Goal: Task Accomplishment & Management: Manage account settings

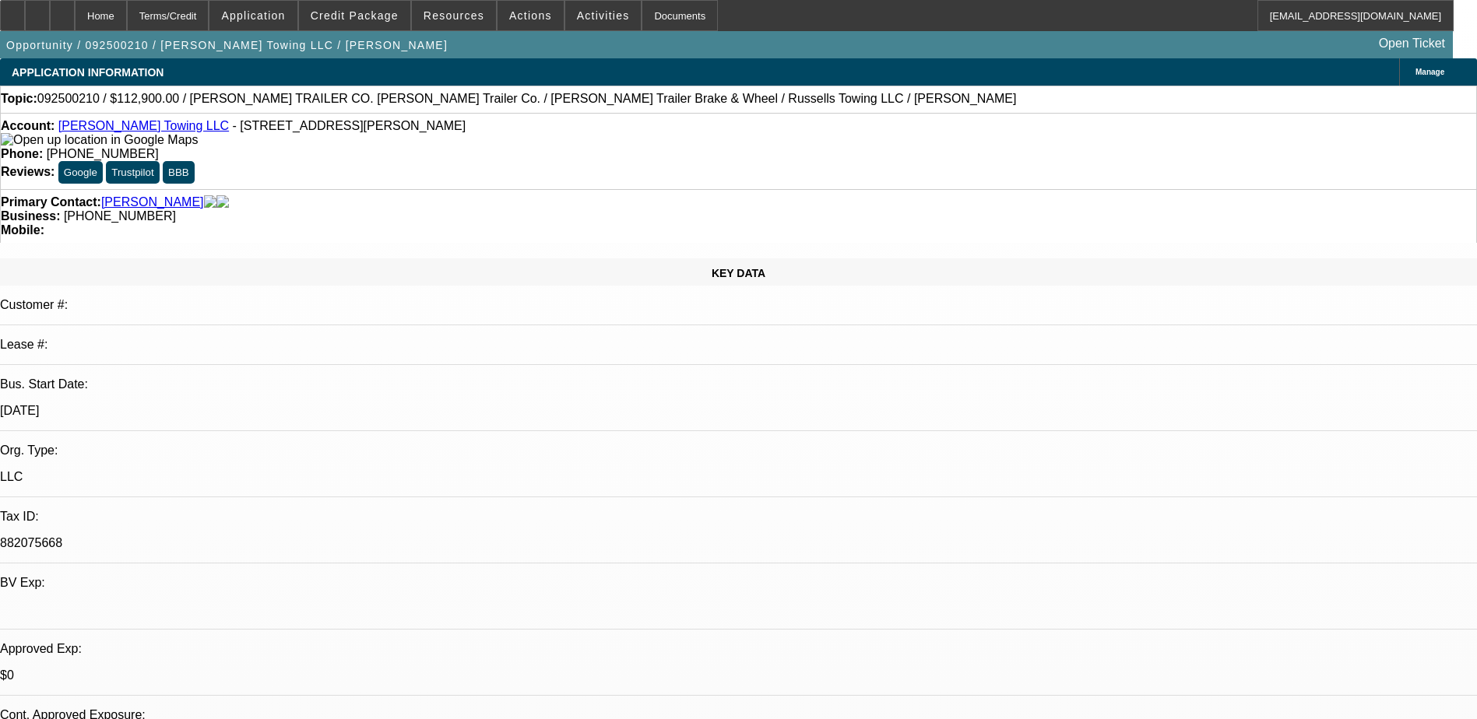
select select "0"
select select "3"
select select "0"
select select "6"
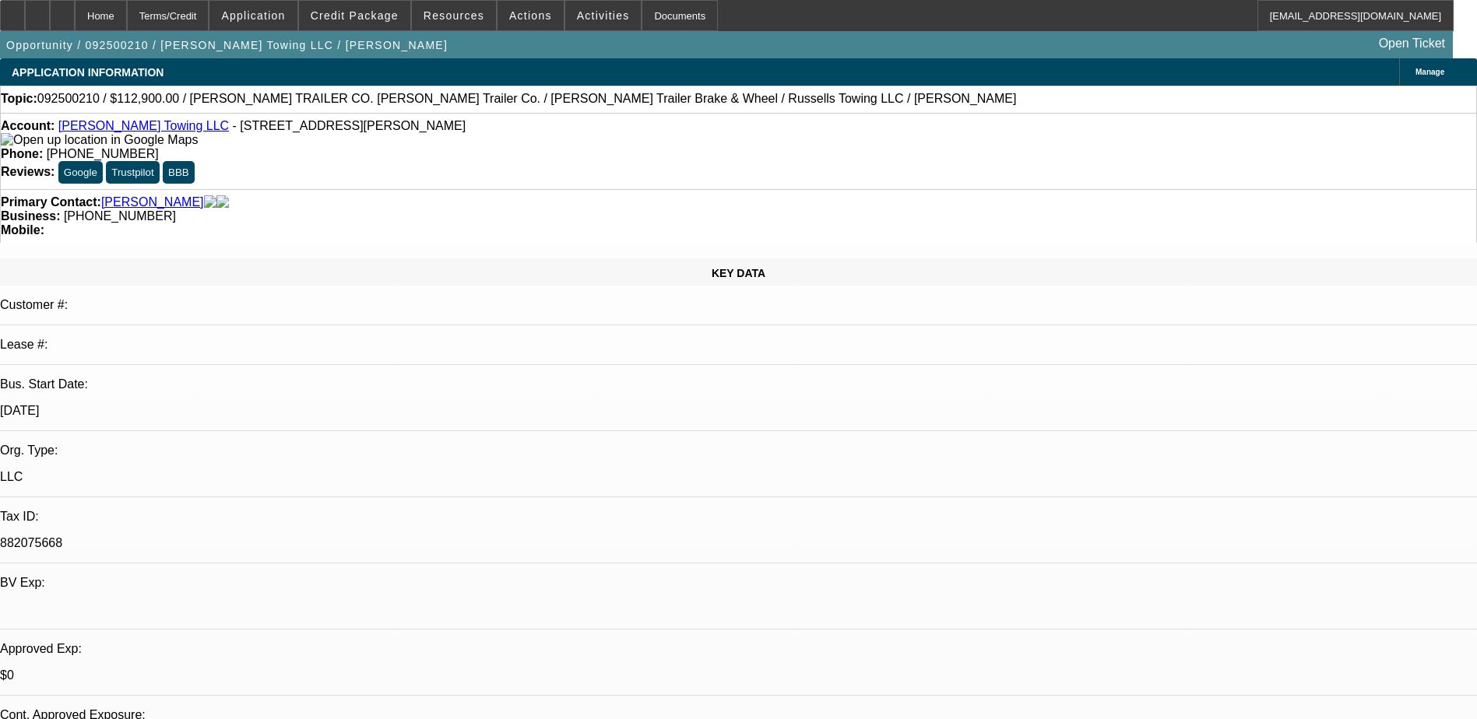
select select "0"
select select "3"
select select "0"
select select "6"
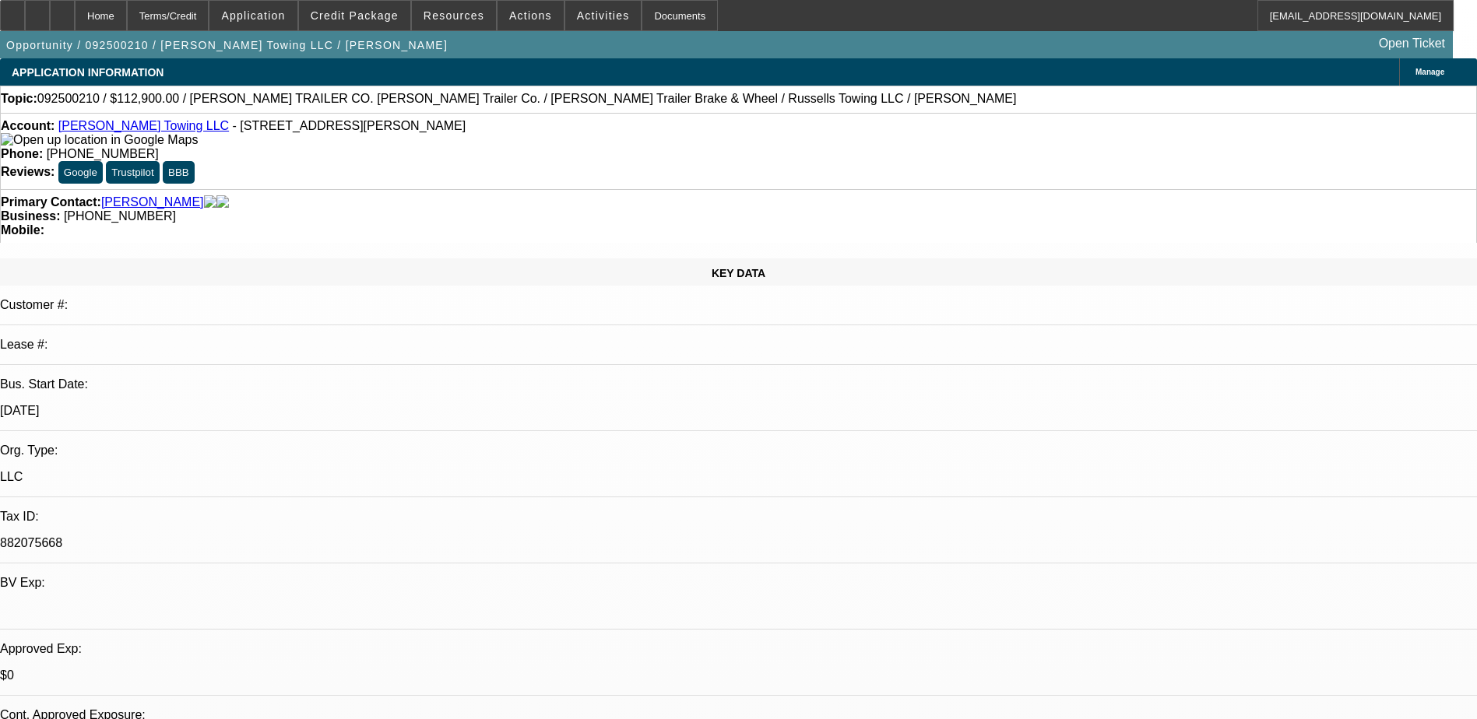
select select "0"
select select "3"
select select "0"
select select "6"
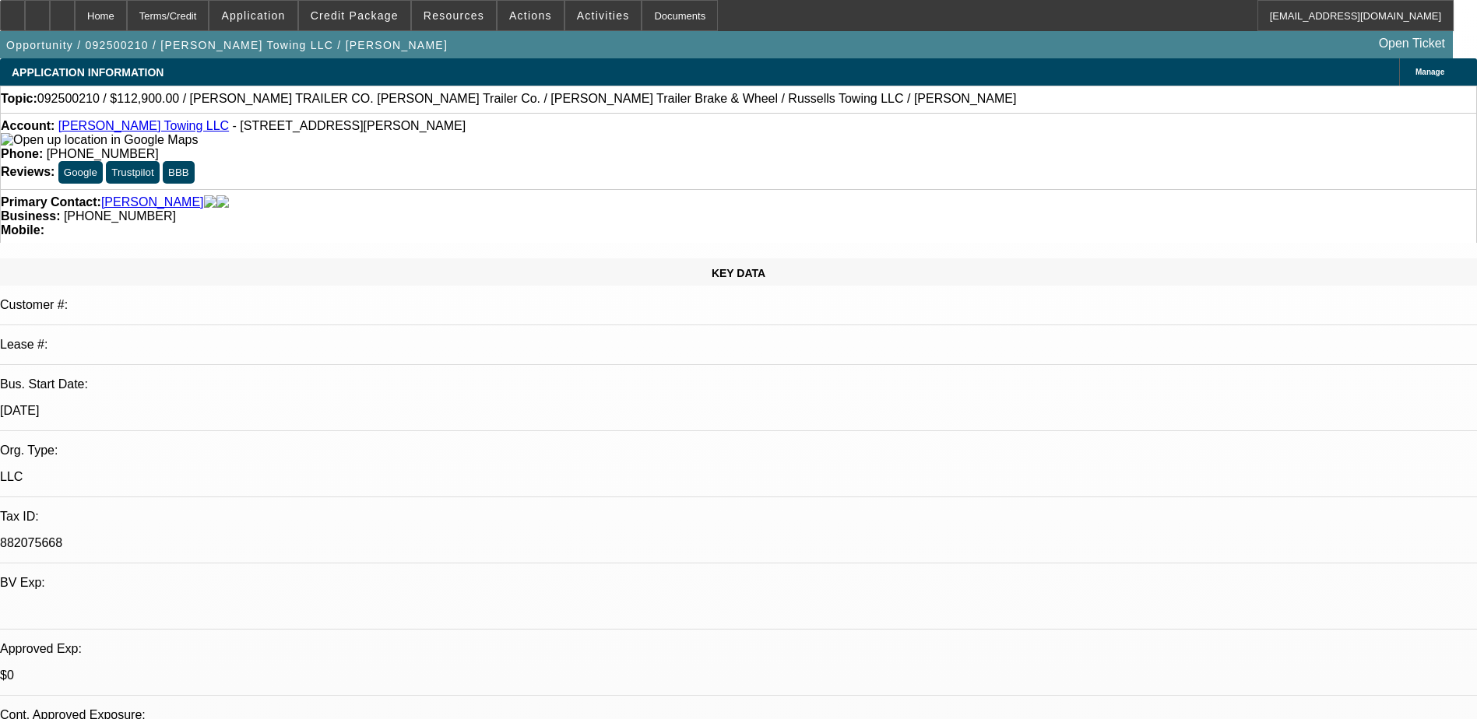
select select "0"
select select "3"
select select "0.1"
select select "4"
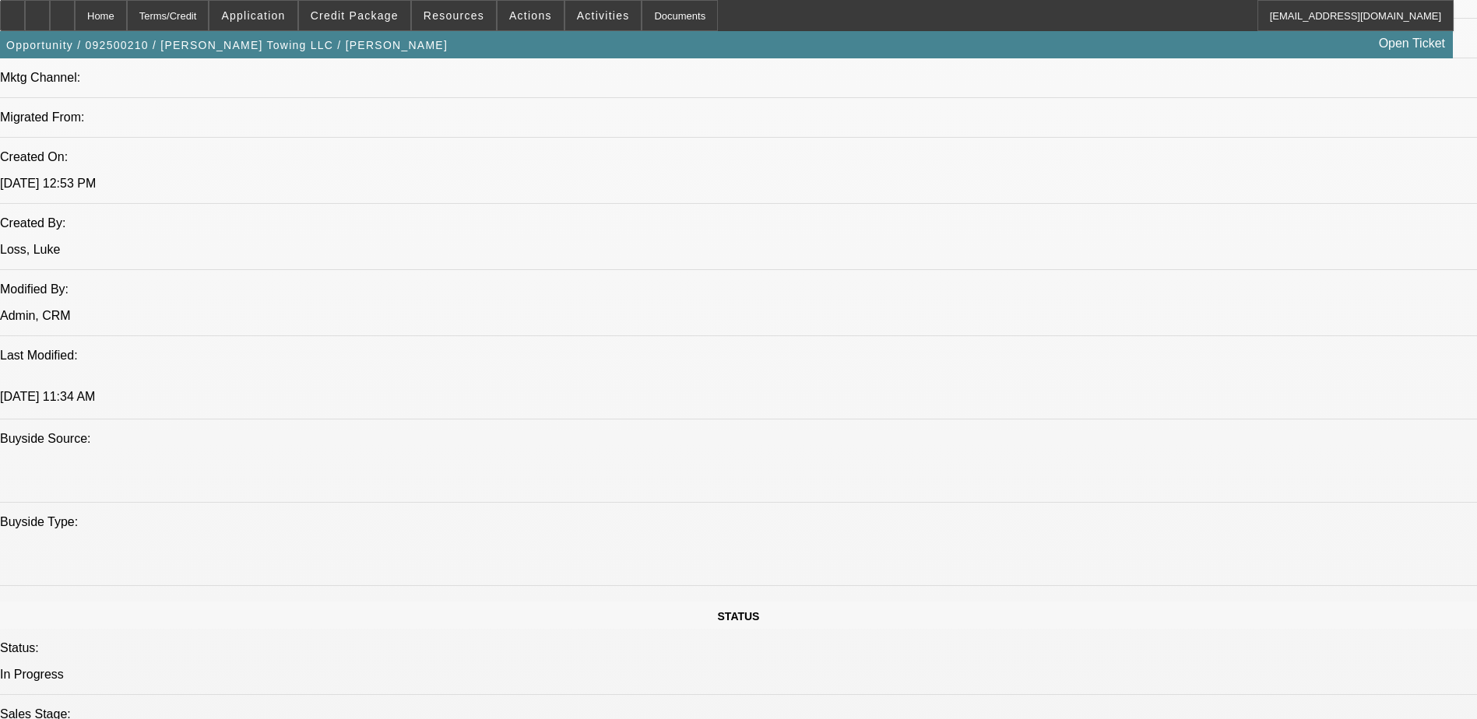
scroll to position [883, 0]
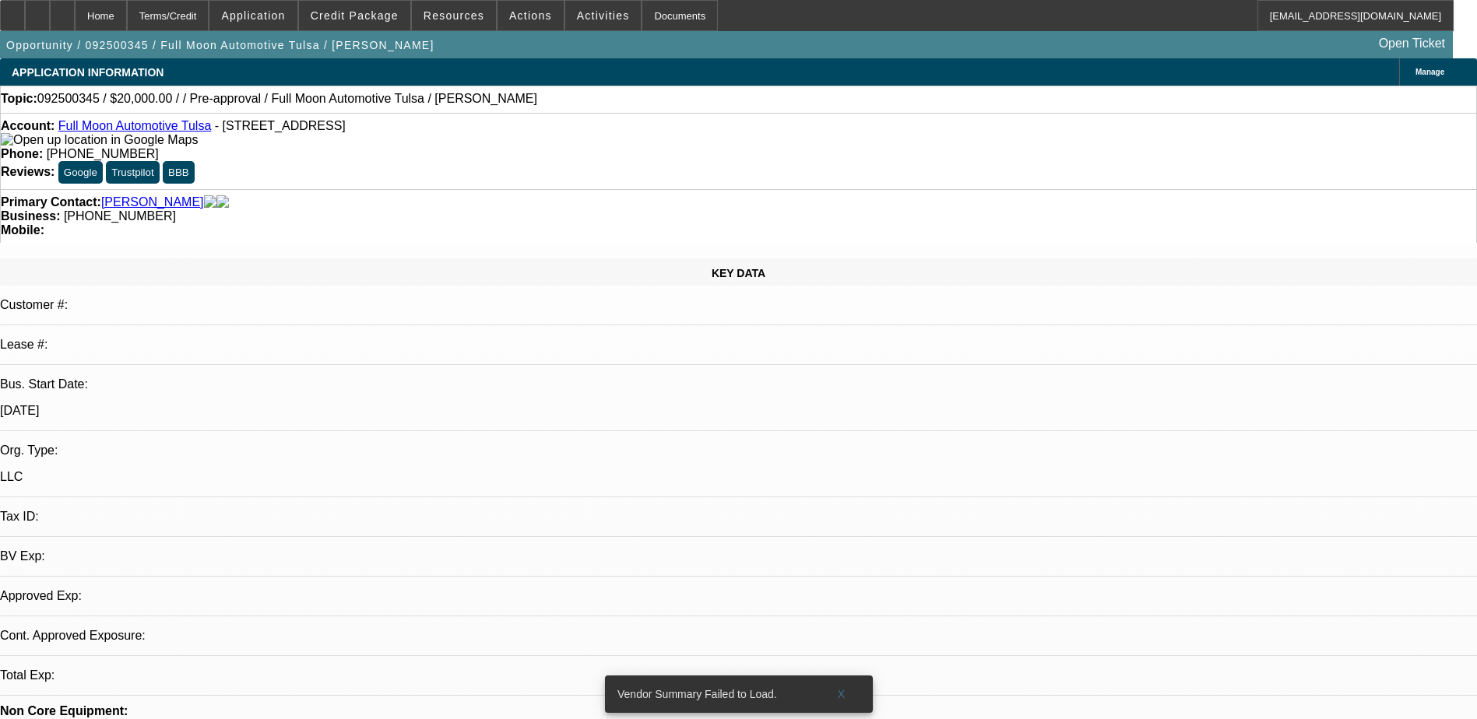
select select "0"
select select "2"
select select "0.1"
select select "1"
select select "2"
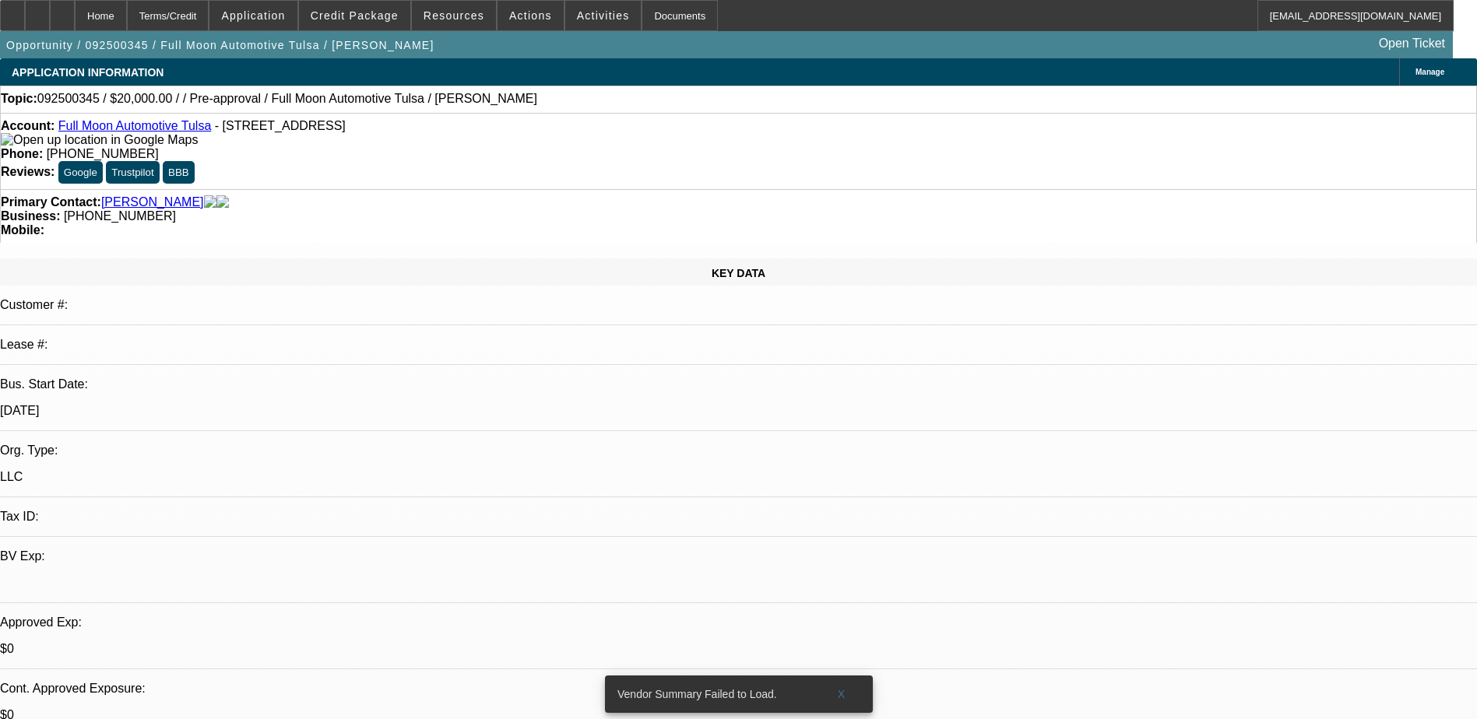
select select "4"
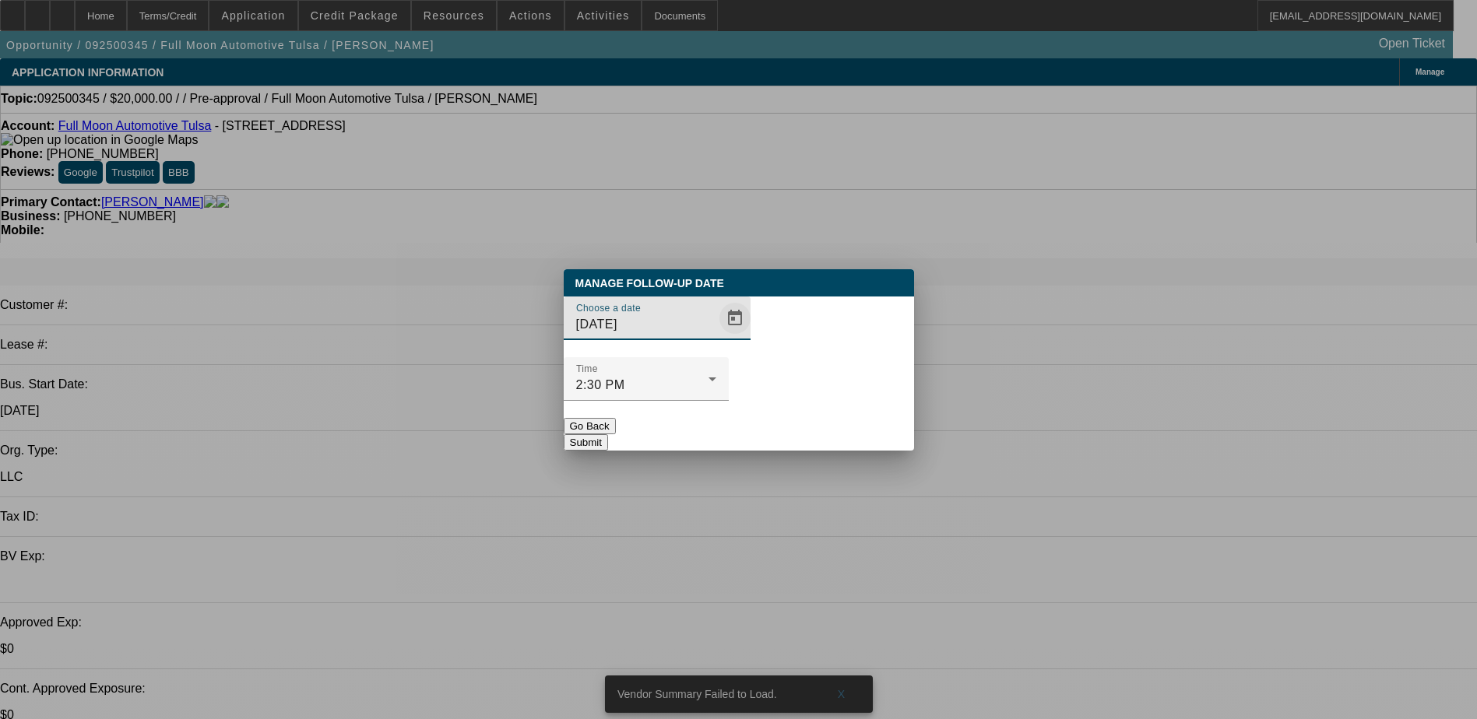
click at [716, 337] on span "Open calendar" at bounding box center [734, 318] width 37 height 37
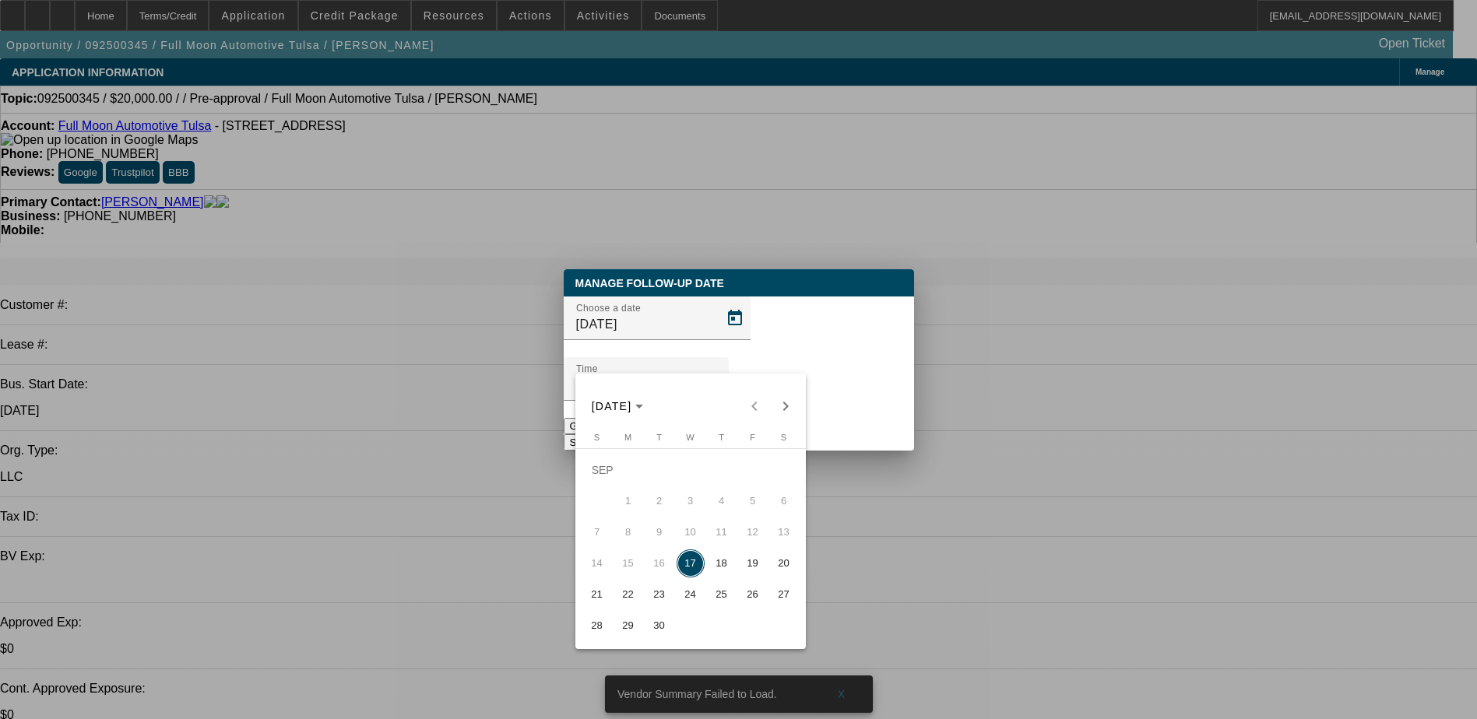
click at [721, 569] on span "18" at bounding box center [722, 564] width 28 height 28
type input "9/18/2025"
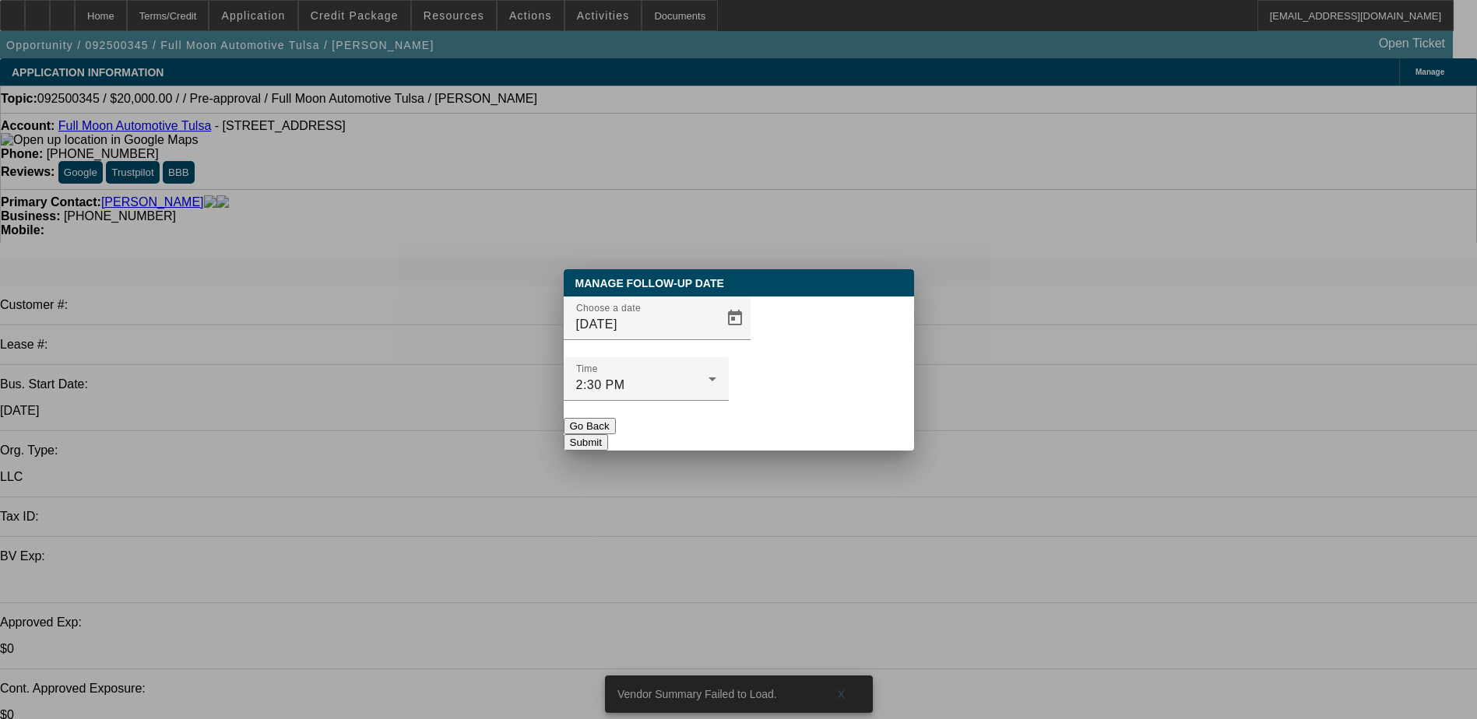
click at [608, 434] on button "Submit" at bounding box center [586, 442] width 44 height 16
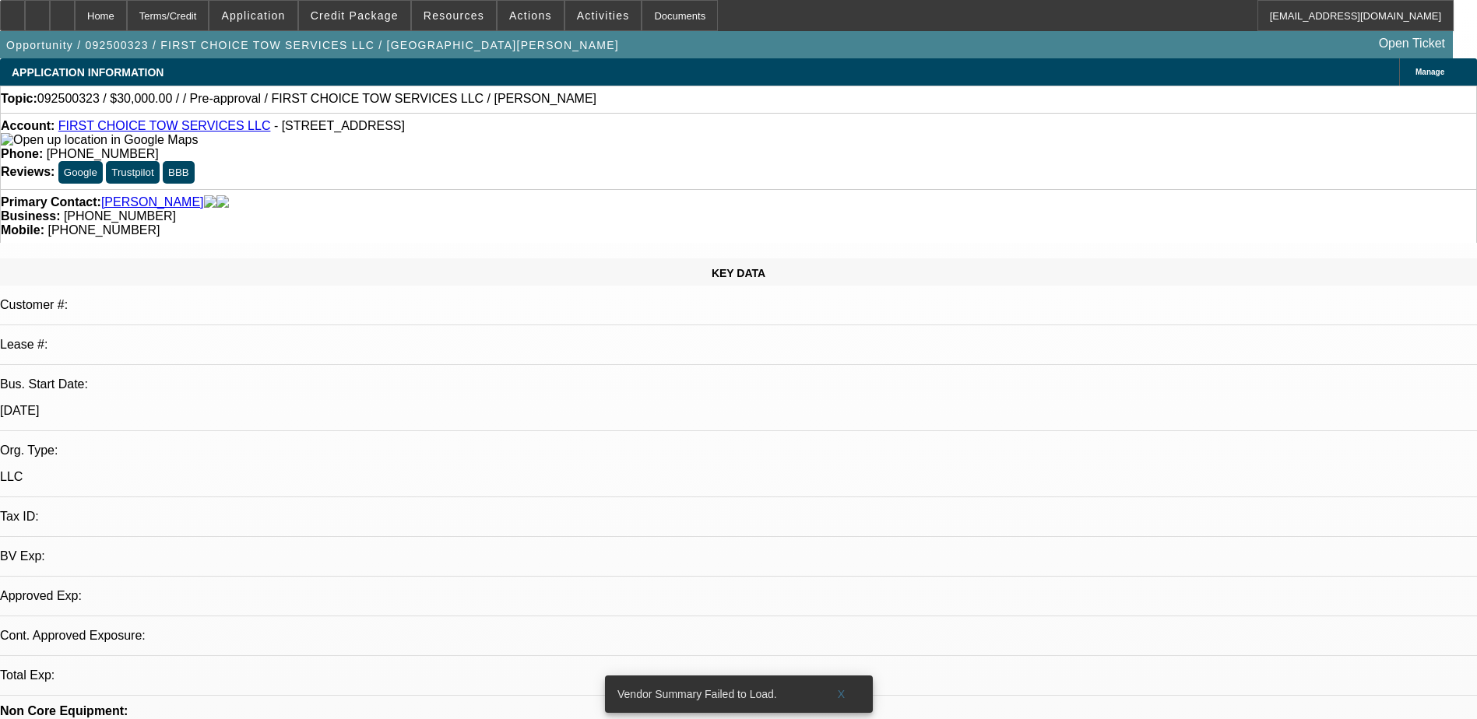
select select "0"
select select "2"
select select "0.1"
select select "4"
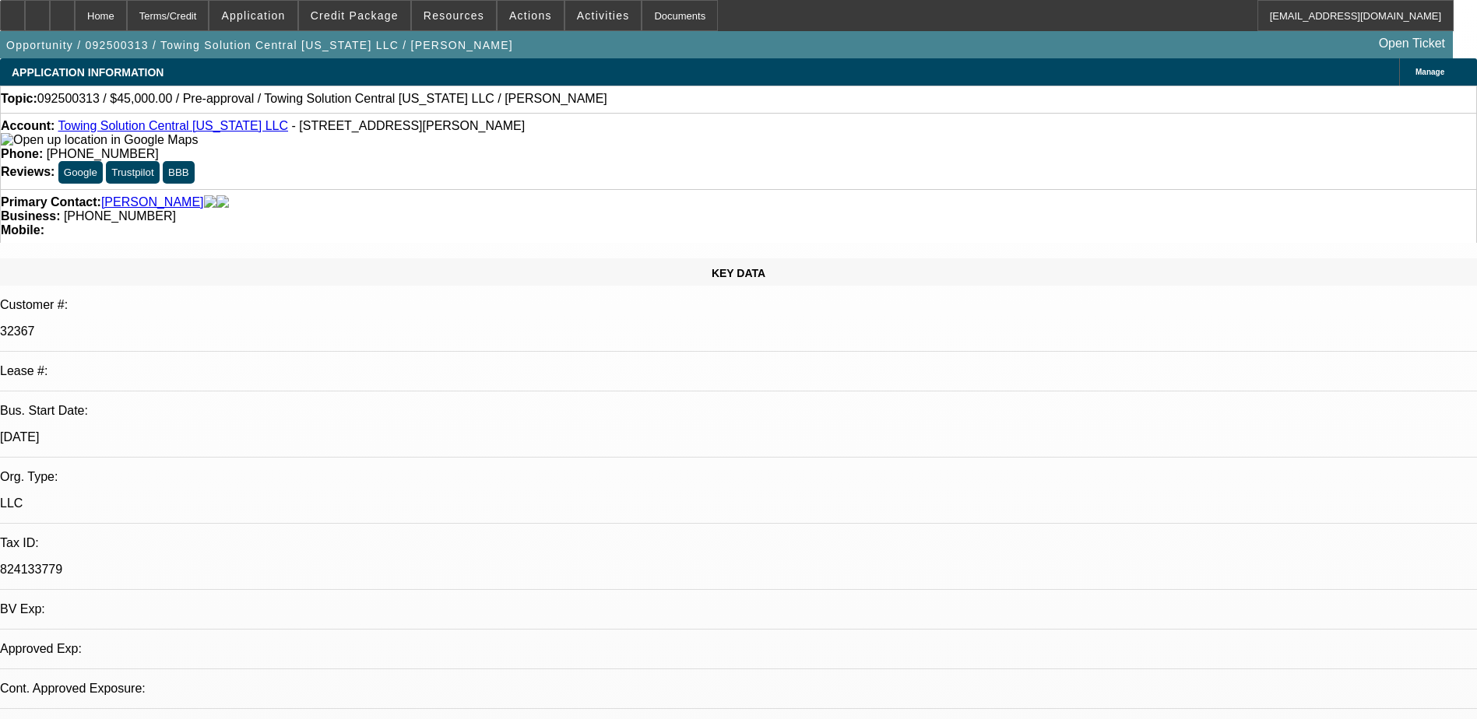
select select "0"
select select "2"
select select "0.1"
select select "4"
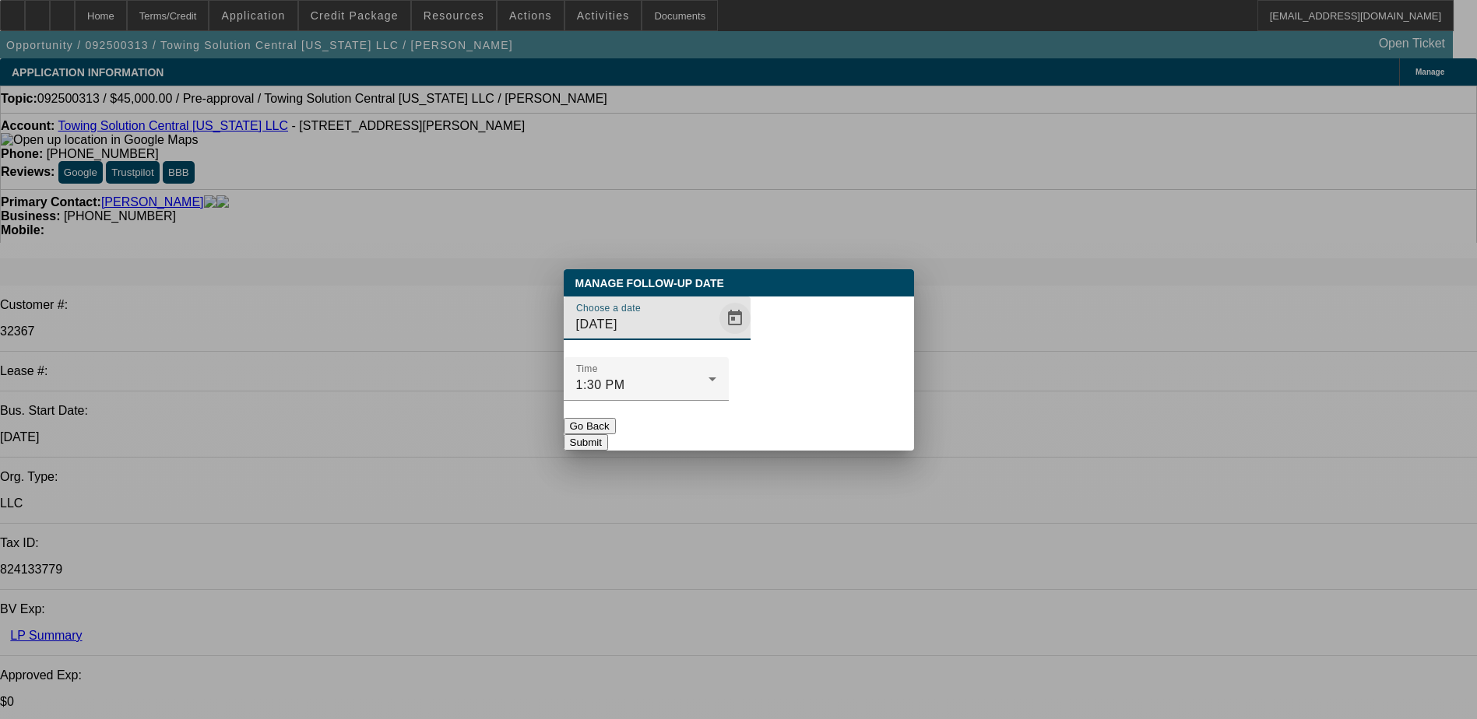
click at [716, 337] on span "Open calendar" at bounding box center [734, 318] width 37 height 37
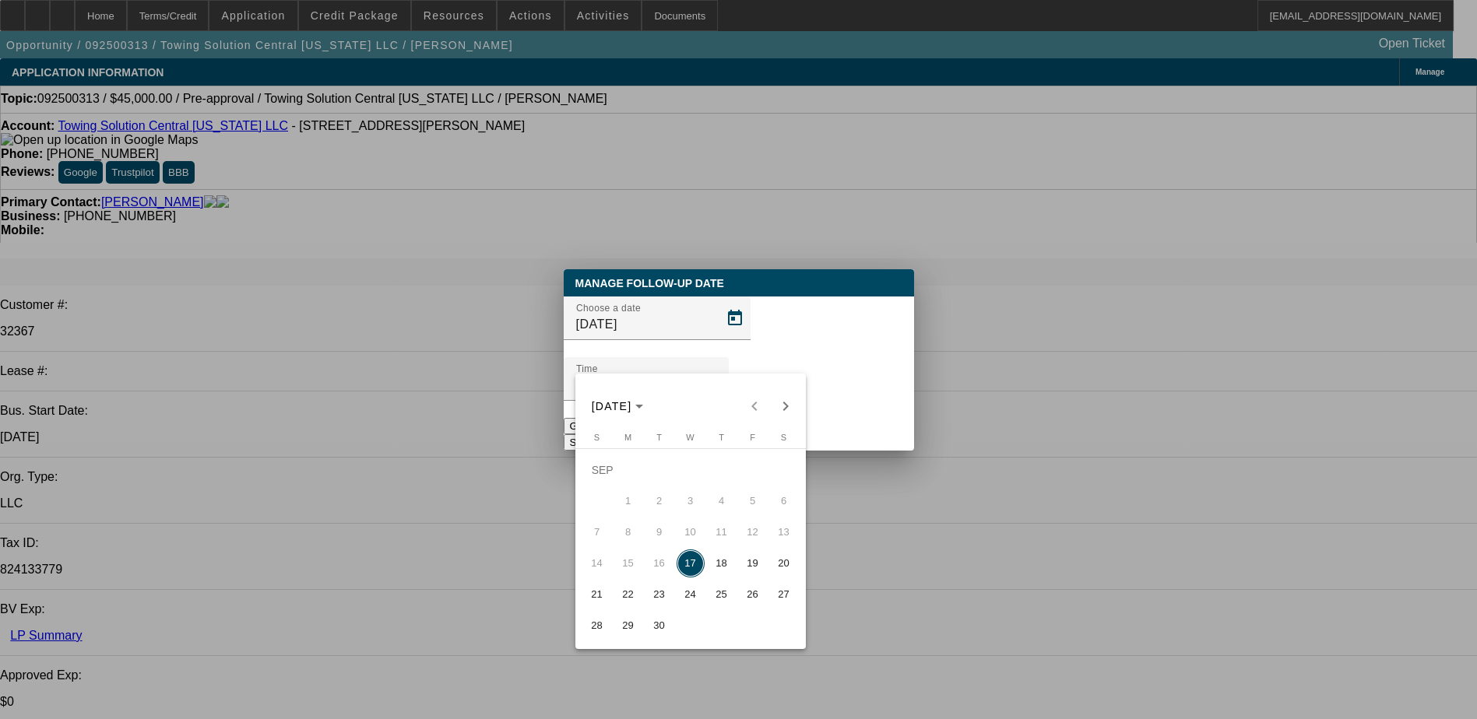
drag, startPoint x: 732, startPoint y: 567, endPoint x: 693, endPoint y: 510, distance: 68.9
click at [732, 566] on span "18" at bounding box center [722, 564] width 28 height 28
type input "[DATE]"
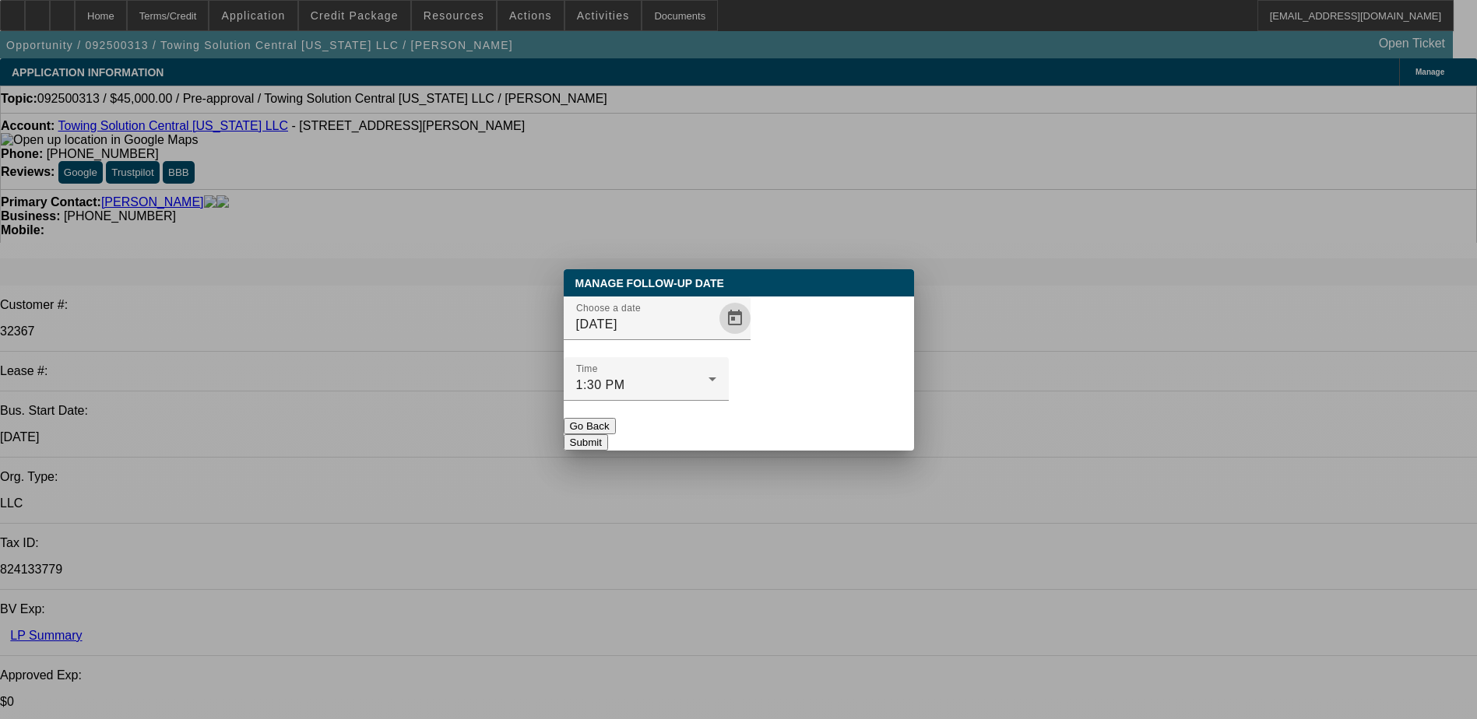
click at [608, 434] on button "Submit" at bounding box center [586, 442] width 44 height 16
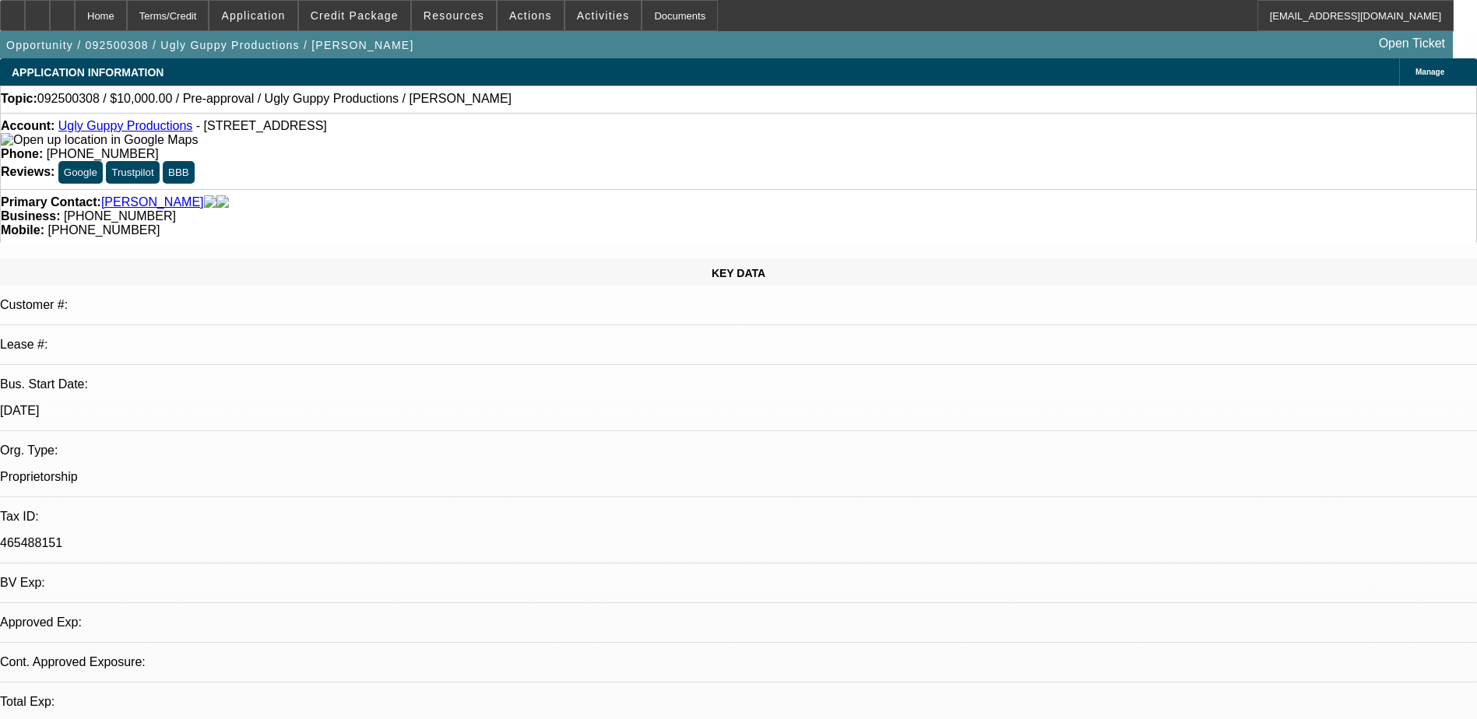
select select "0"
select select "2"
select select "0.1"
select select "4"
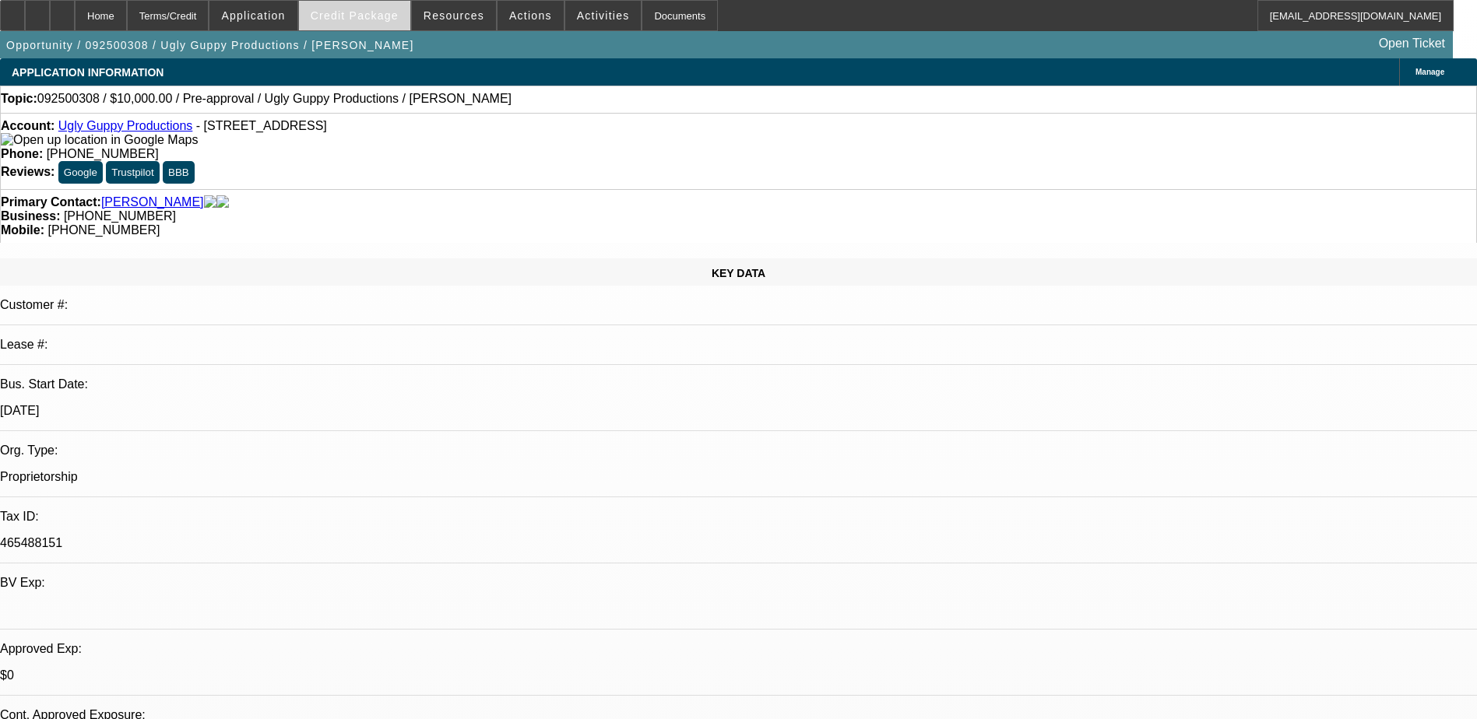
click at [364, 9] on span at bounding box center [354, 15] width 111 height 37
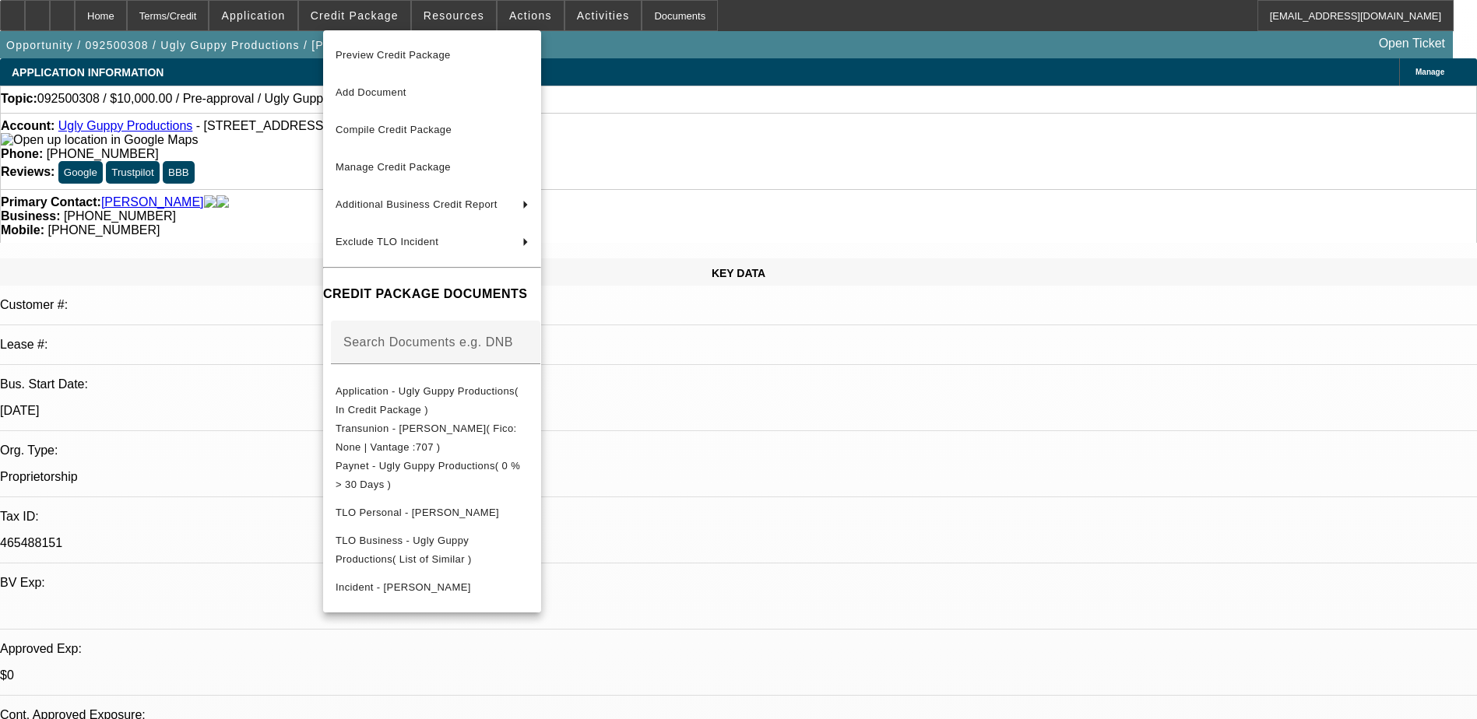
drag, startPoint x: 829, startPoint y: 501, endPoint x: 828, endPoint y: 466, distance: 35.1
click at [829, 497] on div at bounding box center [738, 359] width 1477 height 719
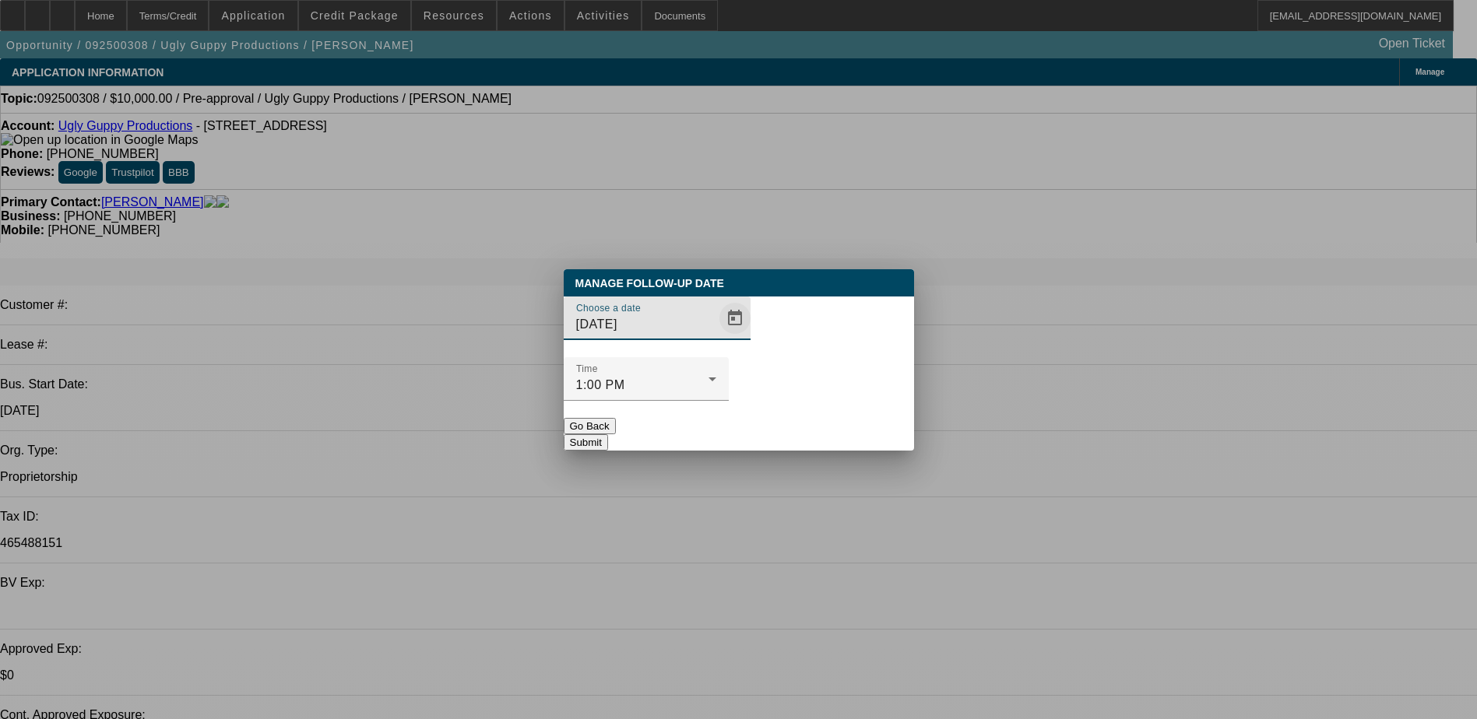
click at [716, 337] on span "Open calendar" at bounding box center [734, 318] width 37 height 37
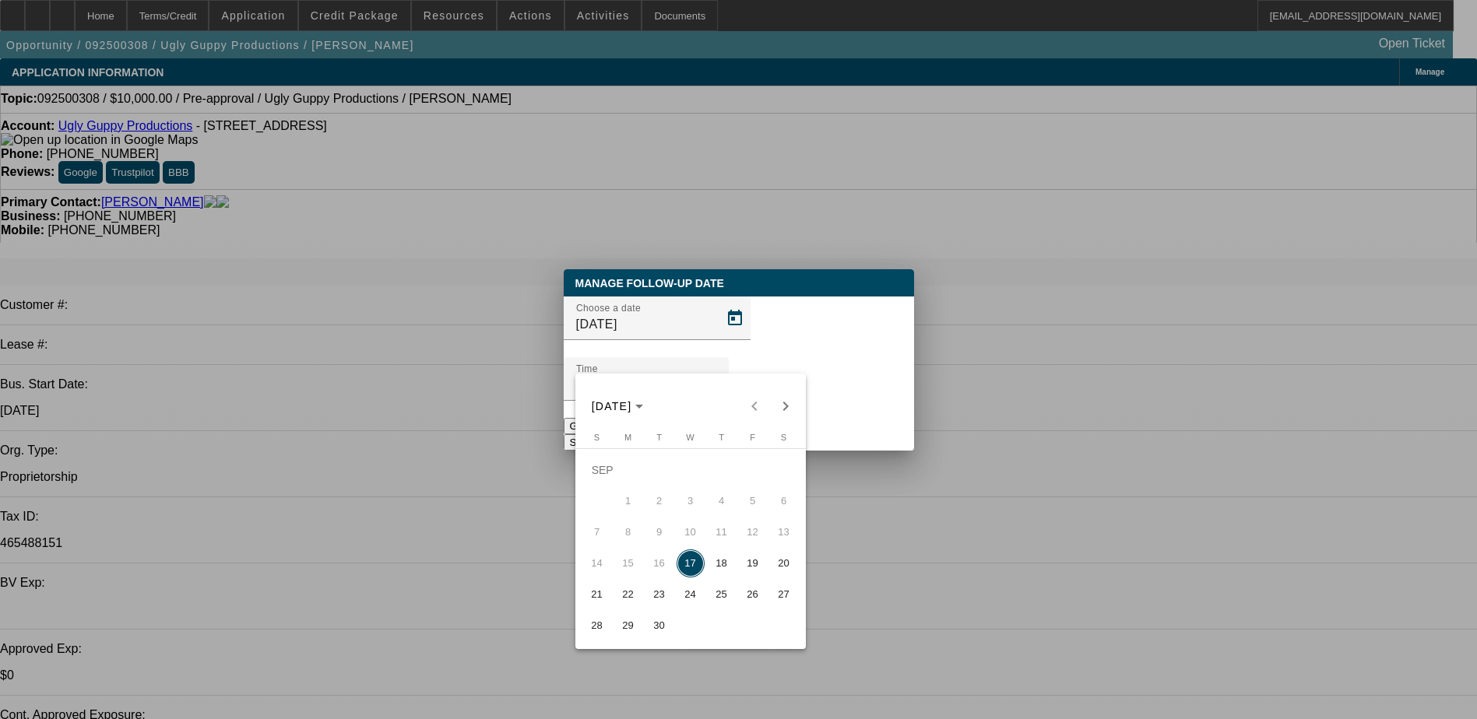
drag, startPoint x: 731, startPoint y: 572, endPoint x: 732, endPoint y: 507, distance: 65.4
click at [730, 571] on span "18" at bounding box center [722, 564] width 28 height 28
type input "9/18/2025"
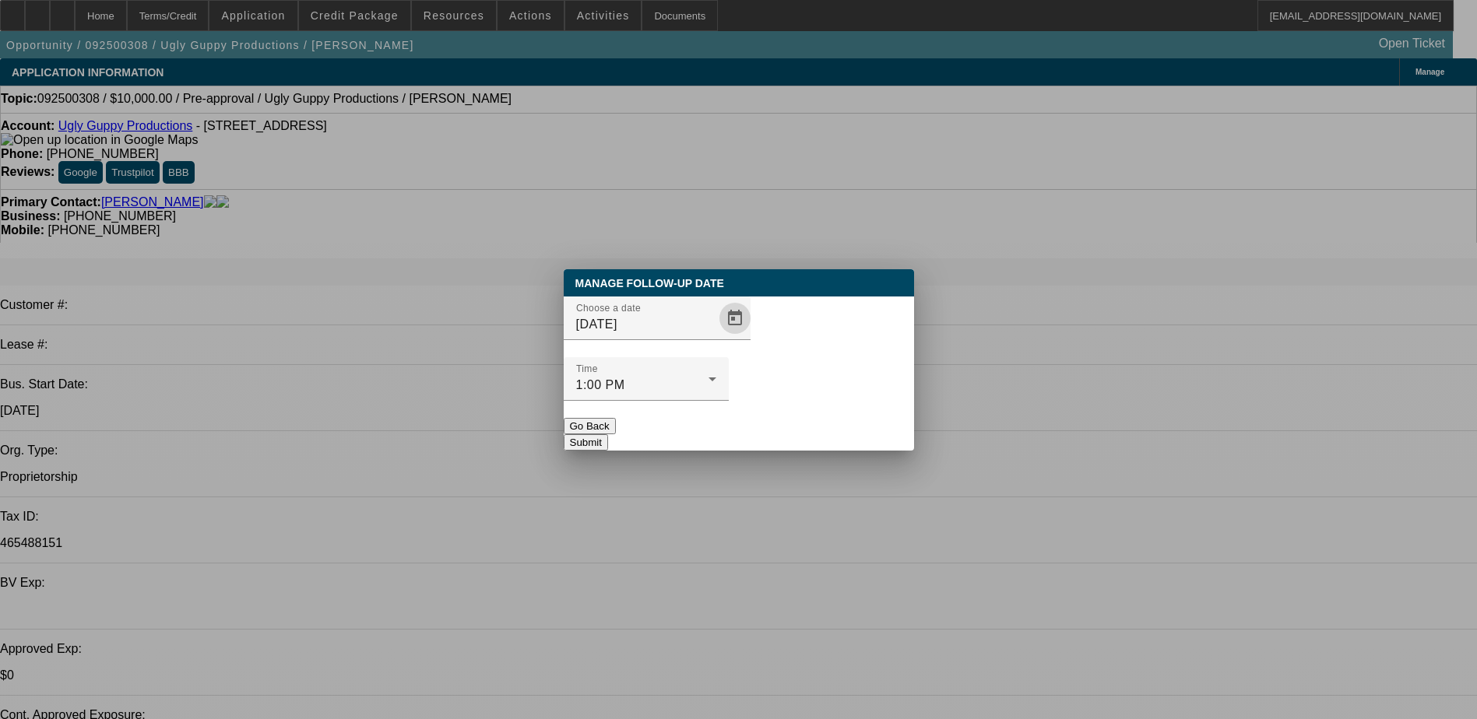
click at [608, 434] on button "Submit" at bounding box center [586, 442] width 44 height 16
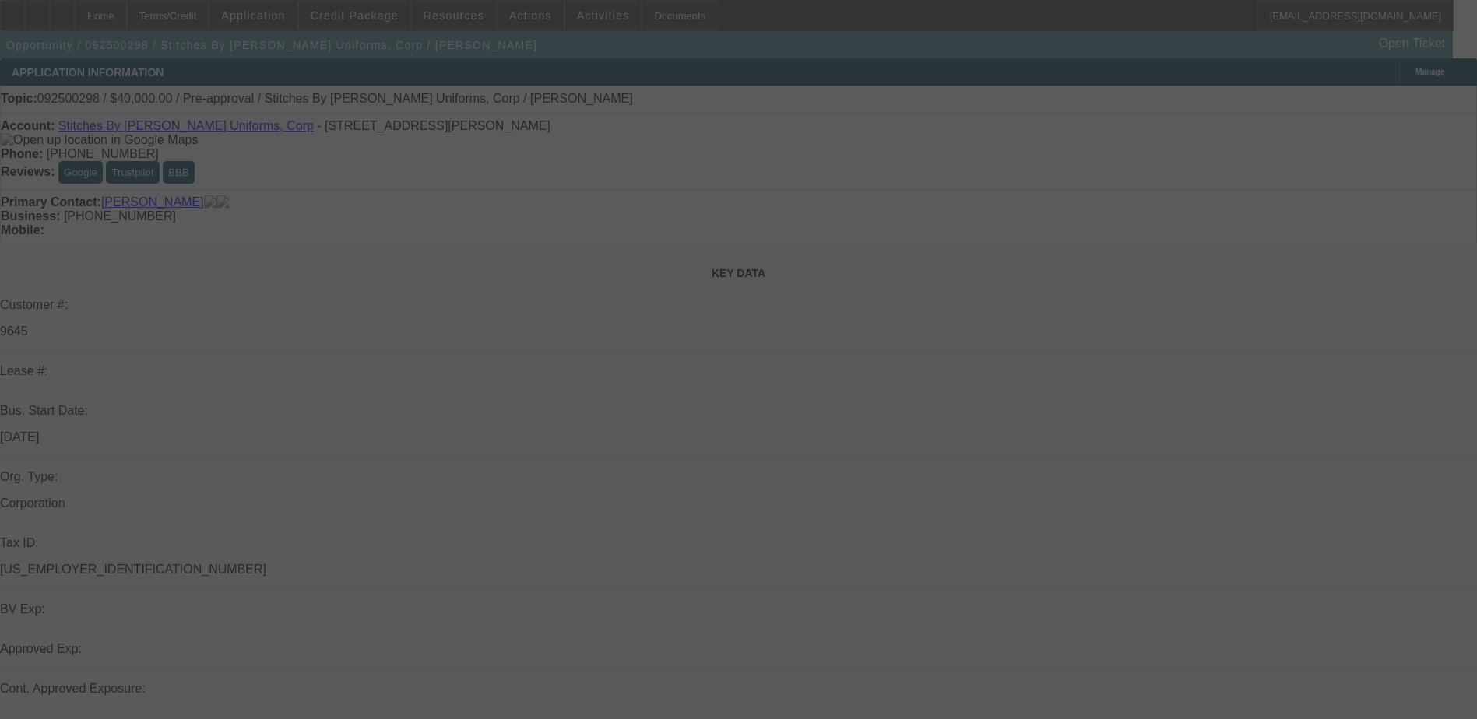
click at [844, 395] on div at bounding box center [738, 359] width 1477 height 719
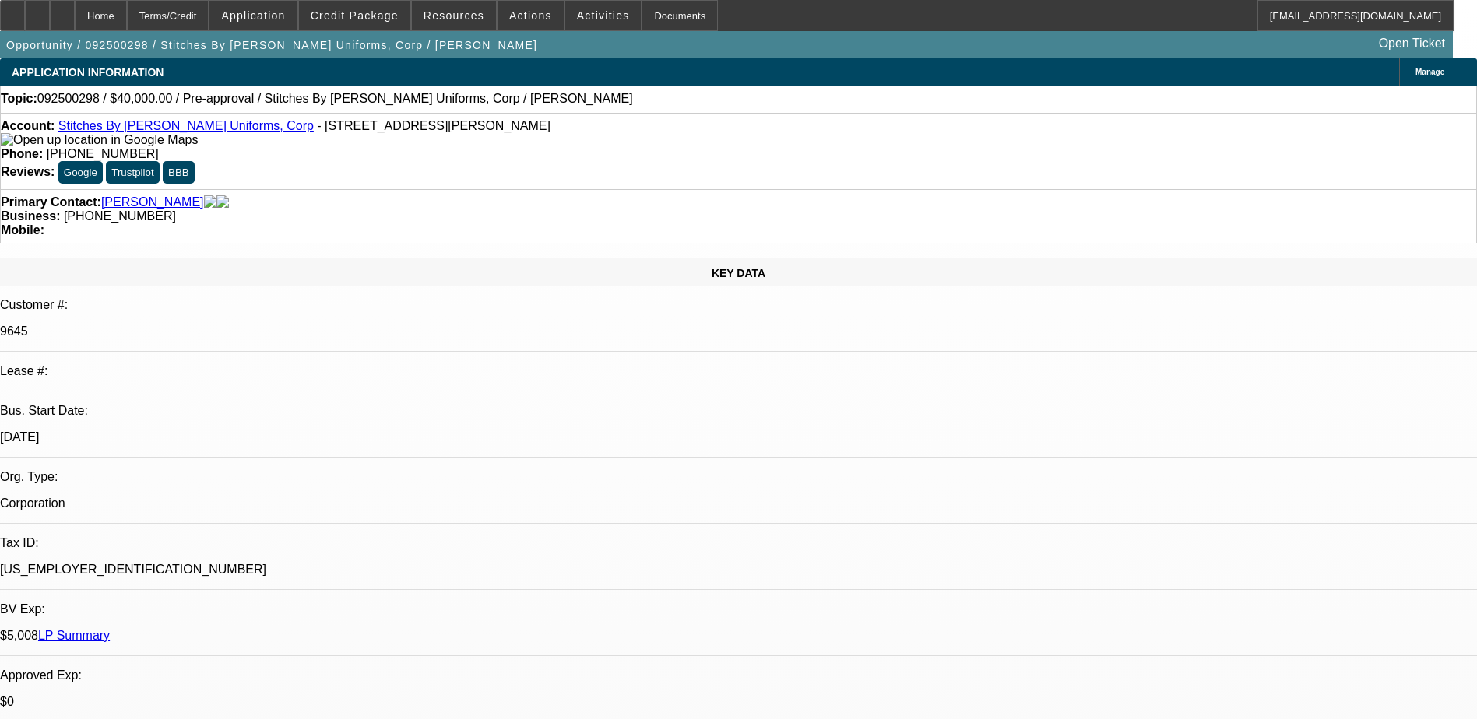
select select "0"
select select "2"
select select "0.1"
select select "4"
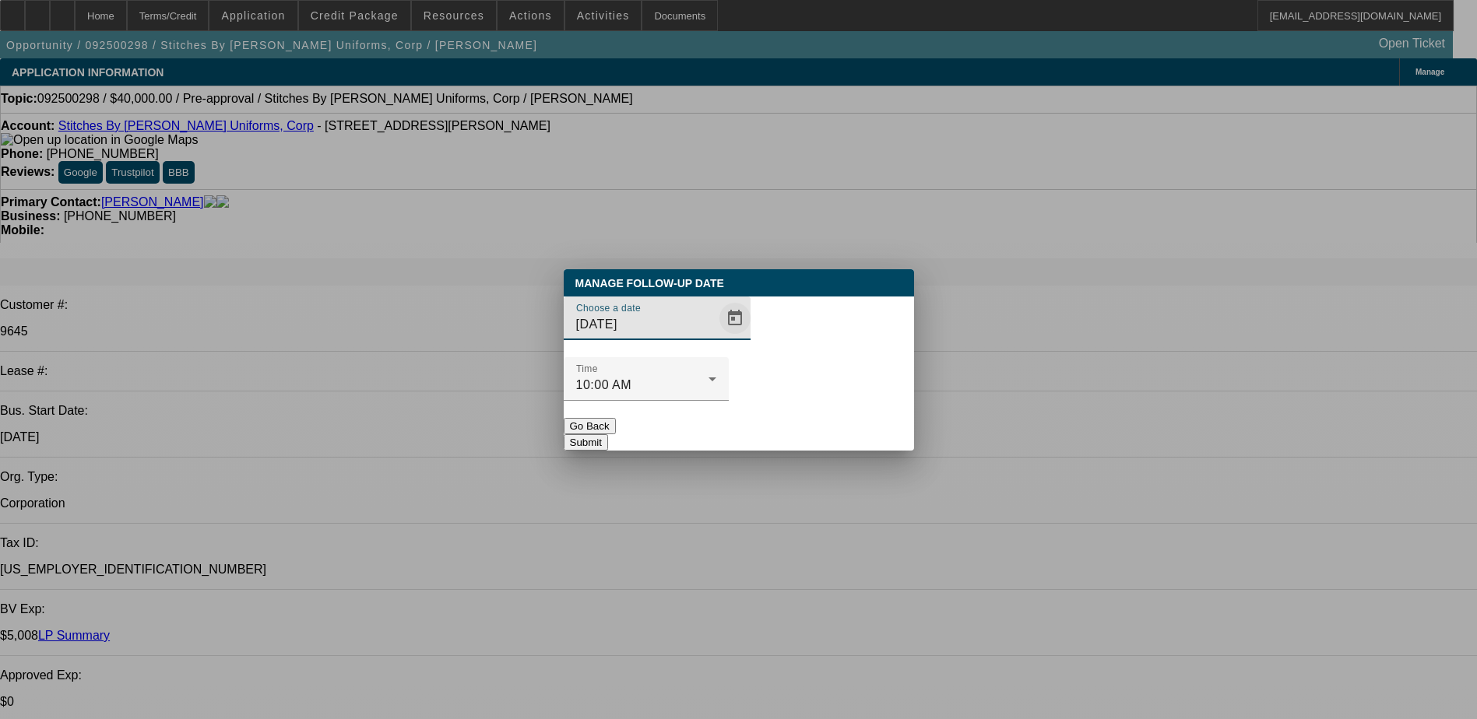
click at [716, 337] on span "Open calendar" at bounding box center [734, 318] width 37 height 37
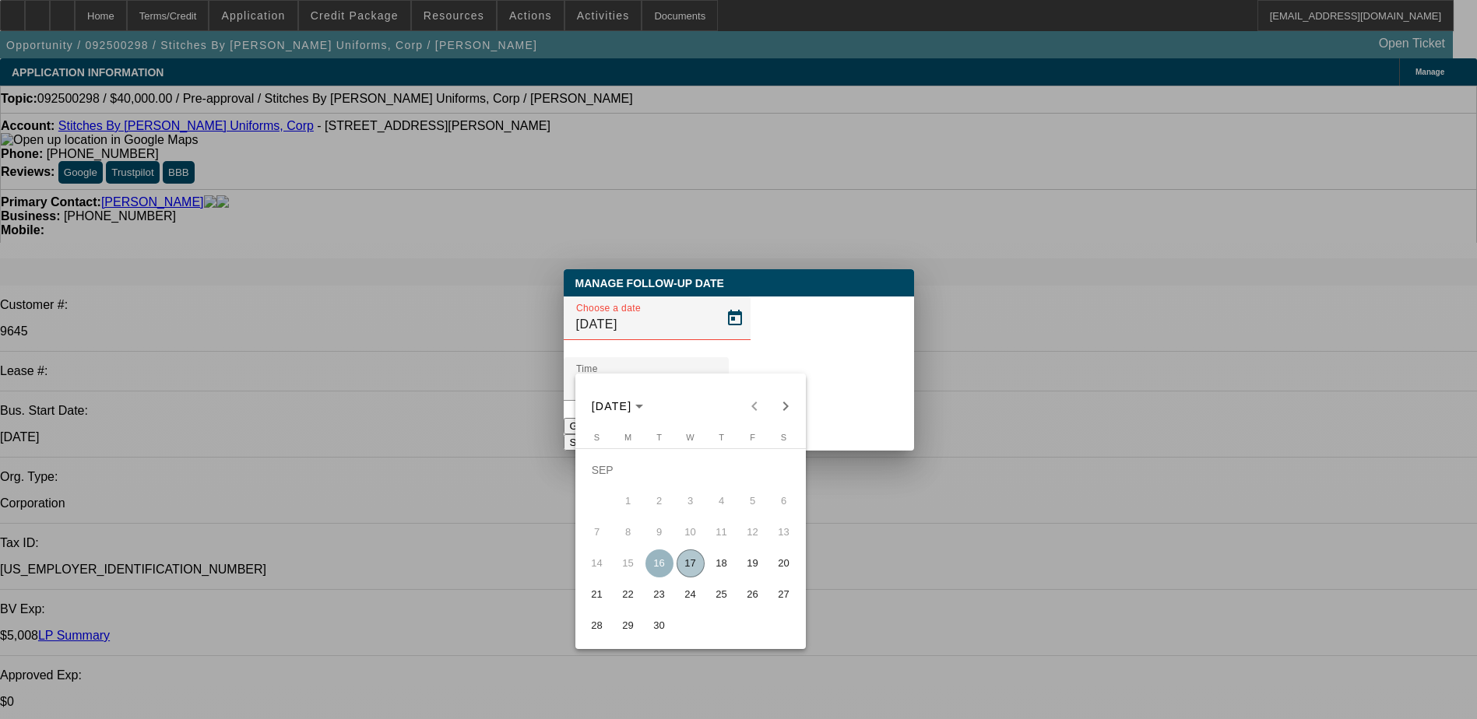
click at [744, 564] on span "19" at bounding box center [753, 564] width 28 height 28
type input "[DATE]"
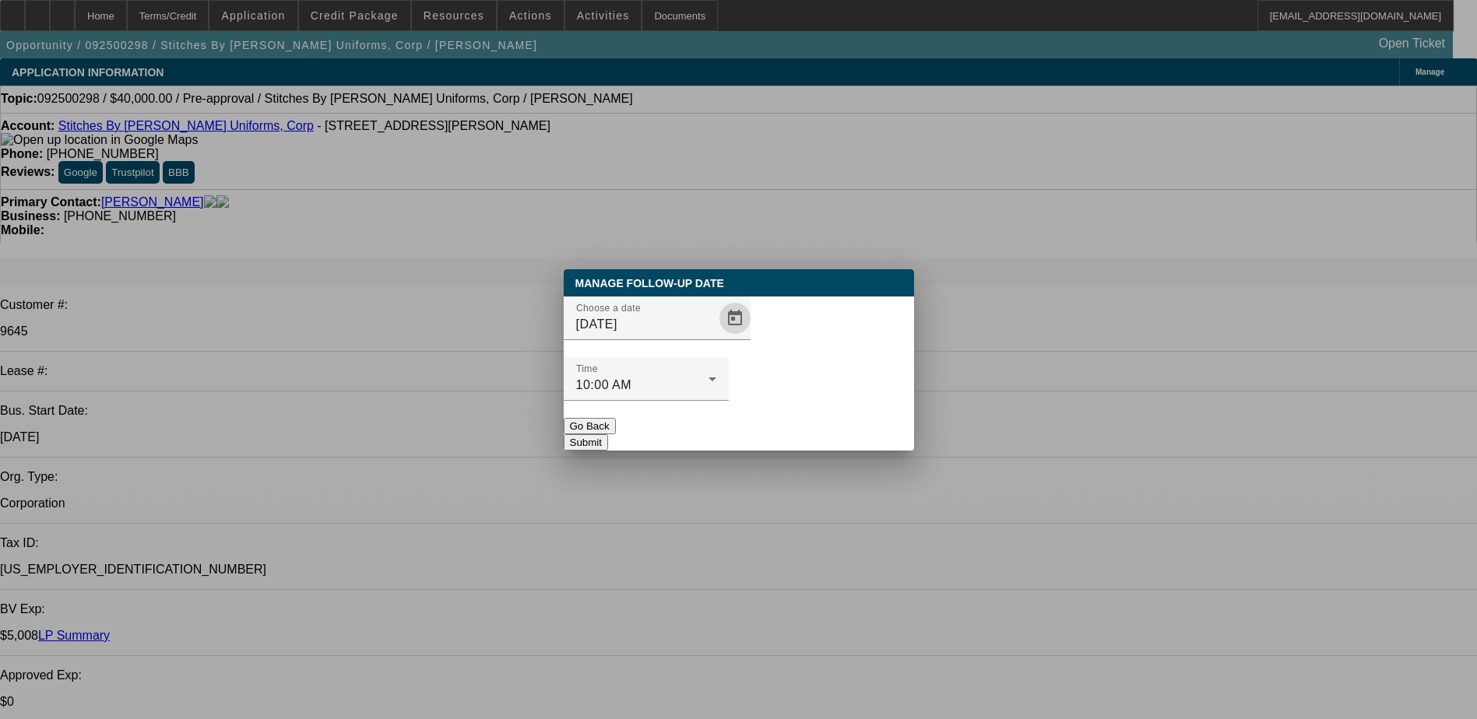
click at [608, 434] on button "Submit" at bounding box center [586, 442] width 44 height 16
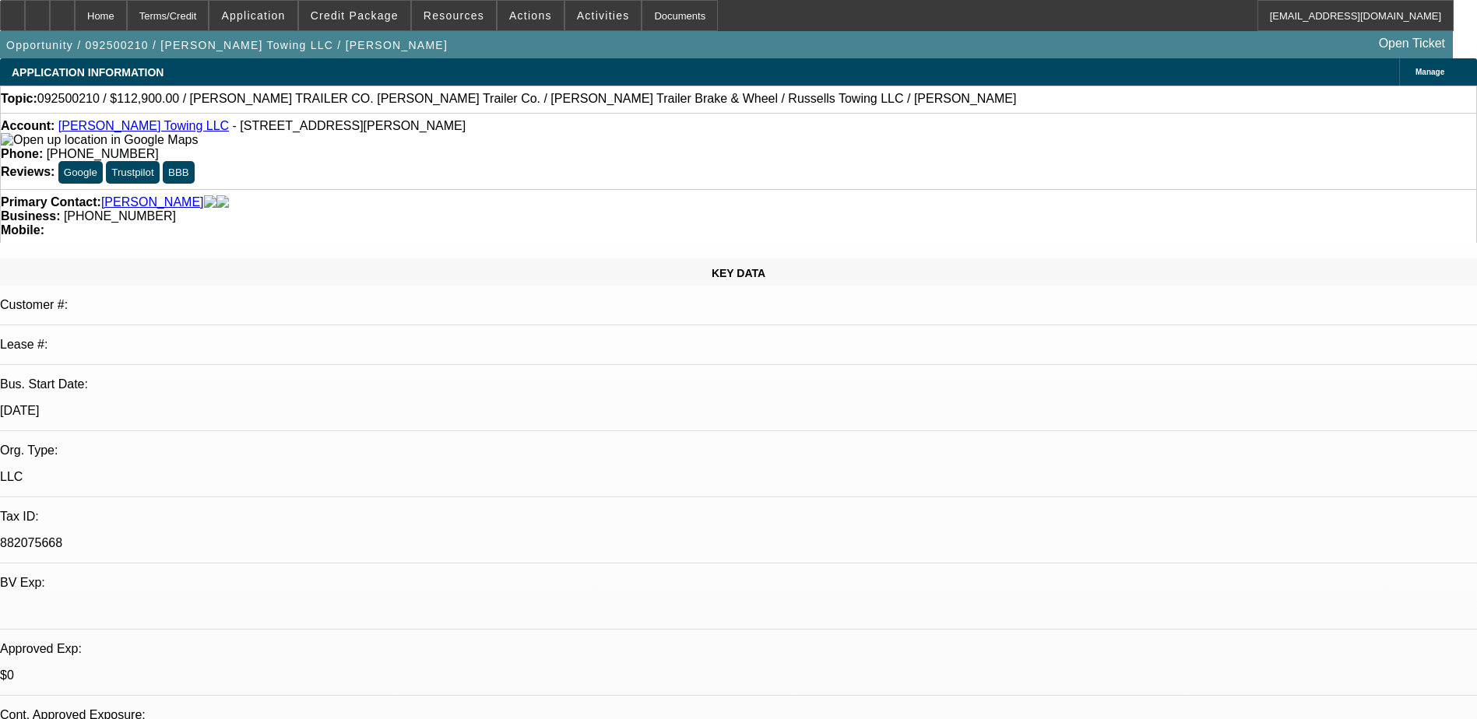
select select "0"
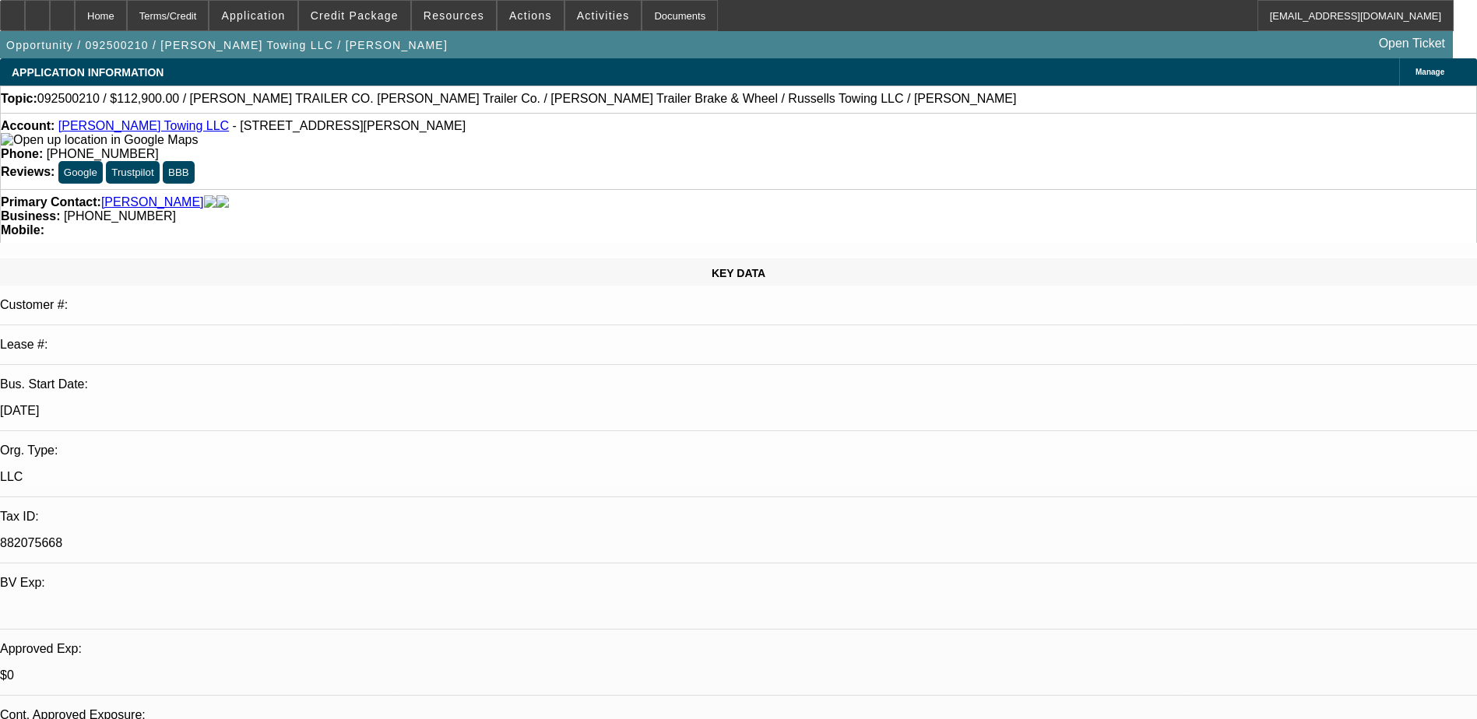
select select "0"
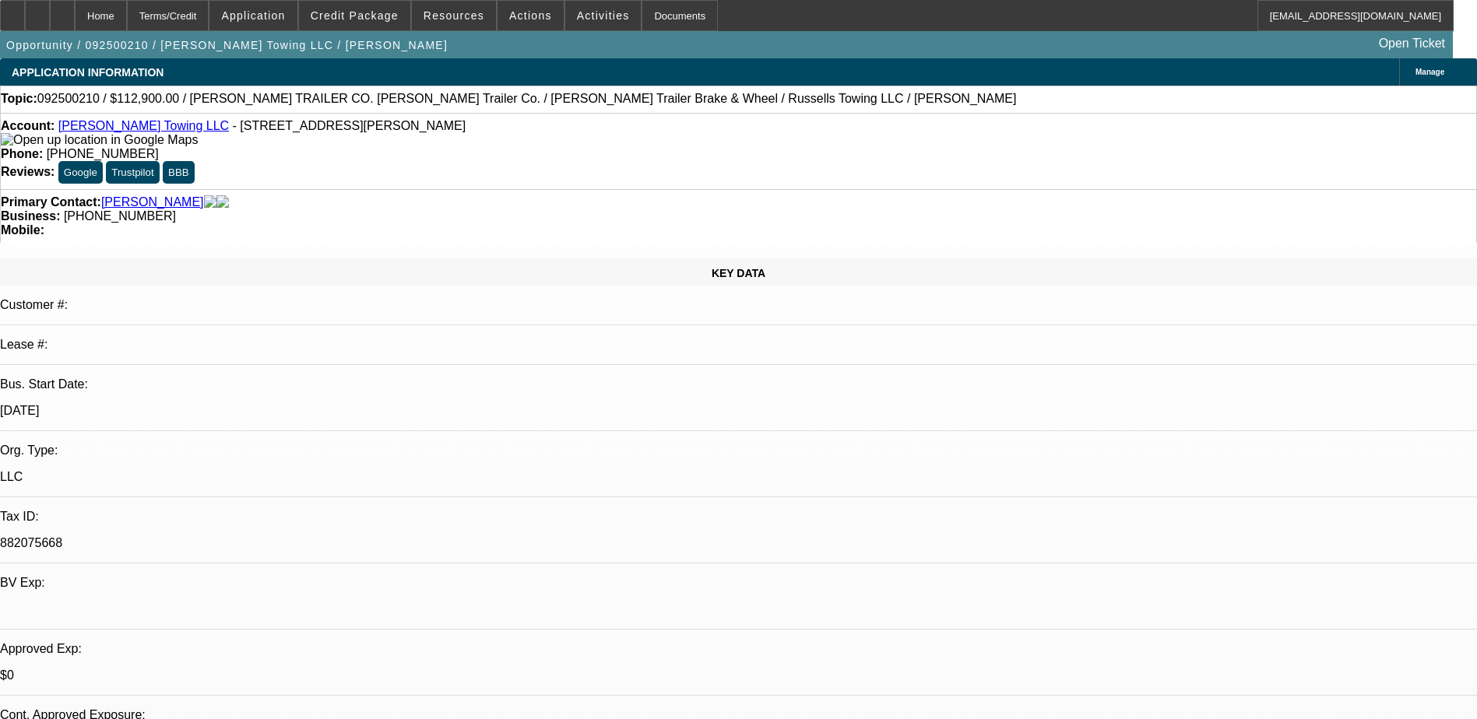
select select "0"
select select "0.1"
select select "1"
select select "3"
select select "6"
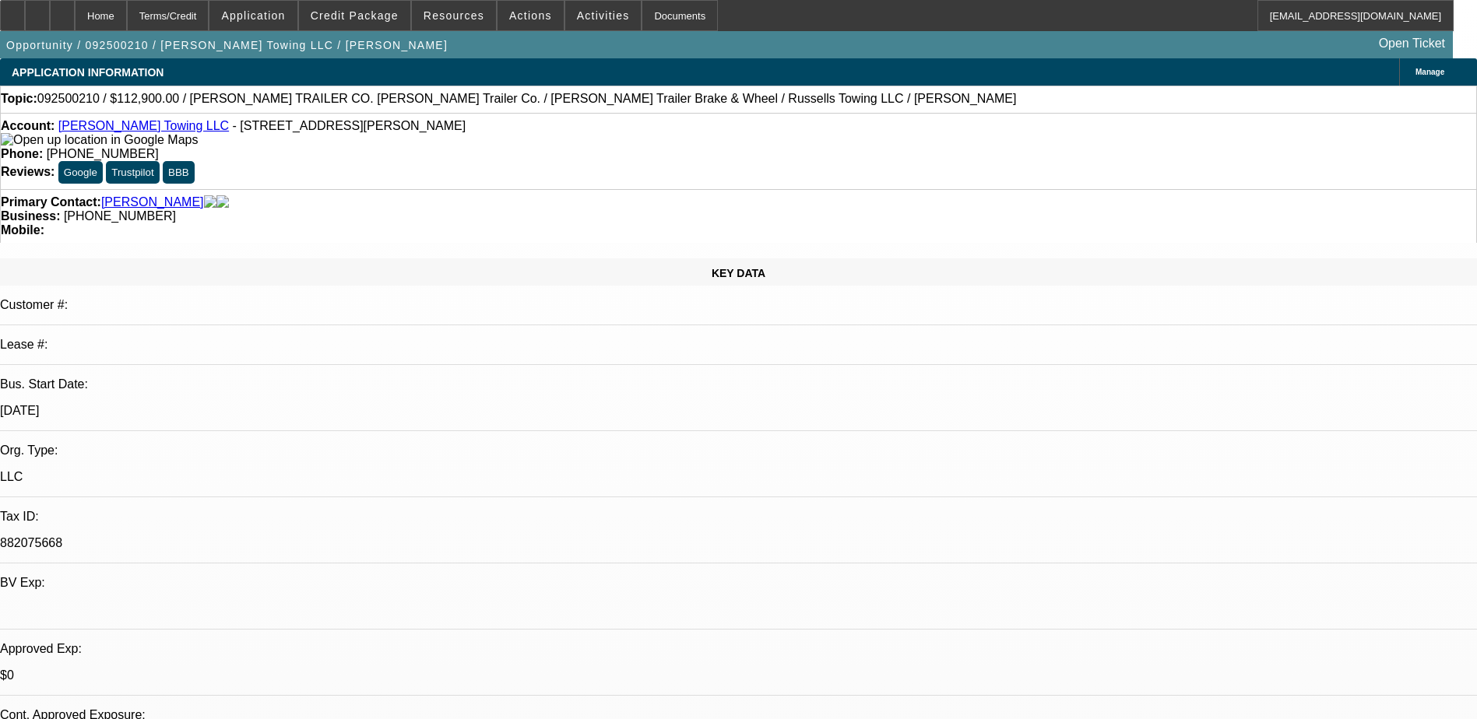
select select "1"
select select "3"
select select "6"
select select "1"
select select "3"
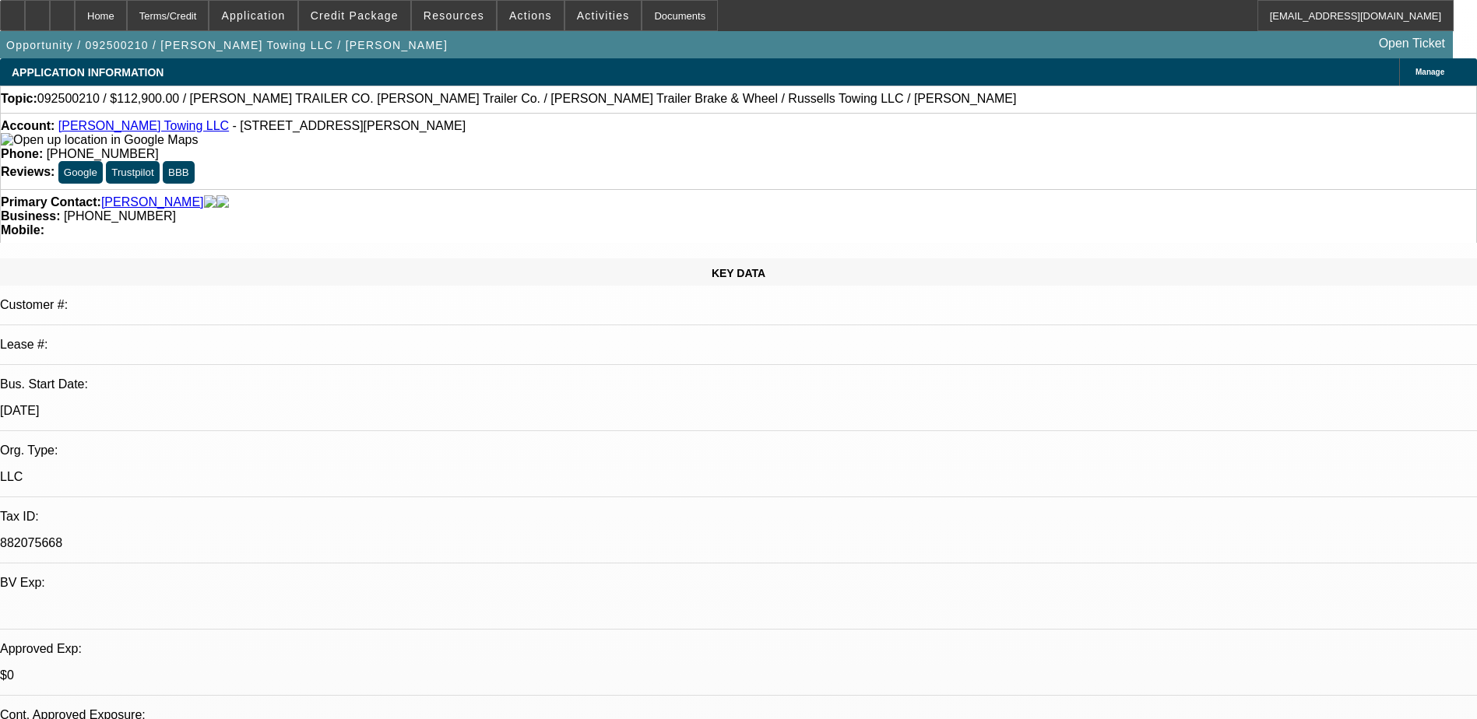
select select "6"
select select "1"
select select "3"
select select "4"
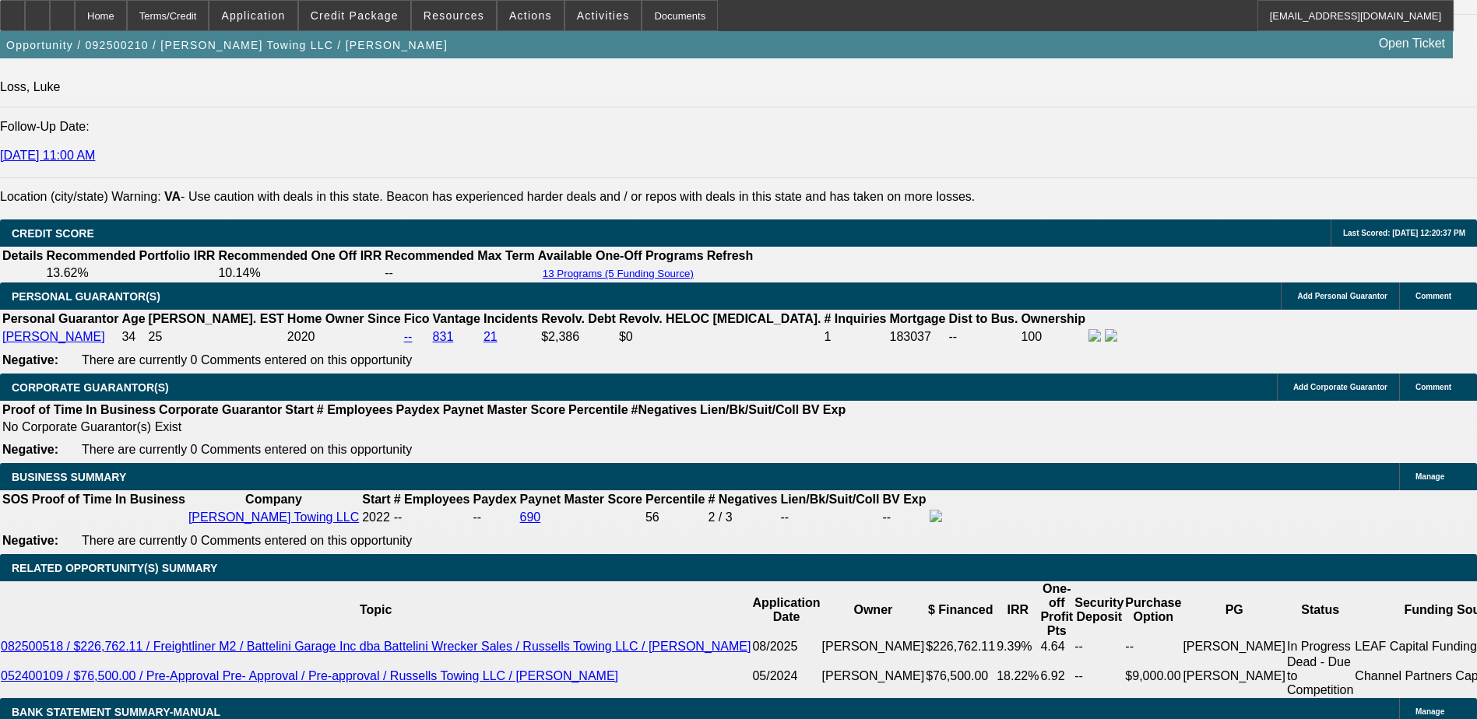
scroll to position [1868, 0]
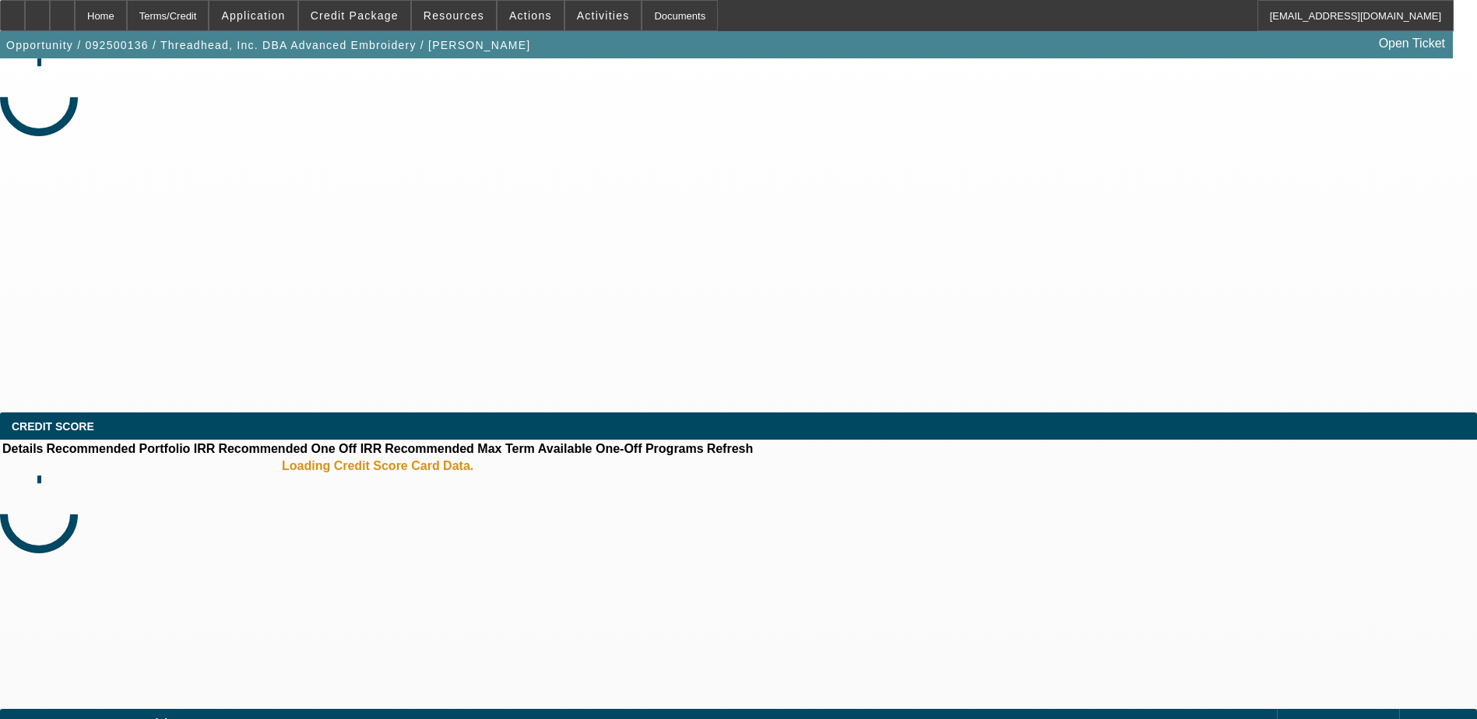
select select "0"
select select "2"
select select "0.1"
select select "1"
select select "2"
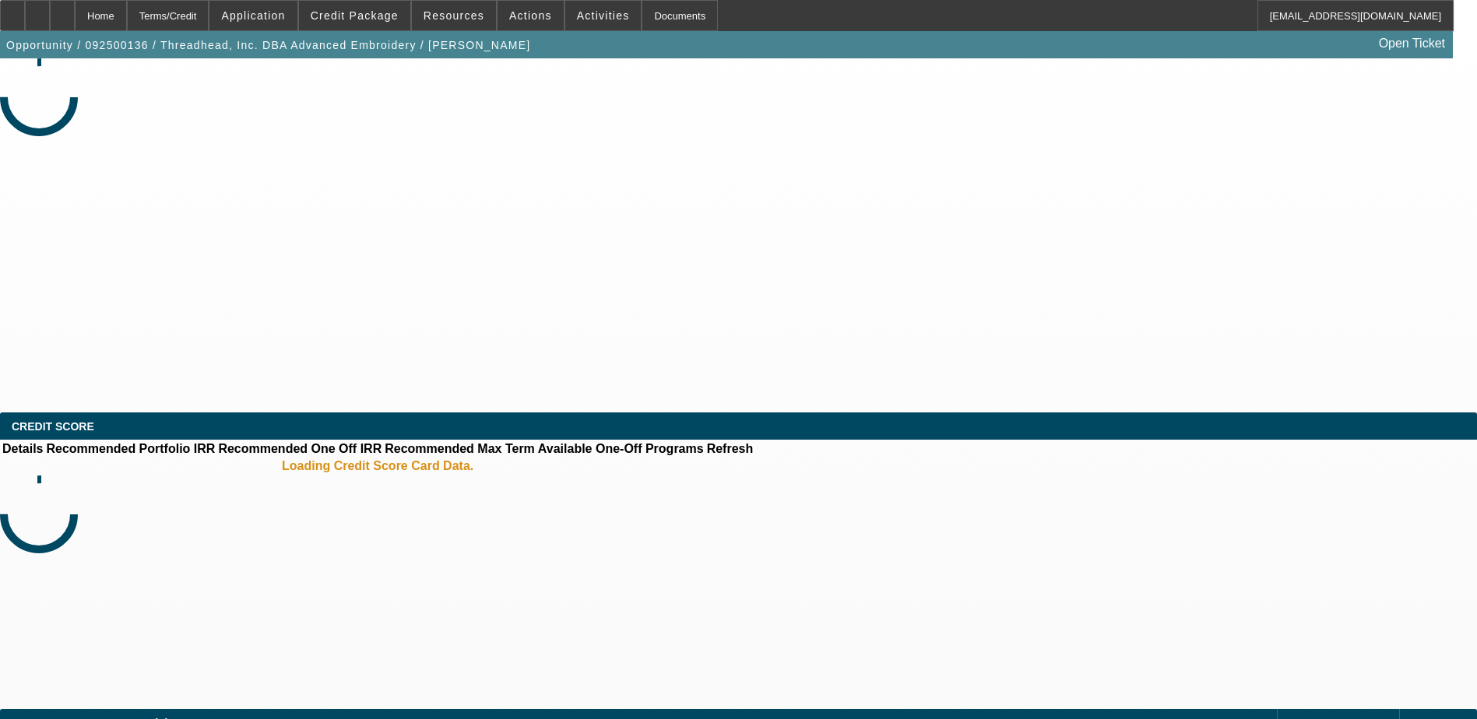
select select "4"
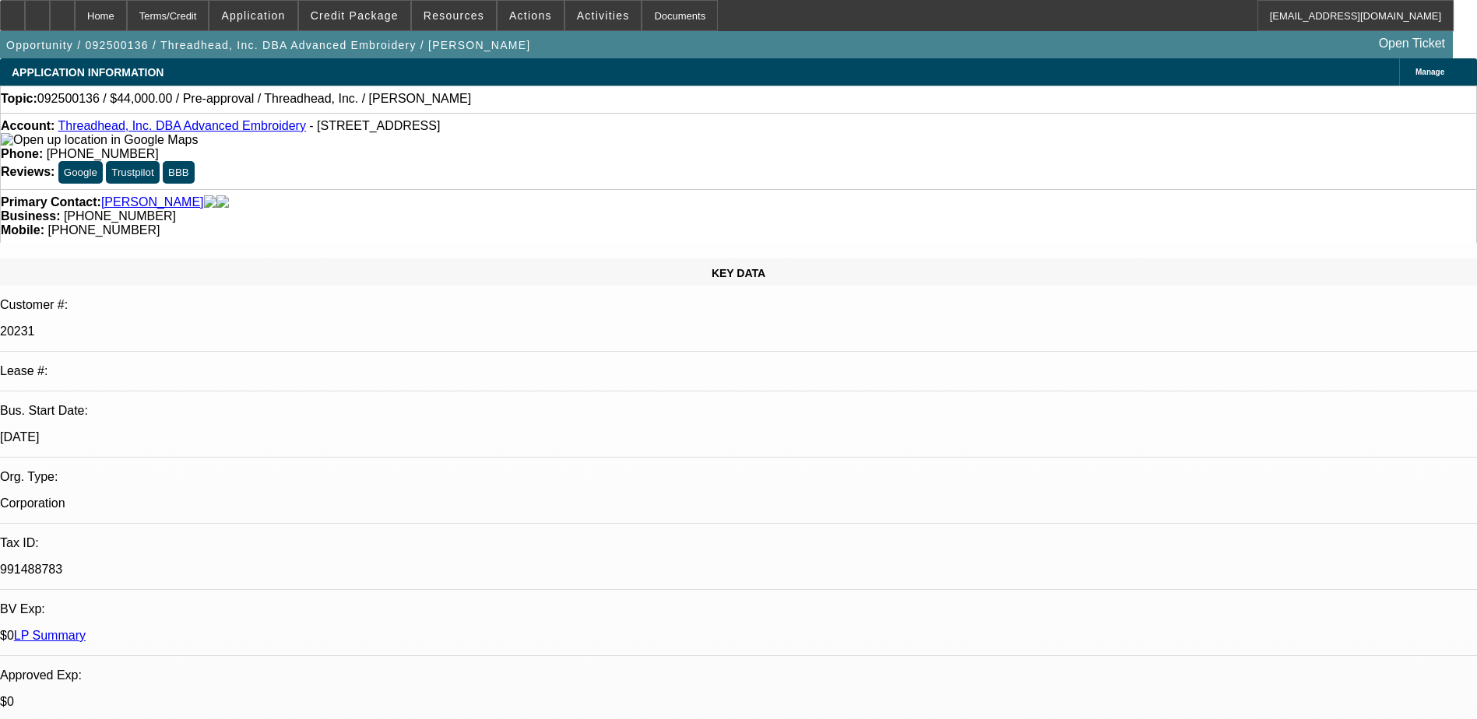
click at [135, 195] on link "Lambros, Mike" at bounding box center [152, 202] width 103 height 14
drag, startPoint x: 846, startPoint y: 44, endPoint x: 863, endPoint y: 12, distance: 35.5
click at [361, 15] on span "Credit Package" at bounding box center [355, 15] width 88 height 12
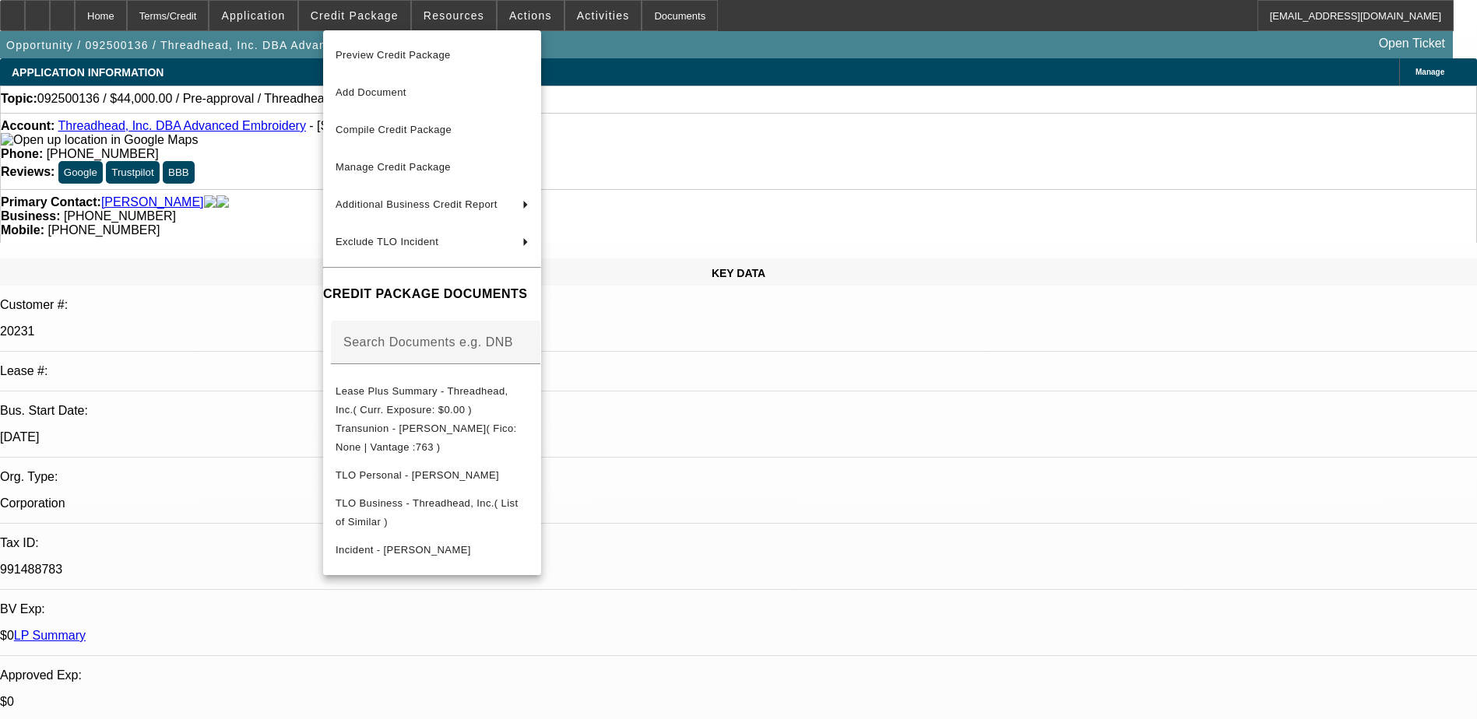
drag, startPoint x: 1089, startPoint y: 698, endPoint x: 1085, endPoint y: 666, distance: 31.4
click at [1090, 691] on div at bounding box center [738, 359] width 1477 height 719
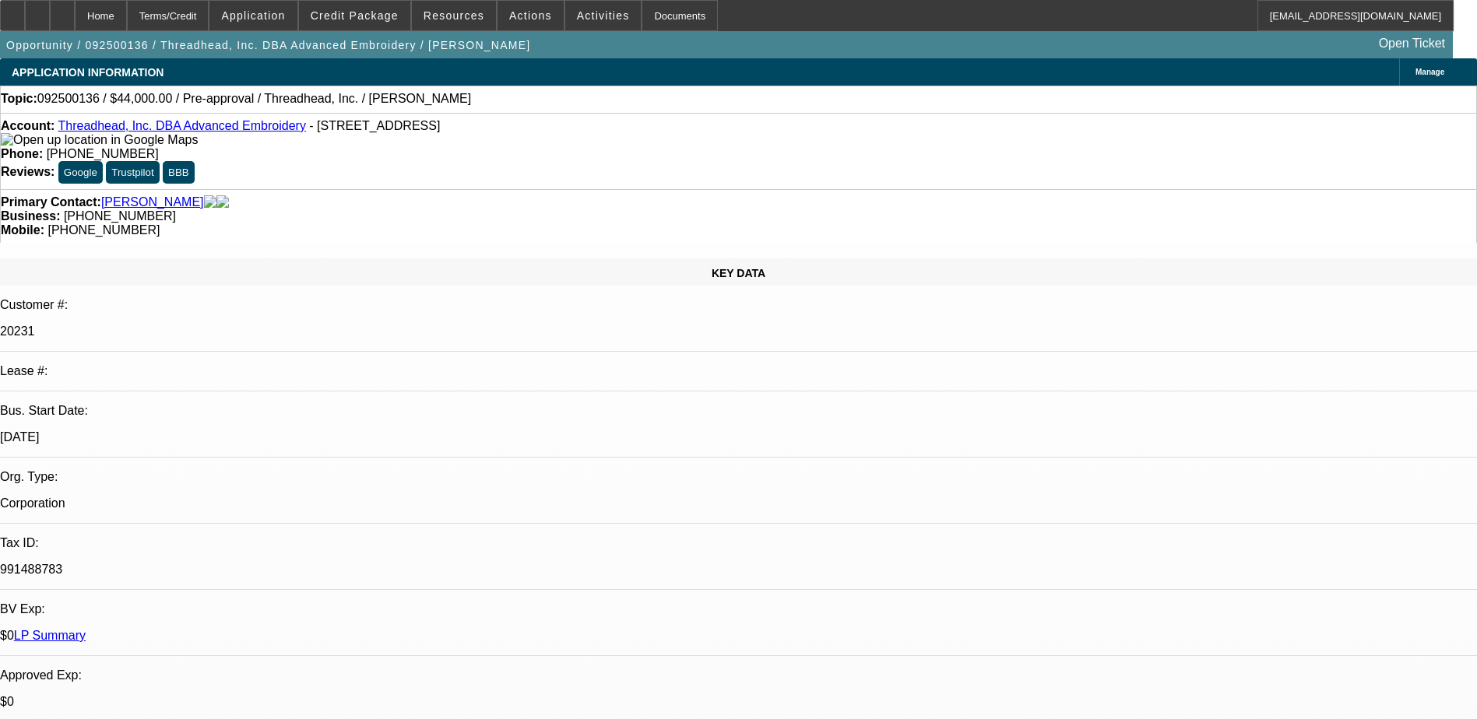
scroll to position [49, 0]
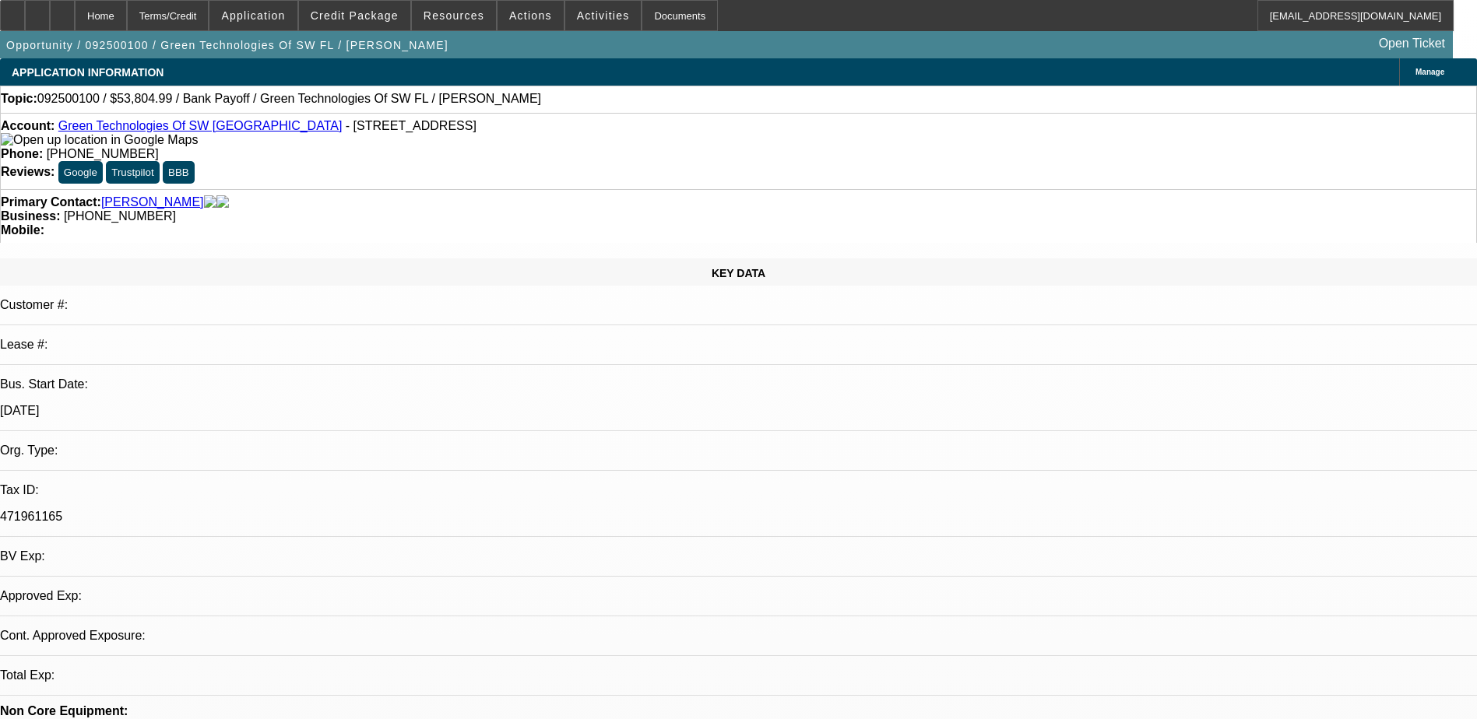
select select "0"
select select "2"
select select "0.1"
select select "1"
select select "2"
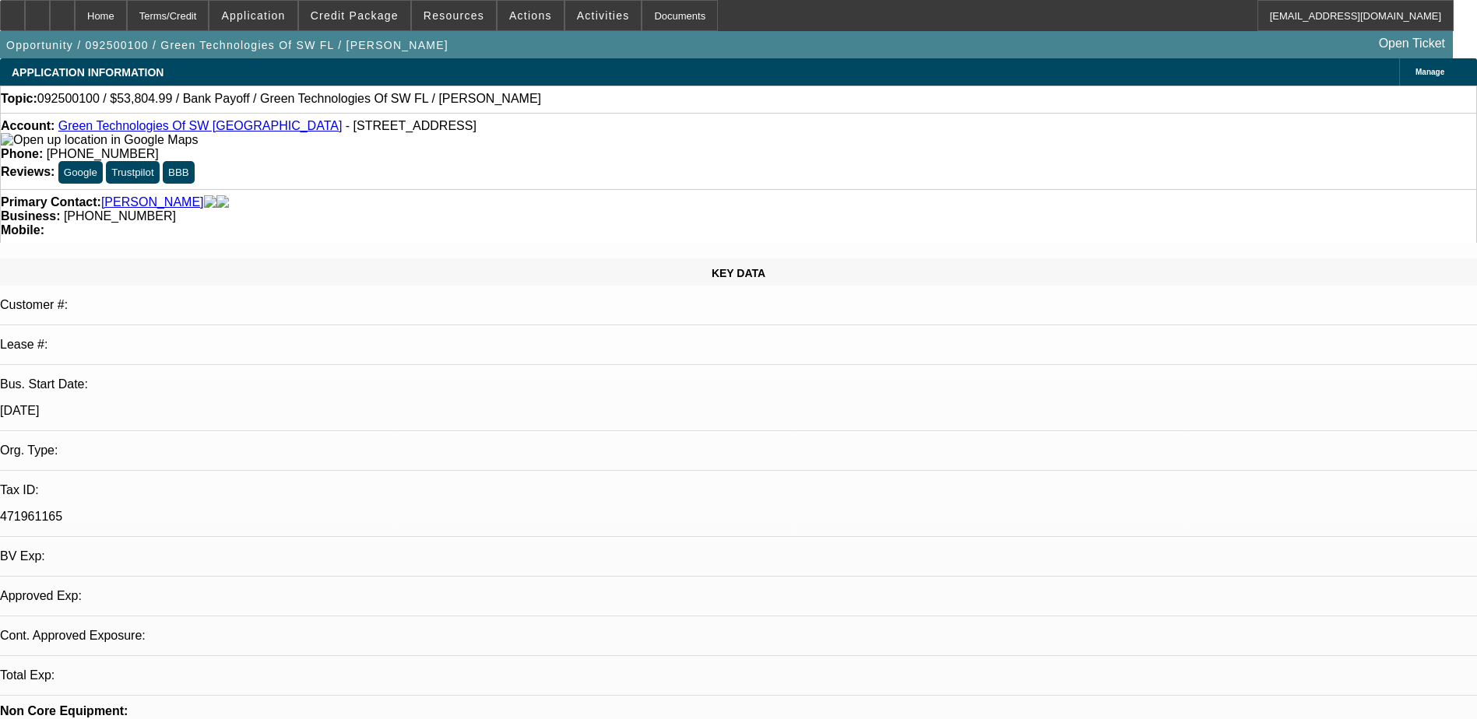
select select "4"
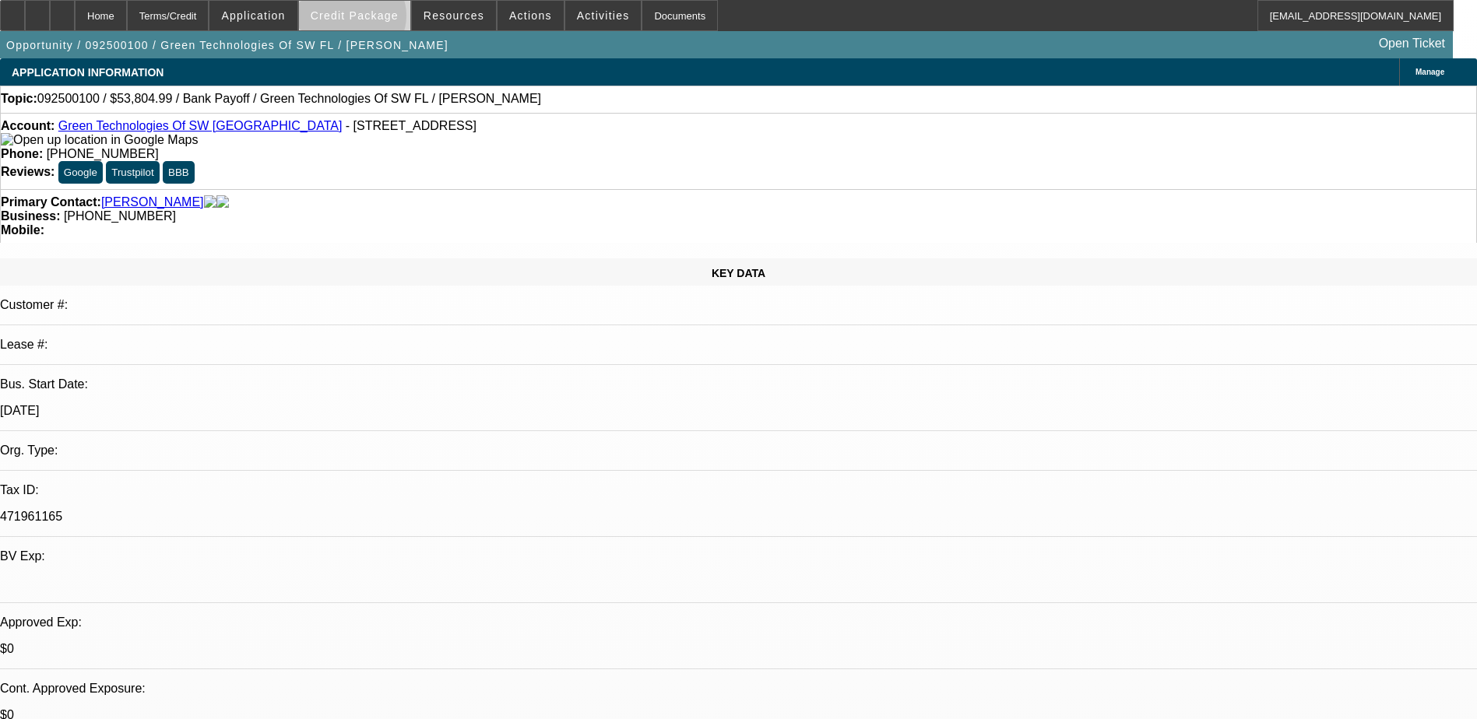
click at [376, 19] on span "Credit Package" at bounding box center [355, 15] width 88 height 12
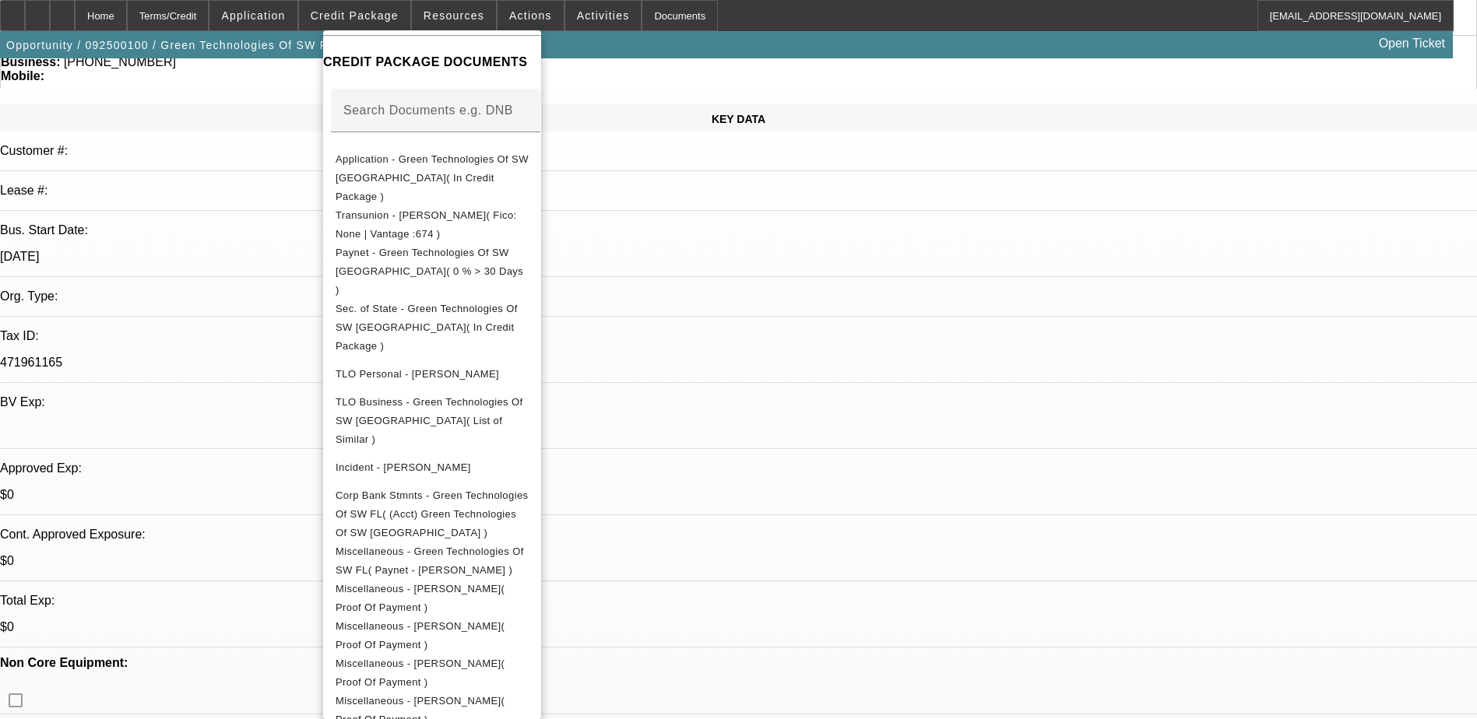
scroll to position [156, 0]
click at [114, 327] on div at bounding box center [738, 359] width 1477 height 719
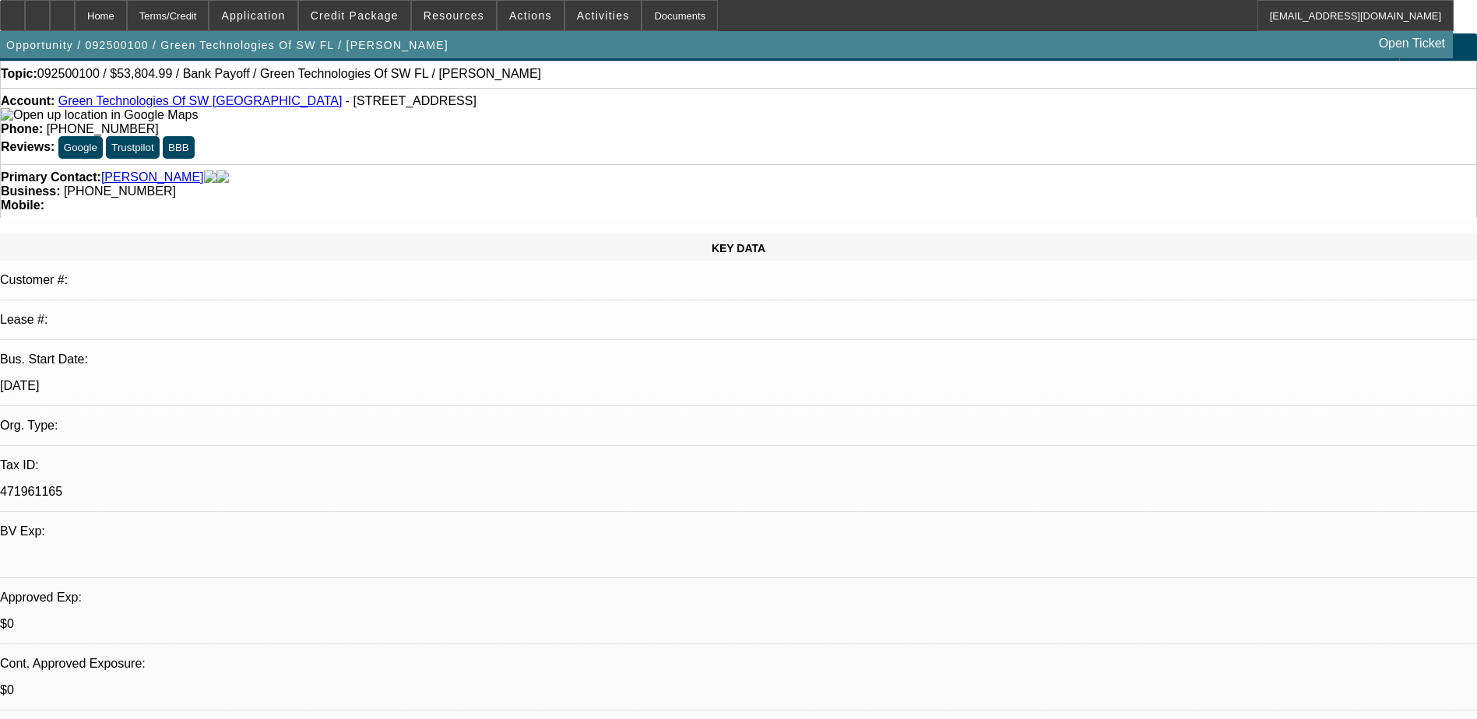
scroll to position [0, 0]
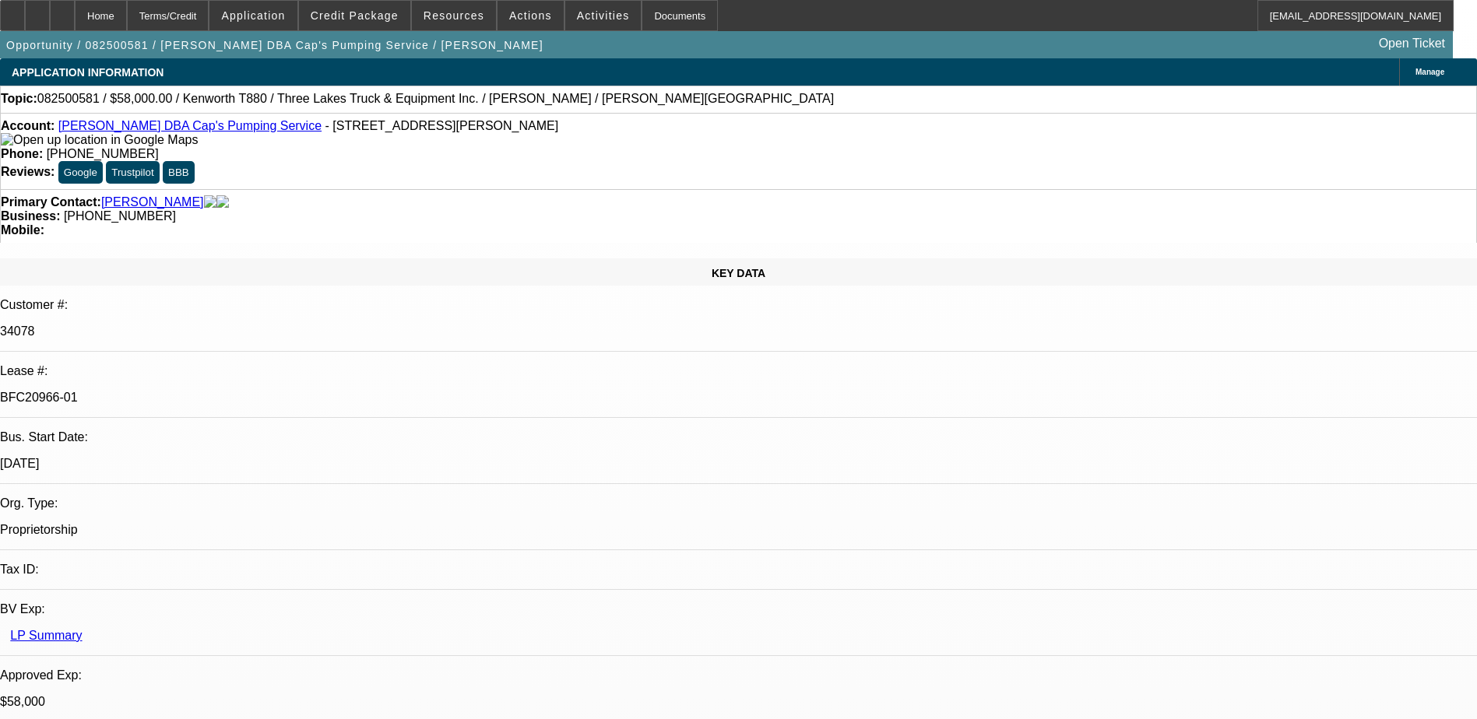
select select "0"
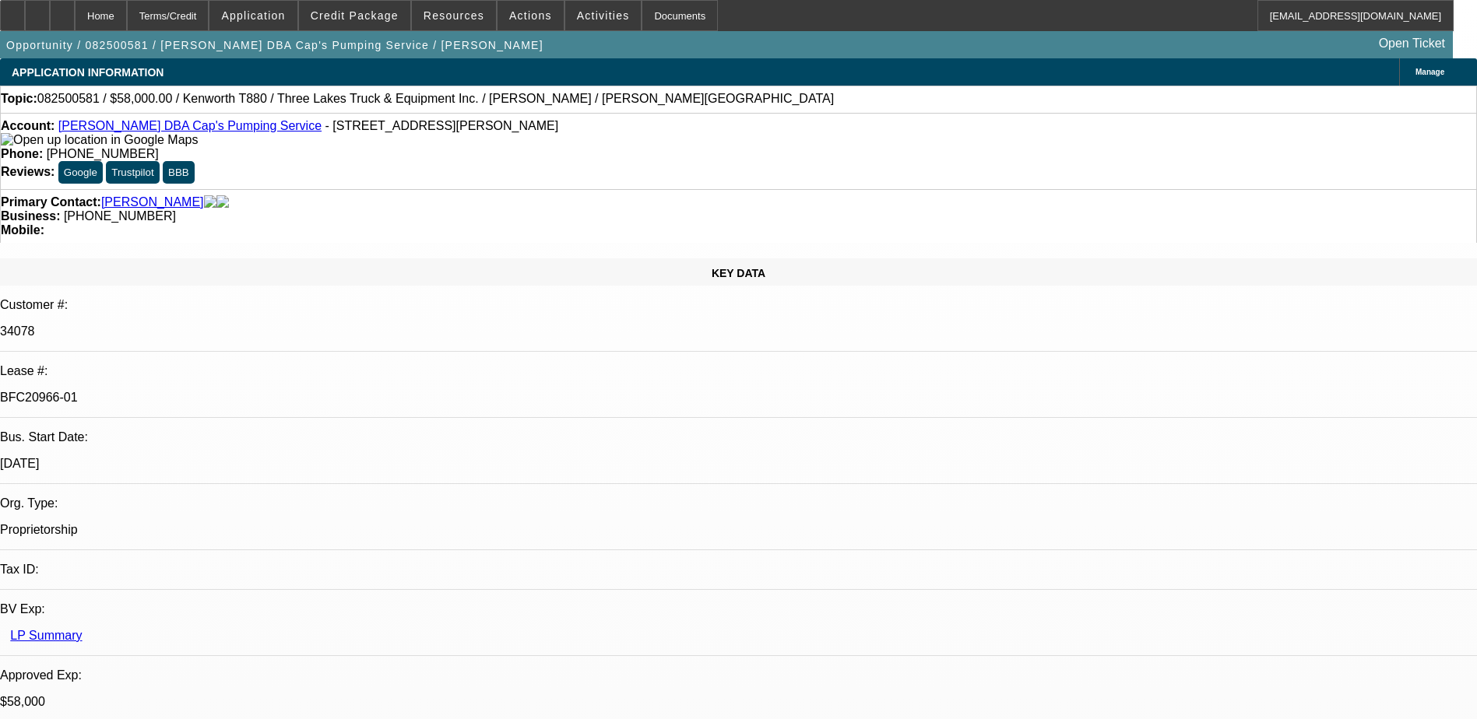
select select "0"
select select "0.1"
select select "0"
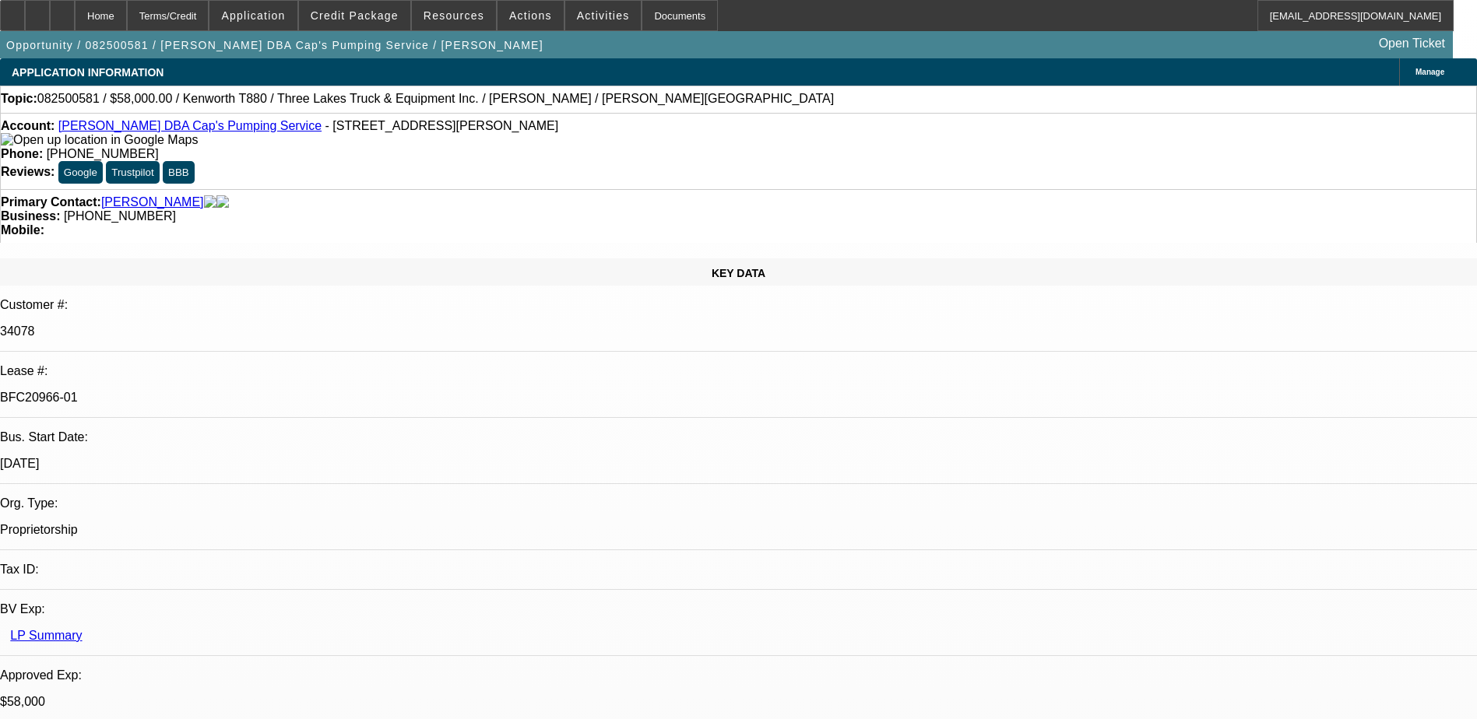
select select "0"
select select "0.1"
select select "1"
select select "9"
select select "6"
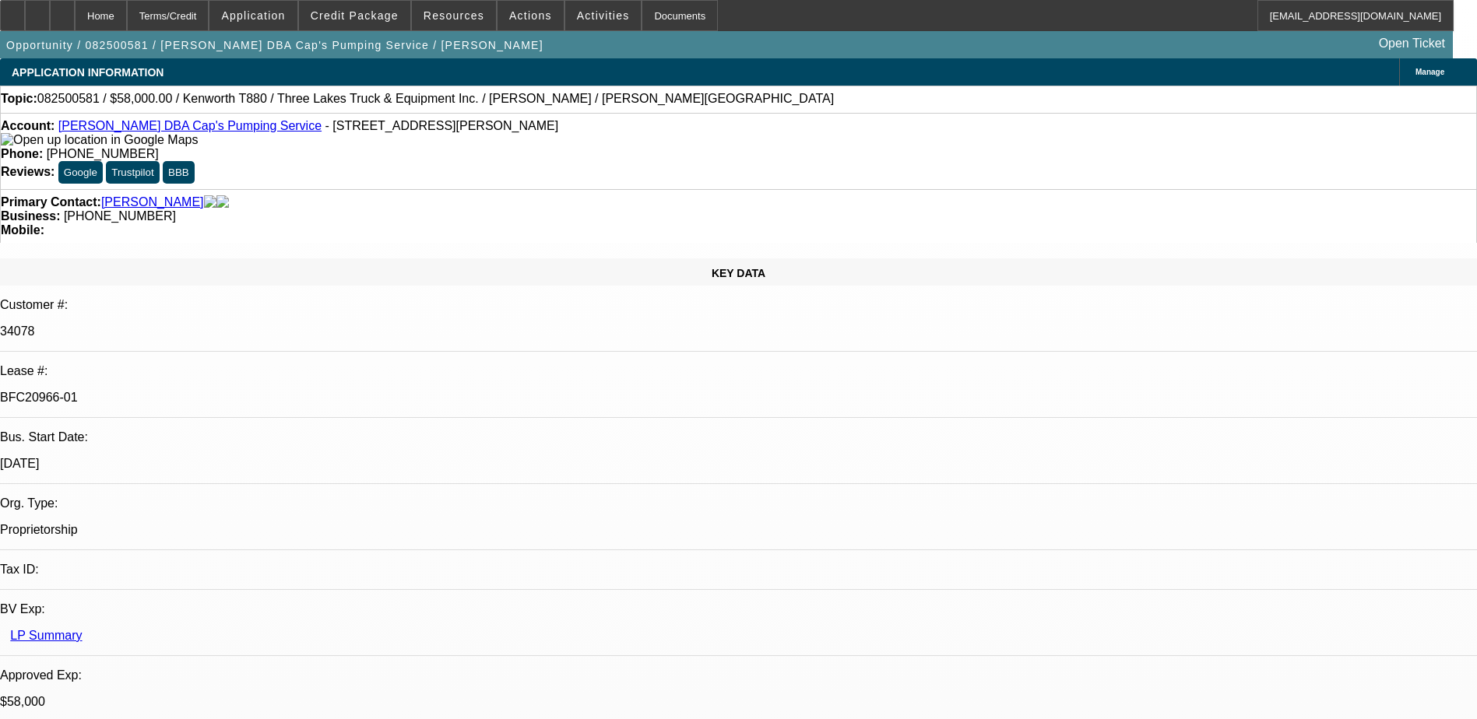
select select "1"
select select "9"
select select "6"
select select "1"
select select "9"
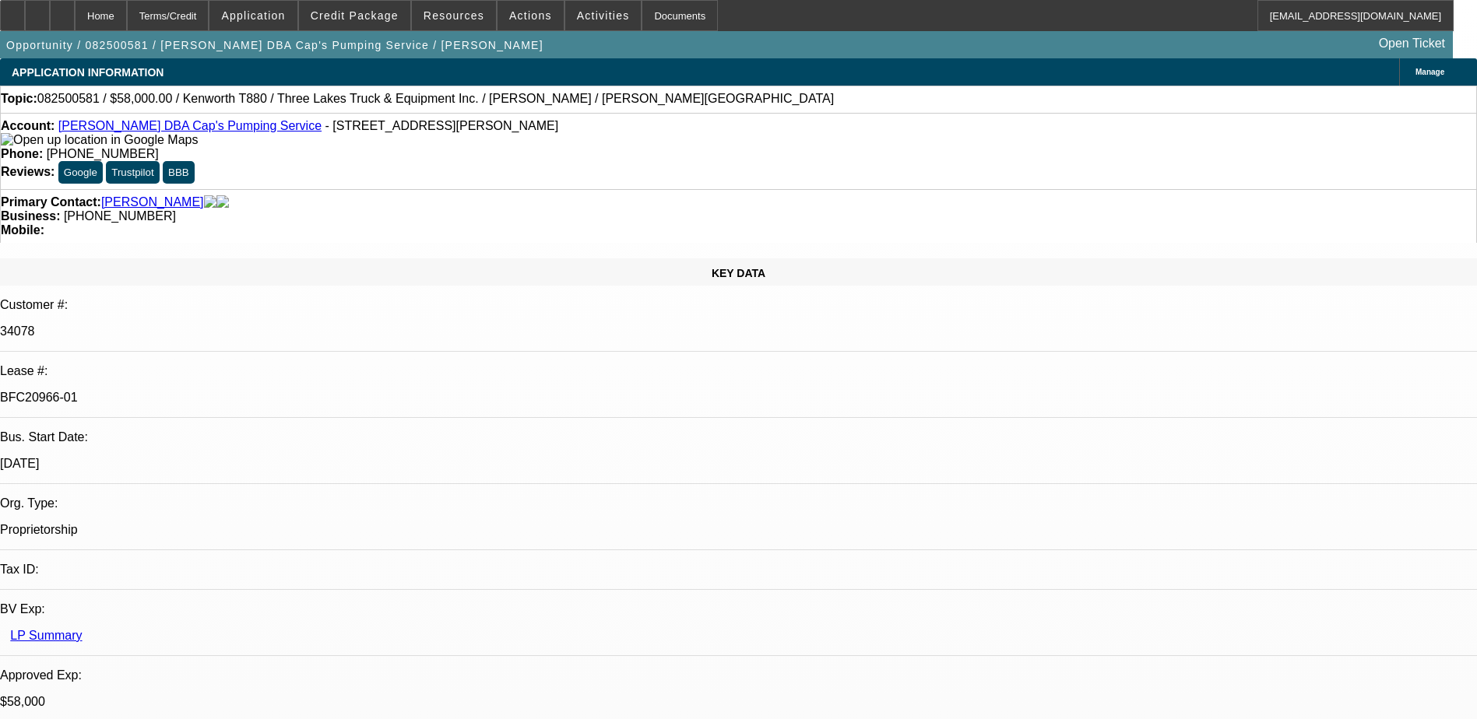
select select "4"
select select "1"
select select "4"
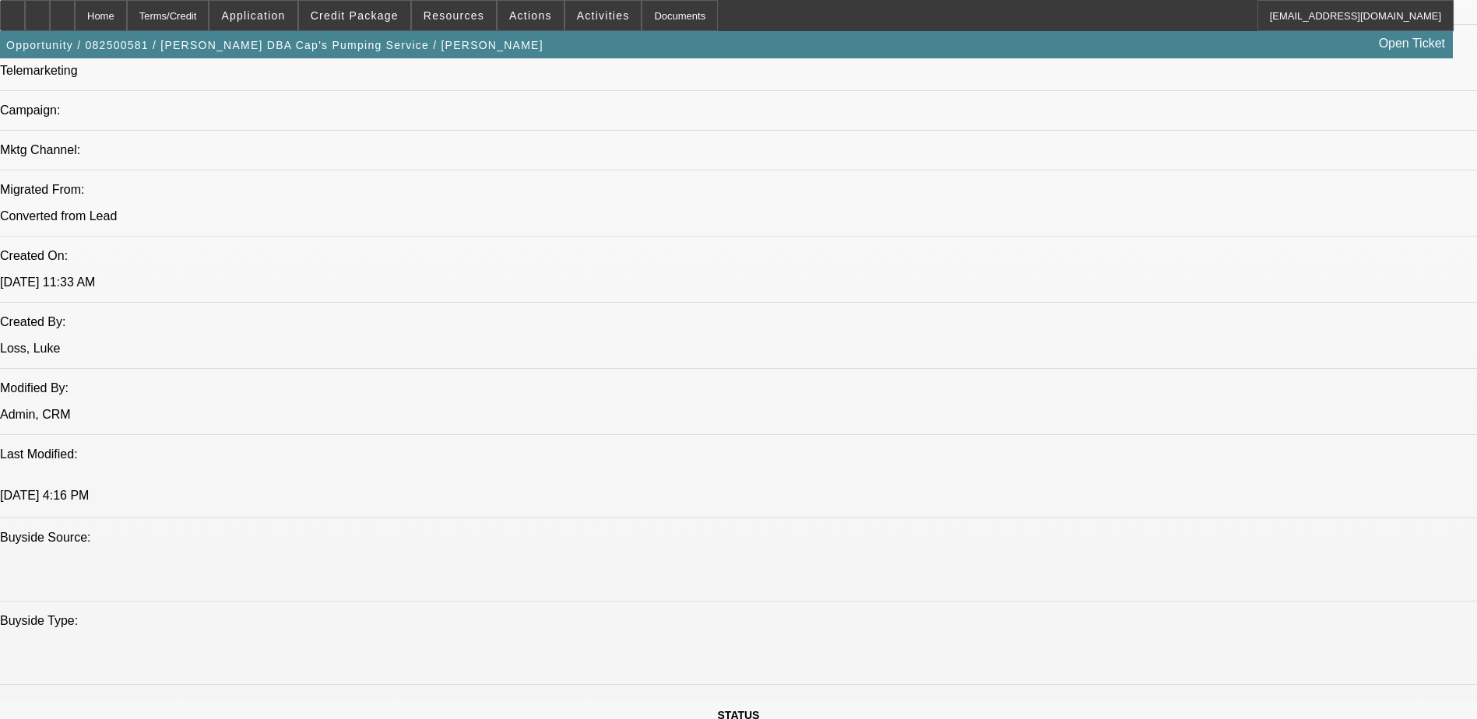
scroll to position [934, 0]
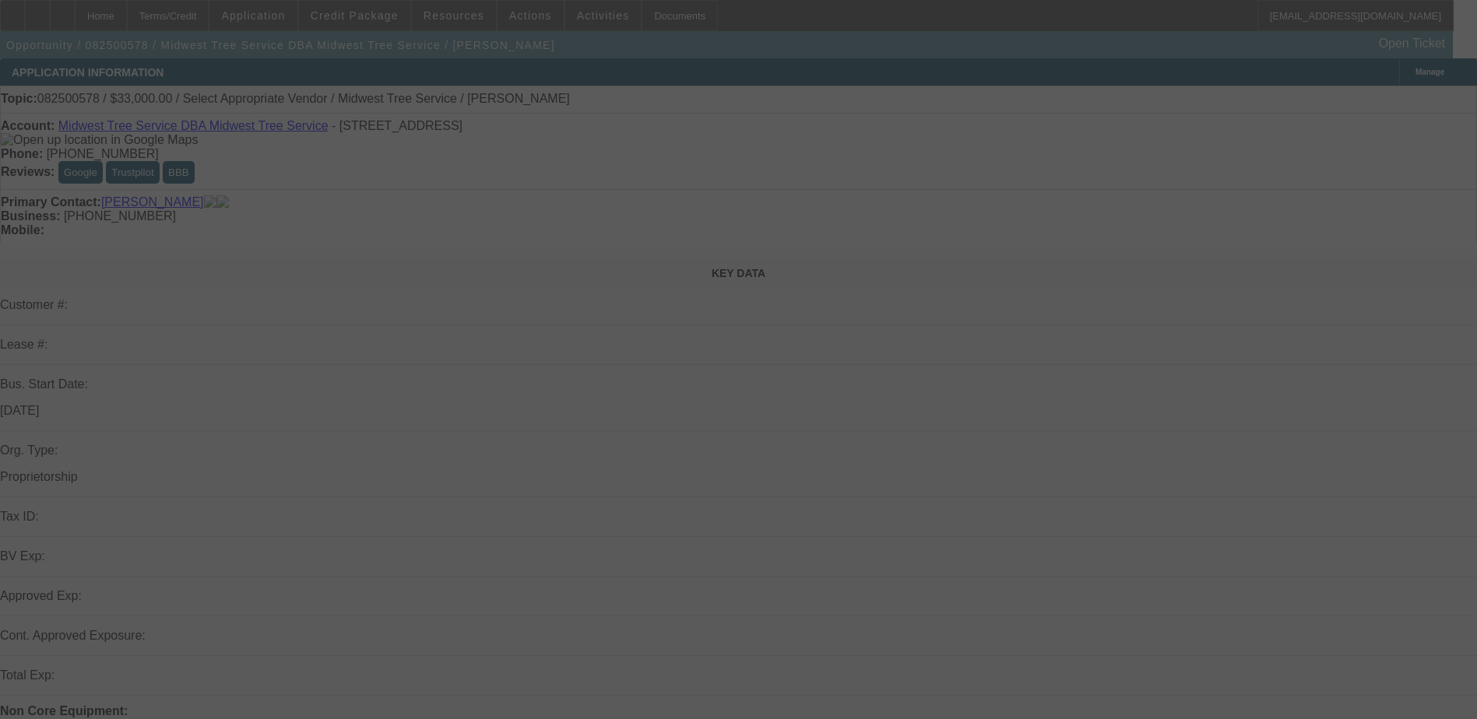
select select "0"
select select "2"
select select "0.1"
select select "4"
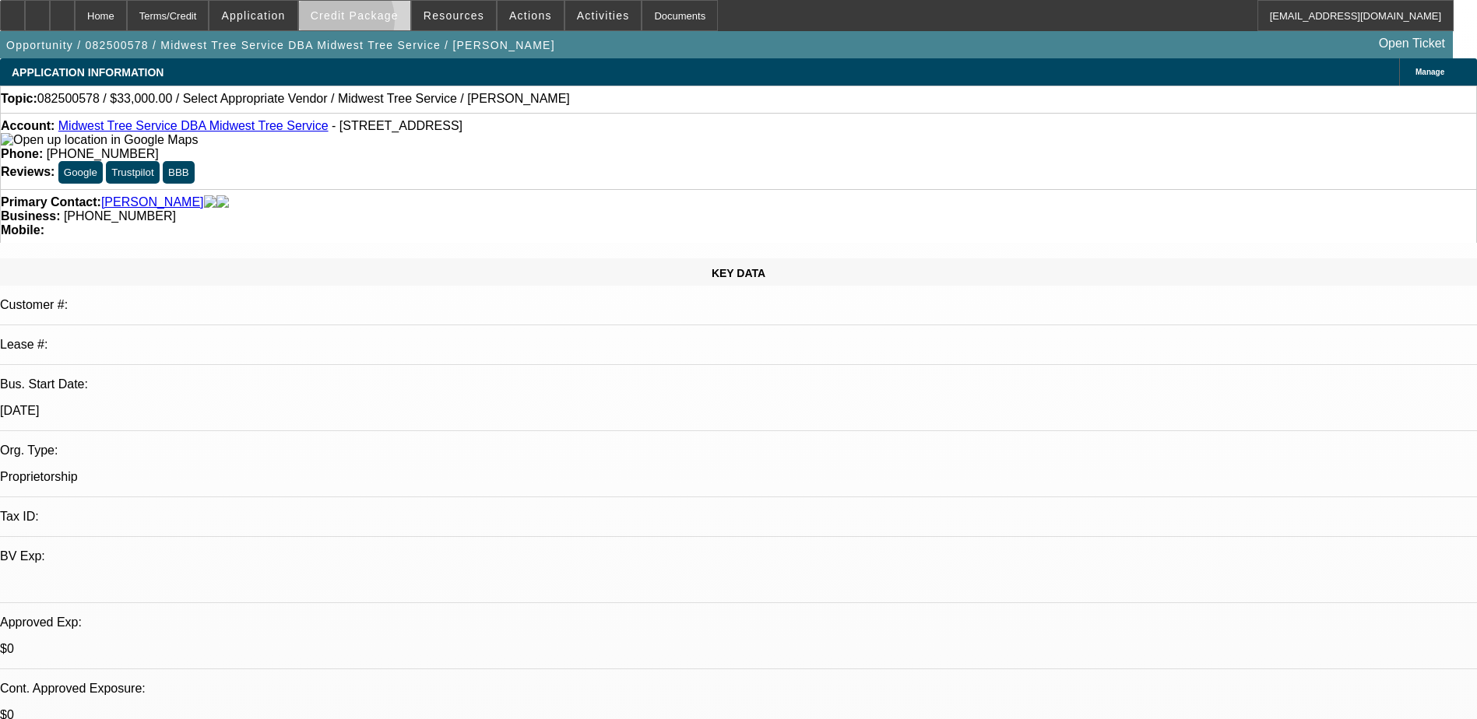
click at [363, 23] on span at bounding box center [354, 15] width 111 height 37
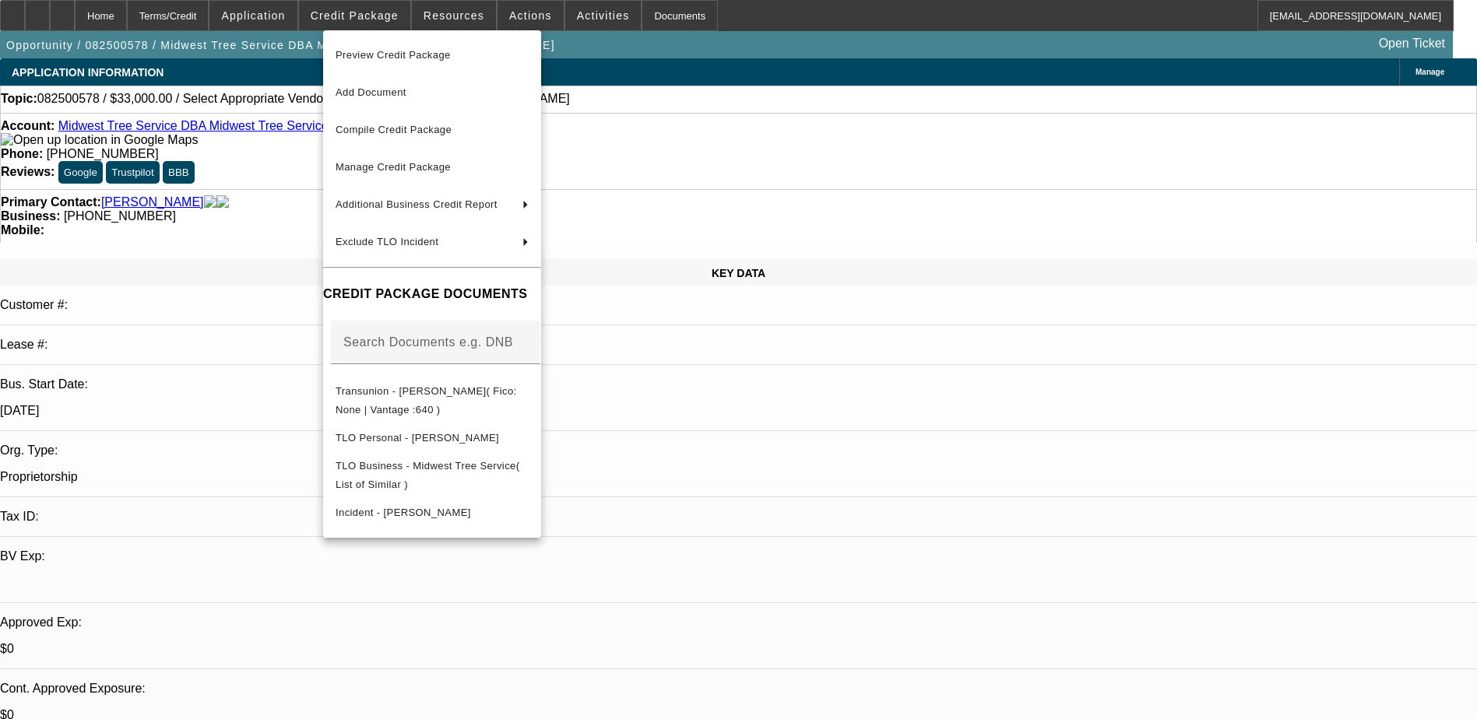
click at [251, 210] on div at bounding box center [738, 359] width 1477 height 719
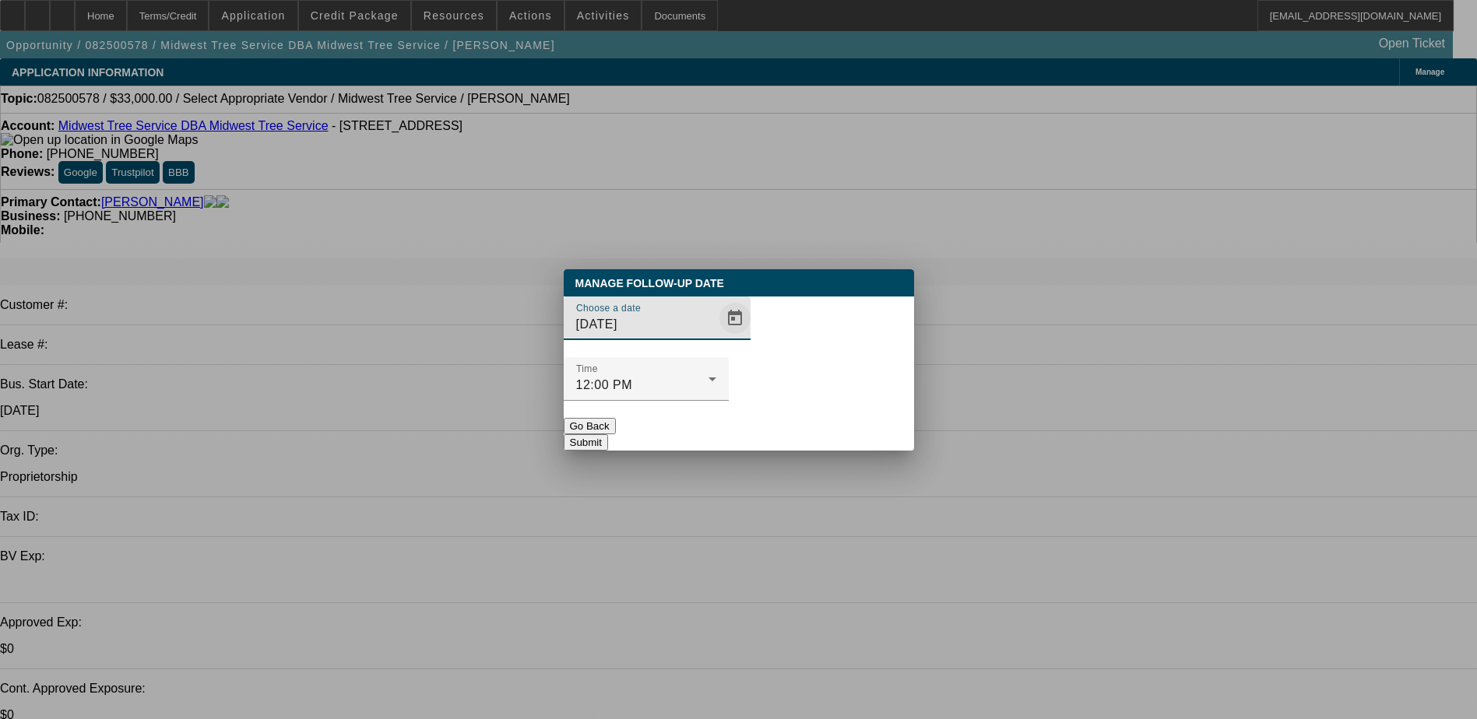
drag, startPoint x: 684, startPoint y: 344, endPoint x: 691, endPoint y: 337, distance: 9.9
click at [687, 339] on div "Choose a date 9/17/2025" at bounding box center [663, 319] width 174 height 44
click at [716, 337] on span "Open calendar" at bounding box center [734, 318] width 37 height 37
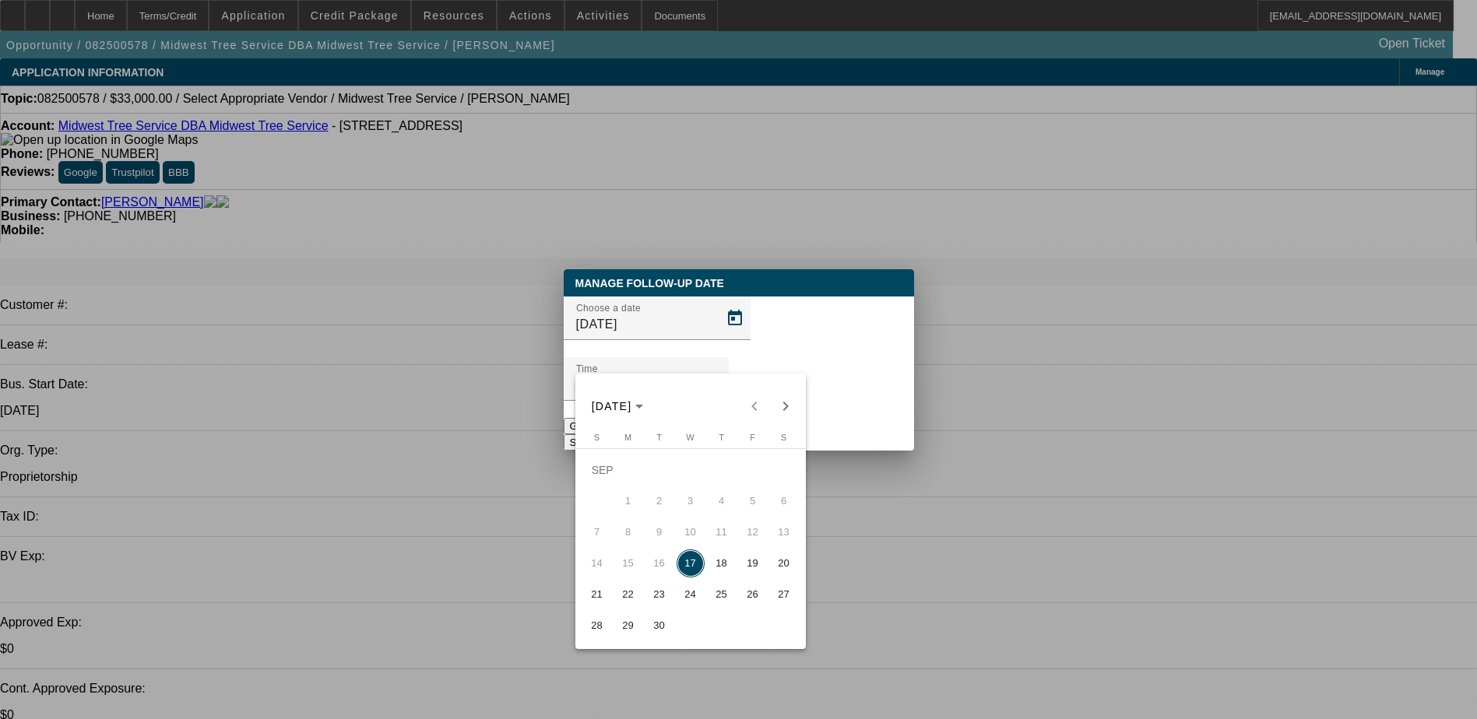
drag, startPoint x: 728, startPoint y: 568, endPoint x: 729, endPoint y: 557, distance: 10.9
click at [727, 565] on span "18" at bounding box center [722, 564] width 28 height 28
type input "9/18/2025"
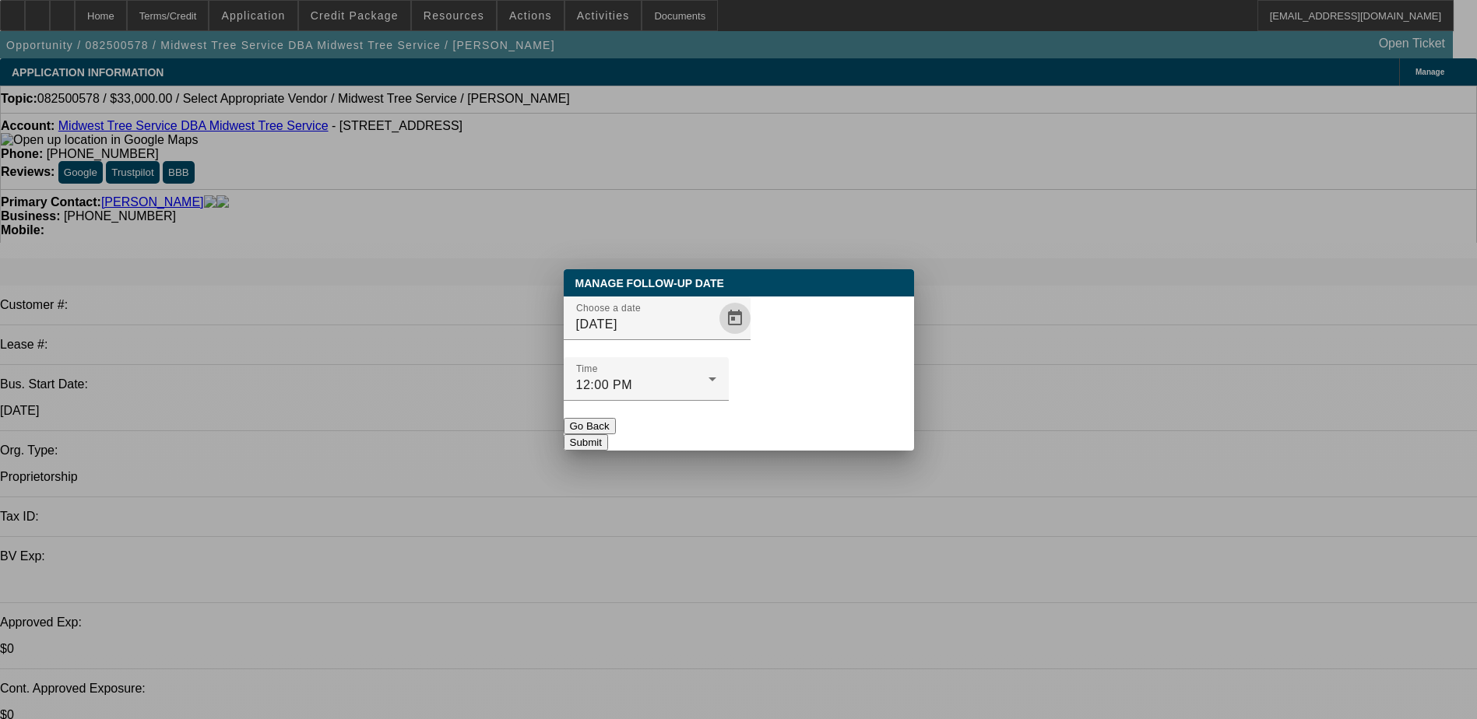
click at [608, 434] on button "Submit" at bounding box center [586, 442] width 44 height 16
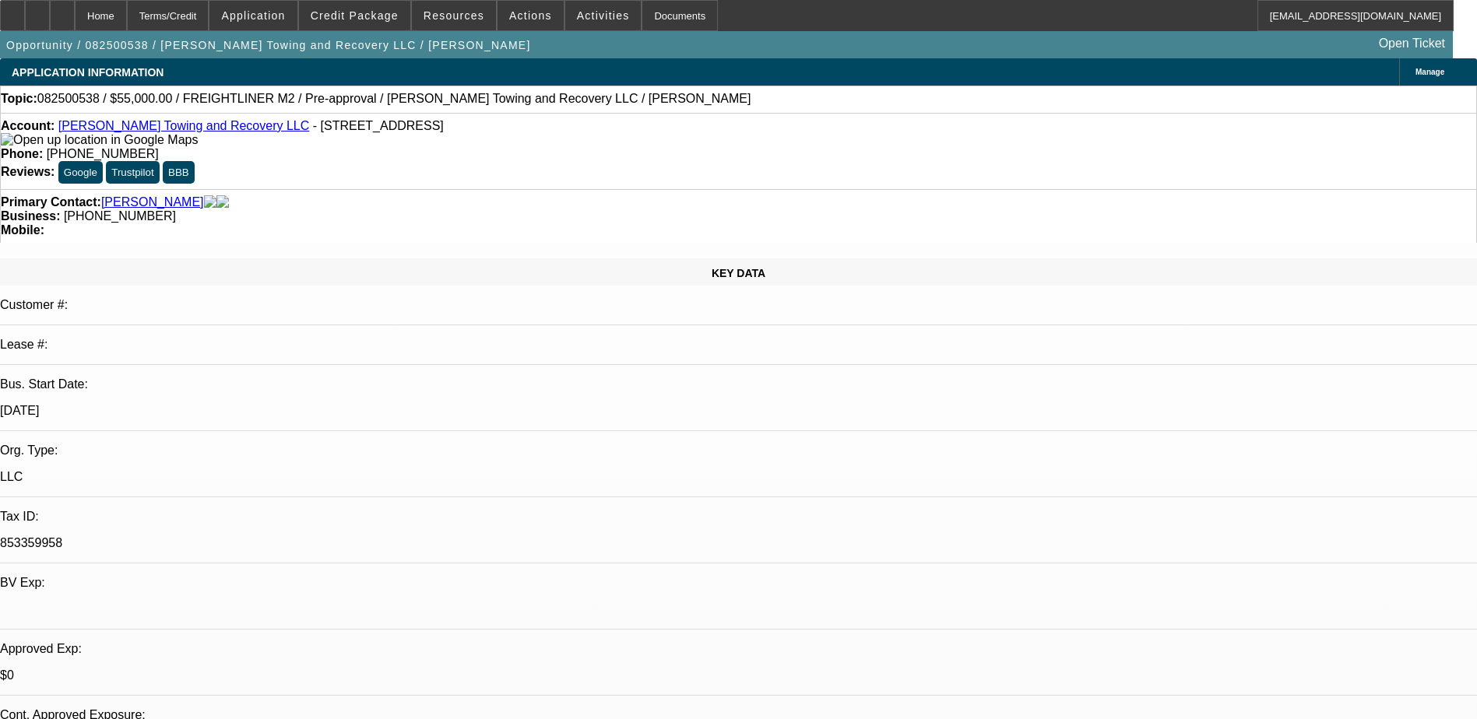
select select "0"
select select "2"
select select "0.1"
select select "0"
select select "2"
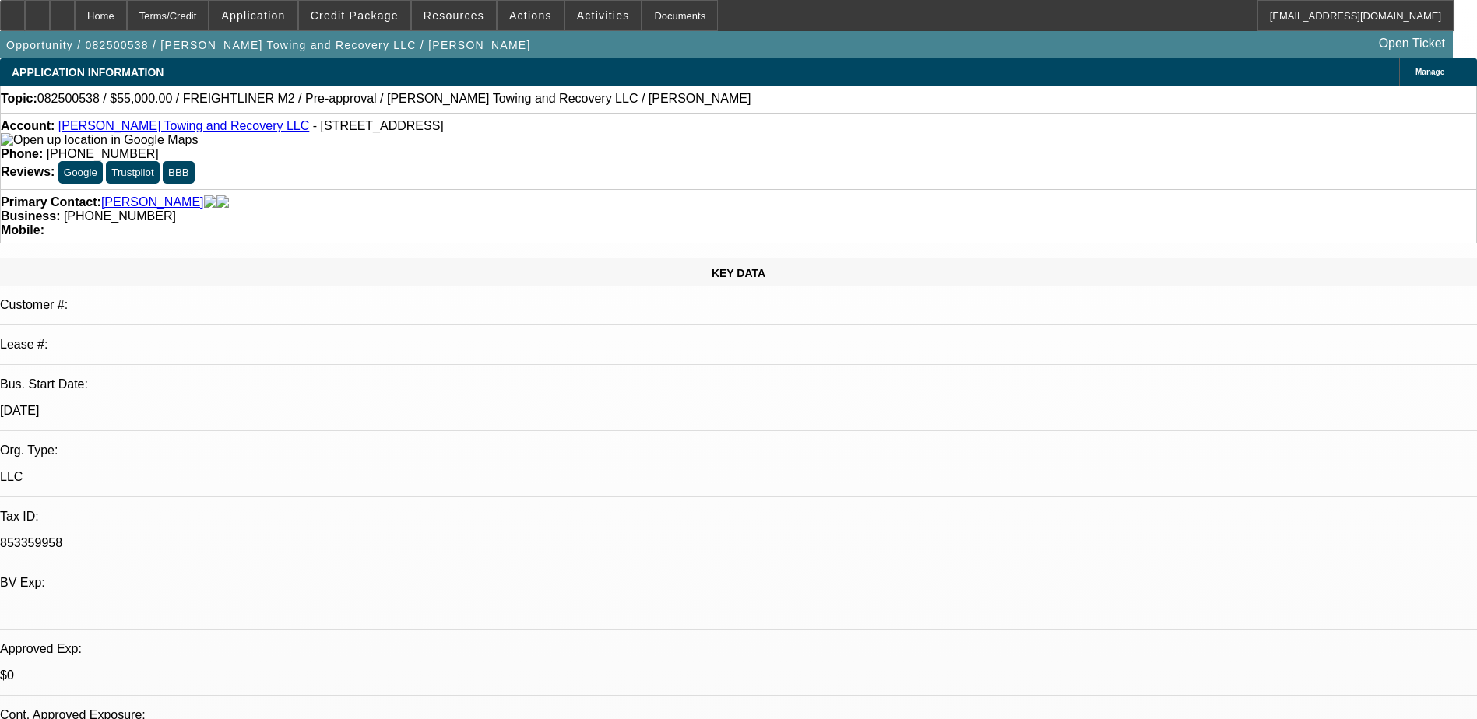
select select "0.1"
select select "0"
select select "2"
select select "0.1"
select select "1"
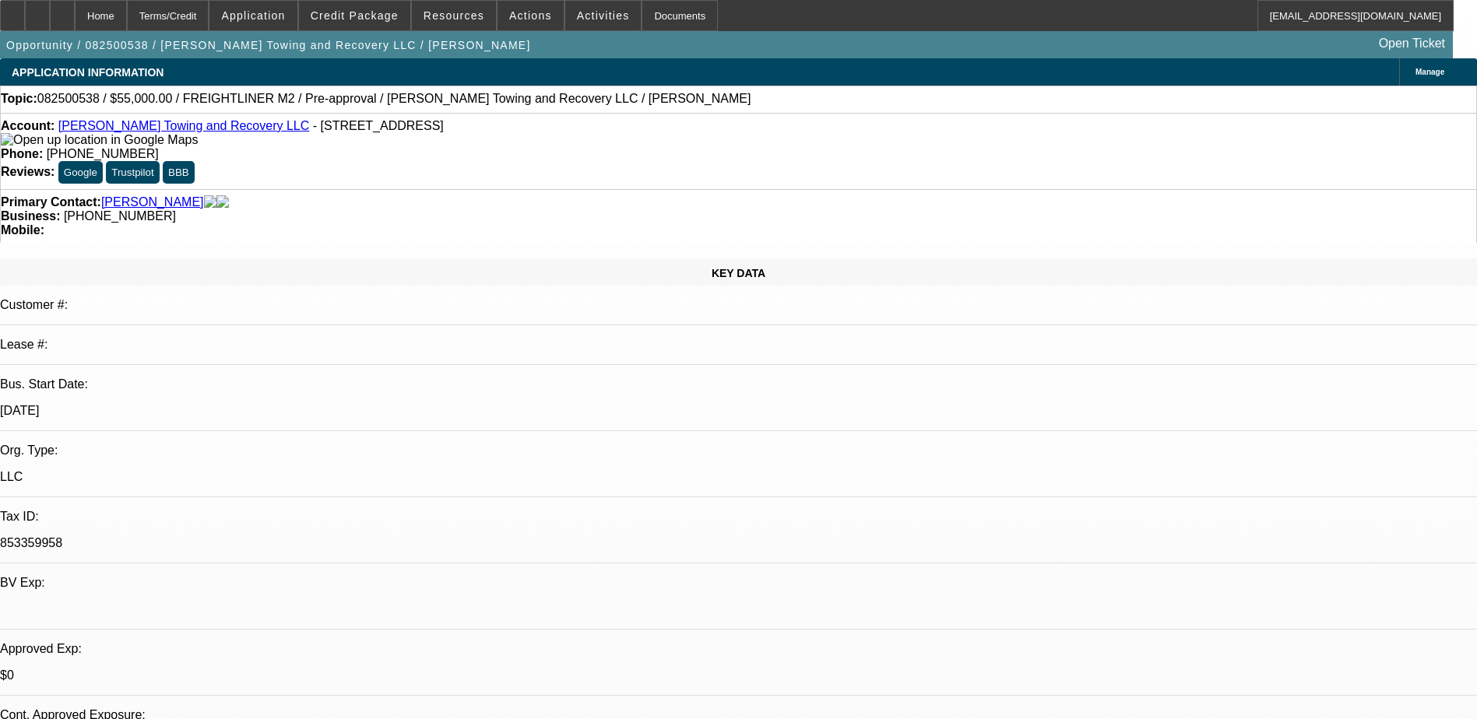
select select "2"
select select "4"
select select "1"
select select "2"
select select "4"
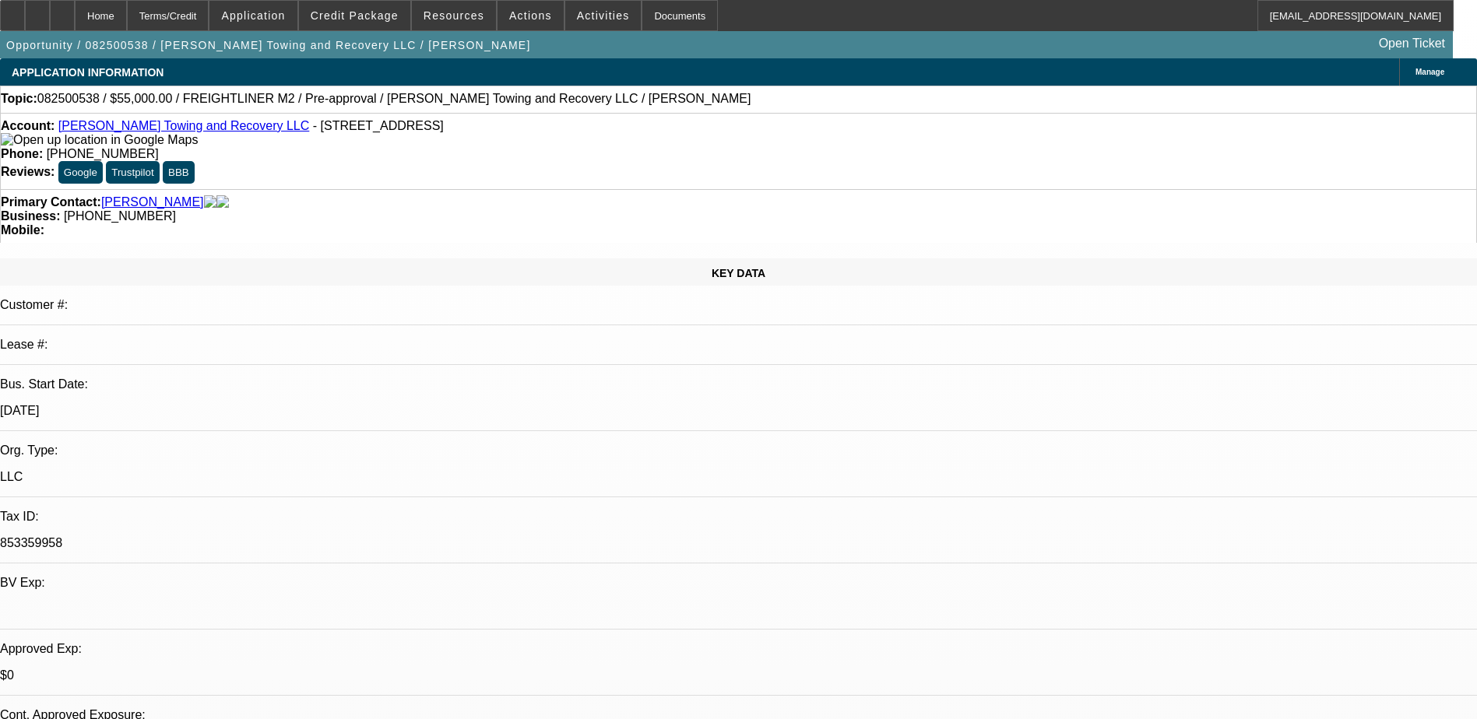
select select "1"
select select "2"
select select "4"
click at [334, 24] on span at bounding box center [354, 15] width 111 height 37
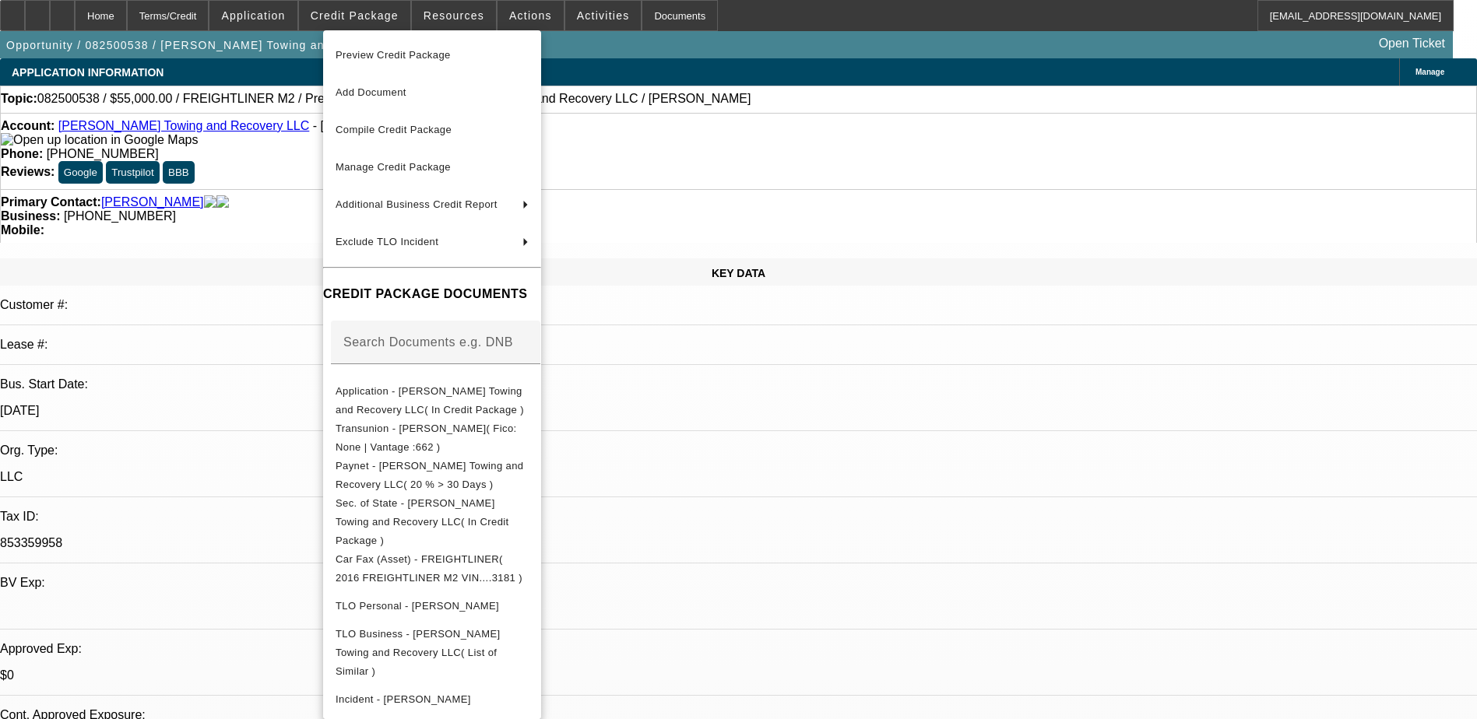
click at [898, 497] on div at bounding box center [738, 359] width 1477 height 719
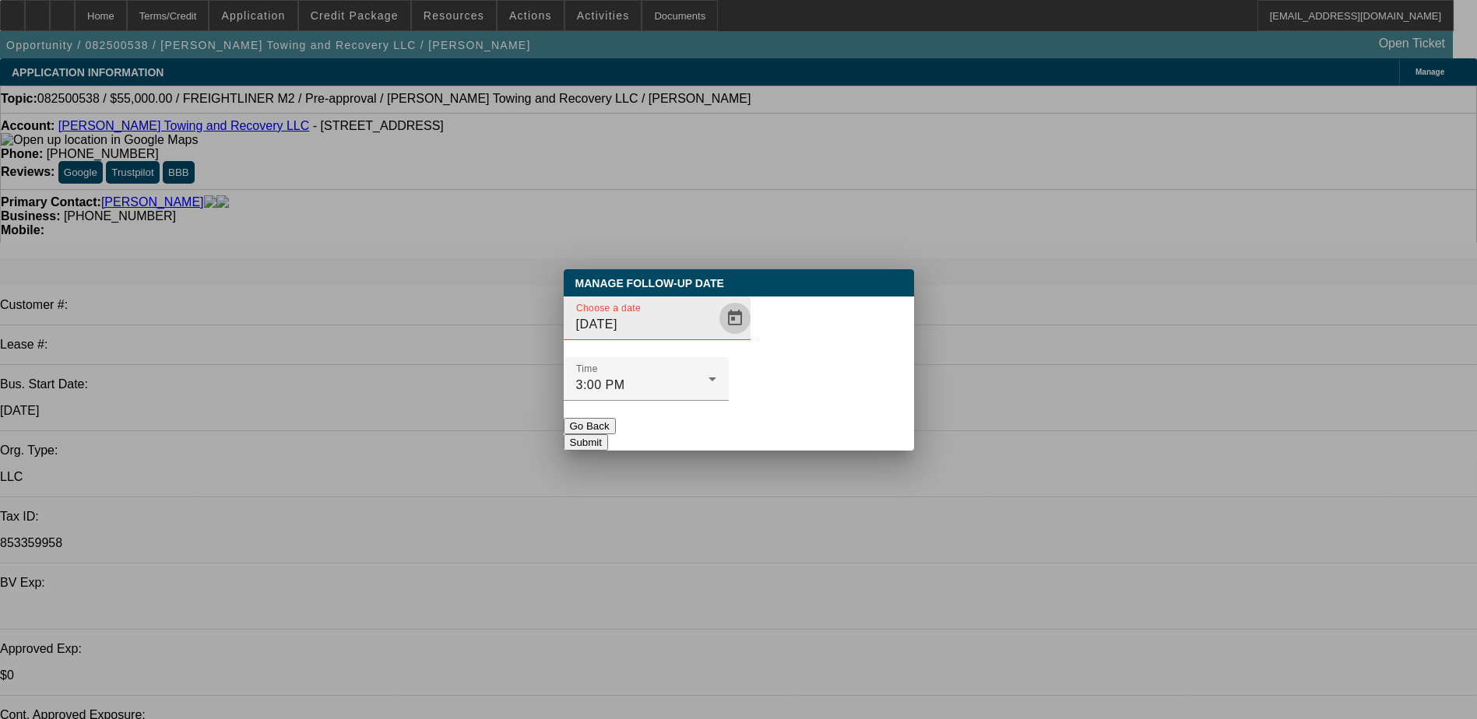
click at [716, 337] on span "Open calendar" at bounding box center [734, 318] width 37 height 37
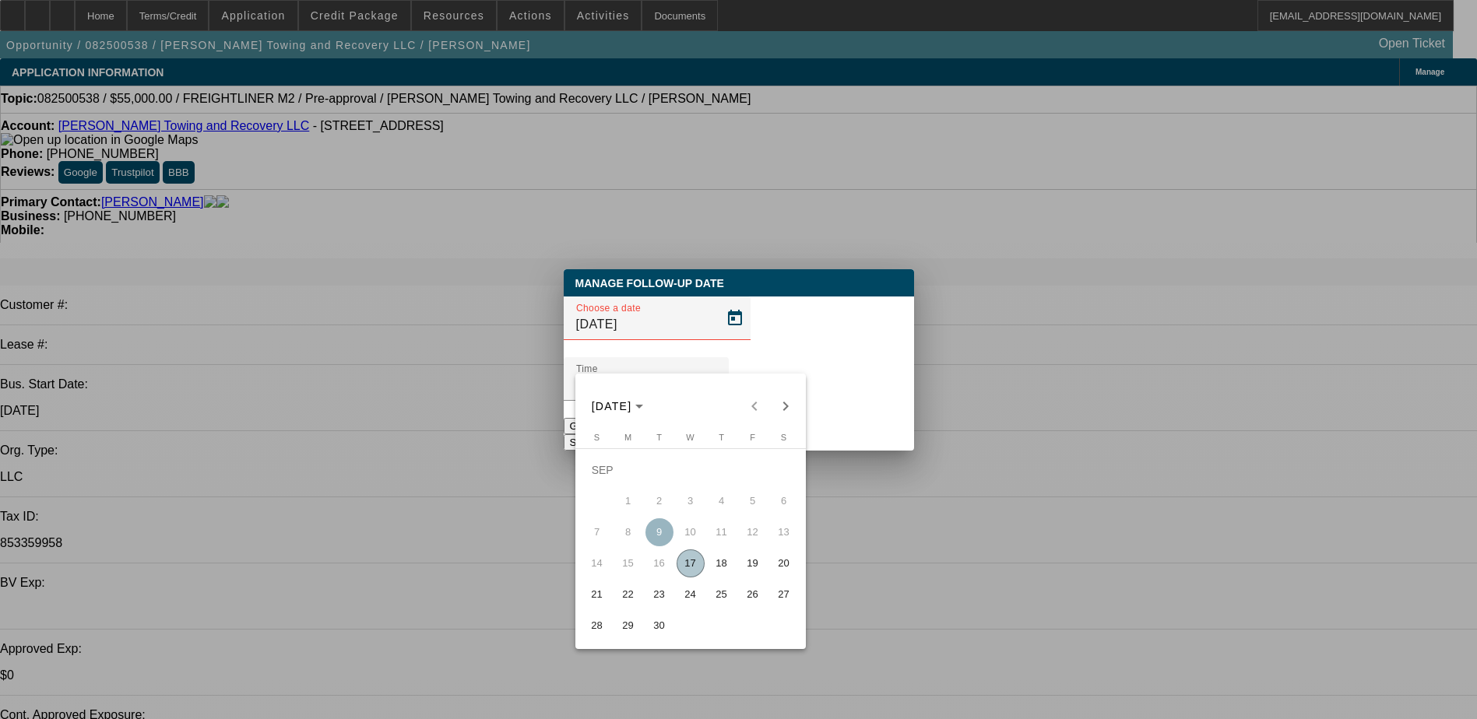
click at [729, 562] on span "18" at bounding box center [722, 564] width 28 height 28
type input "9/18/2025"
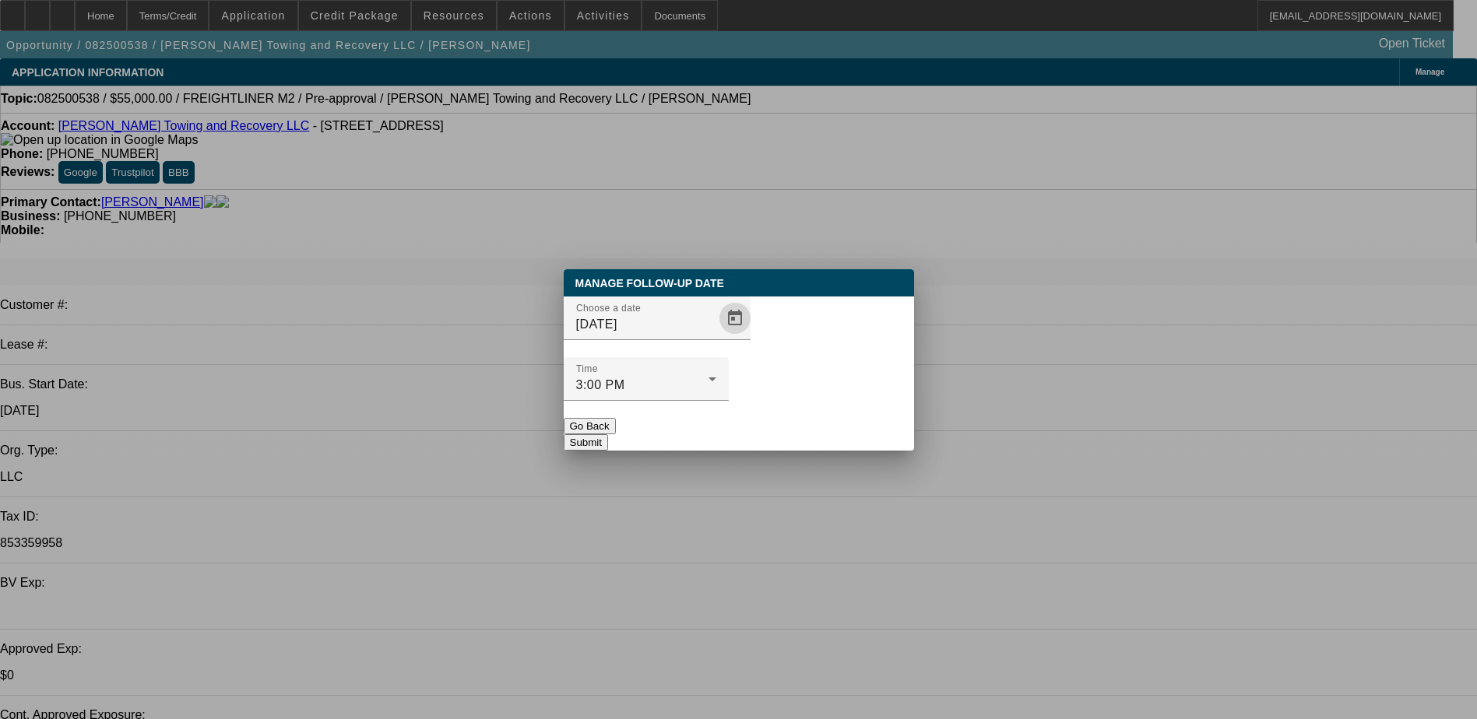
click at [608, 434] on button "Submit" at bounding box center [586, 442] width 44 height 16
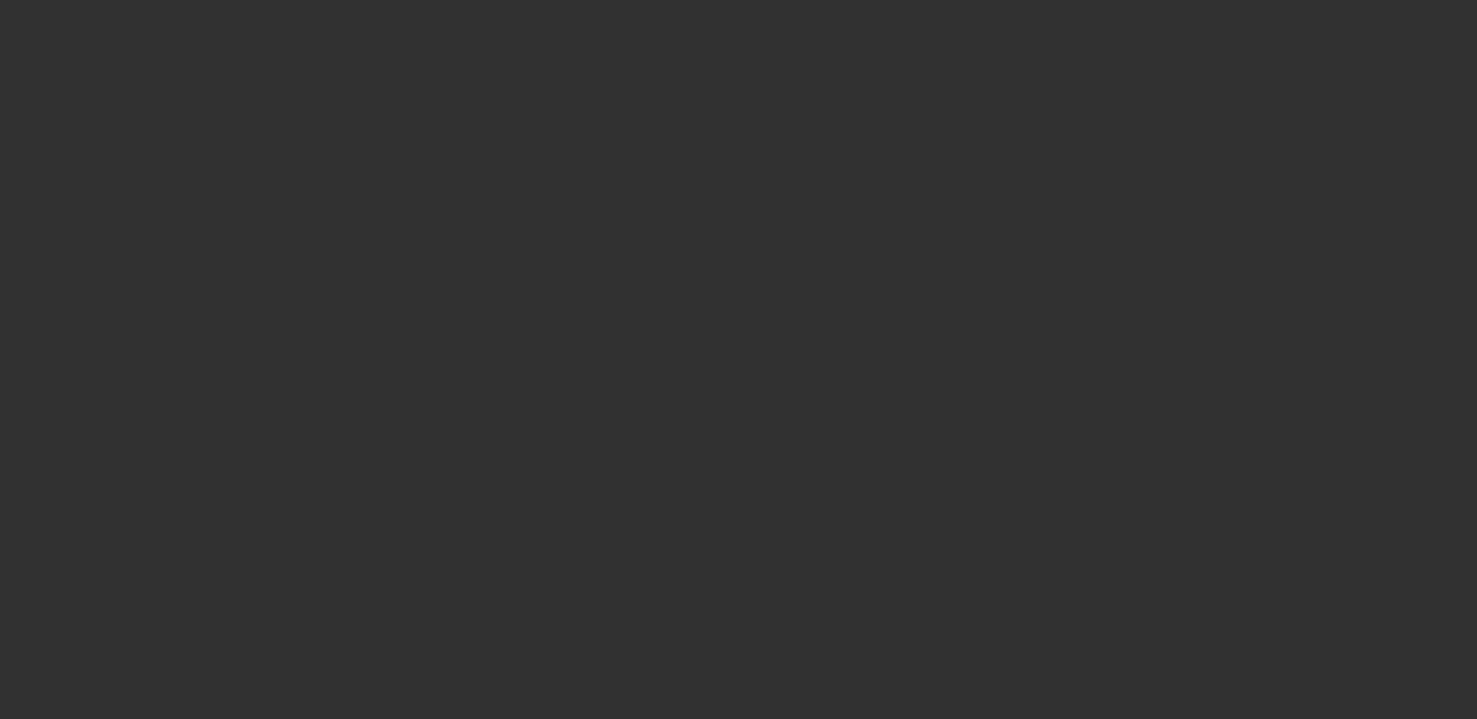
select select "0"
select select "2"
select select "0.1"
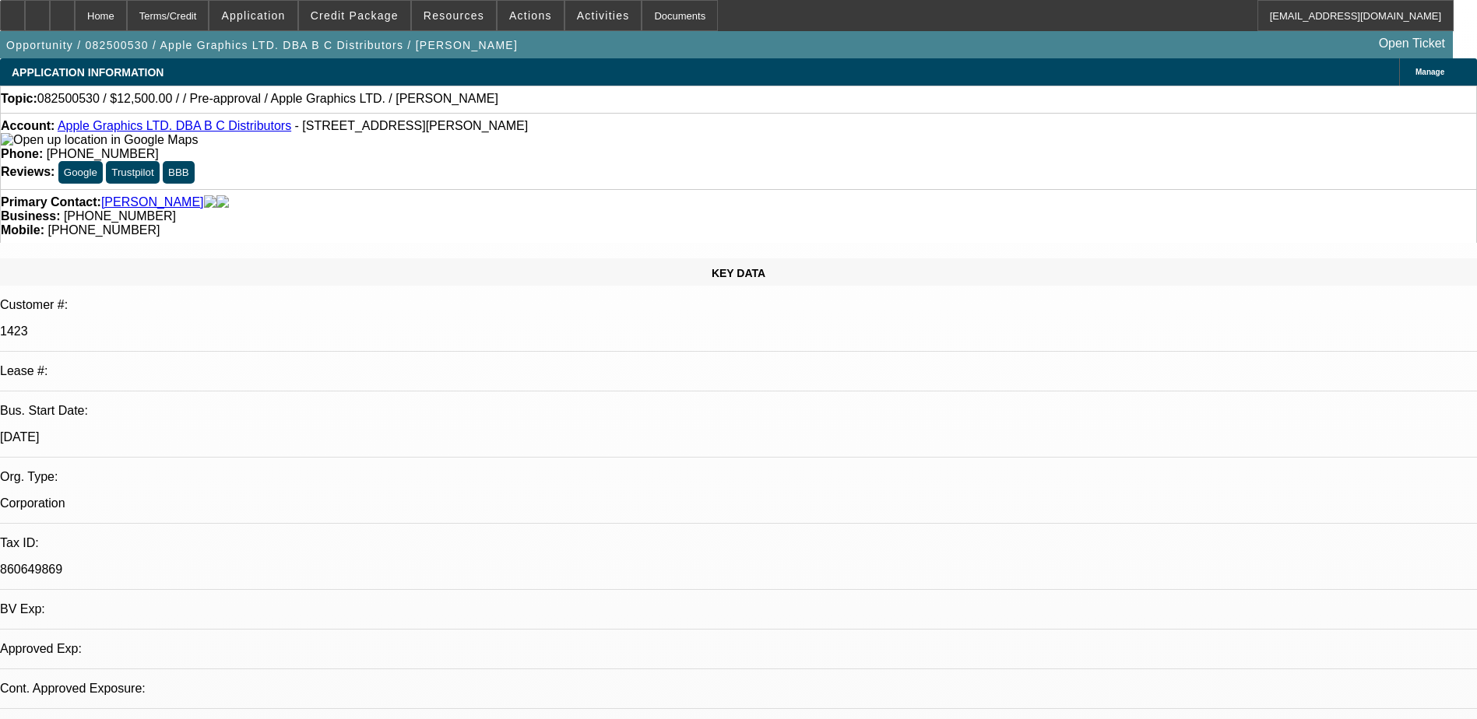
select select "1"
select select "2"
select select "4"
click at [390, 0] on div "Credit Package" at bounding box center [354, 15] width 113 height 31
click at [385, 7] on span at bounding box center [354, 15] width 111 height 37
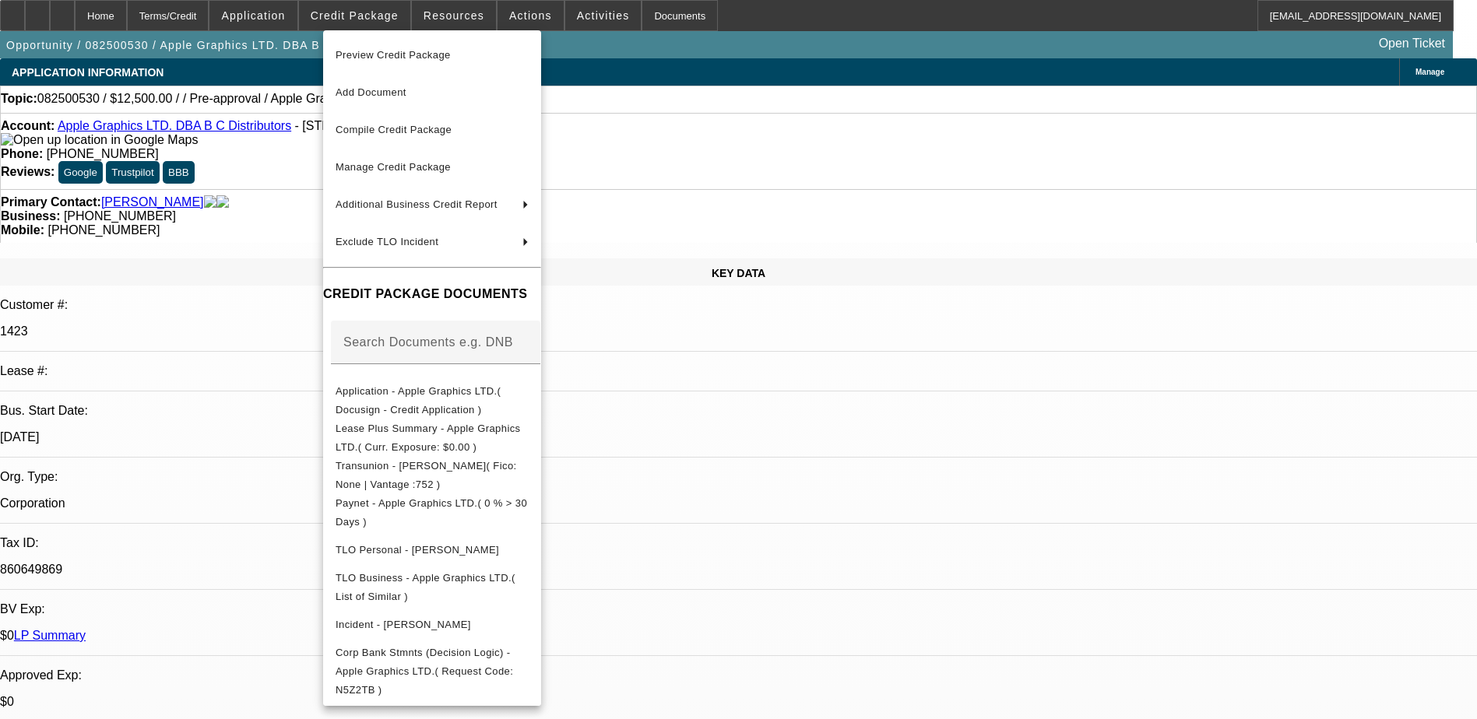
click at [895, 479] on div at bounding box center [738, 359] width 1477 height 719
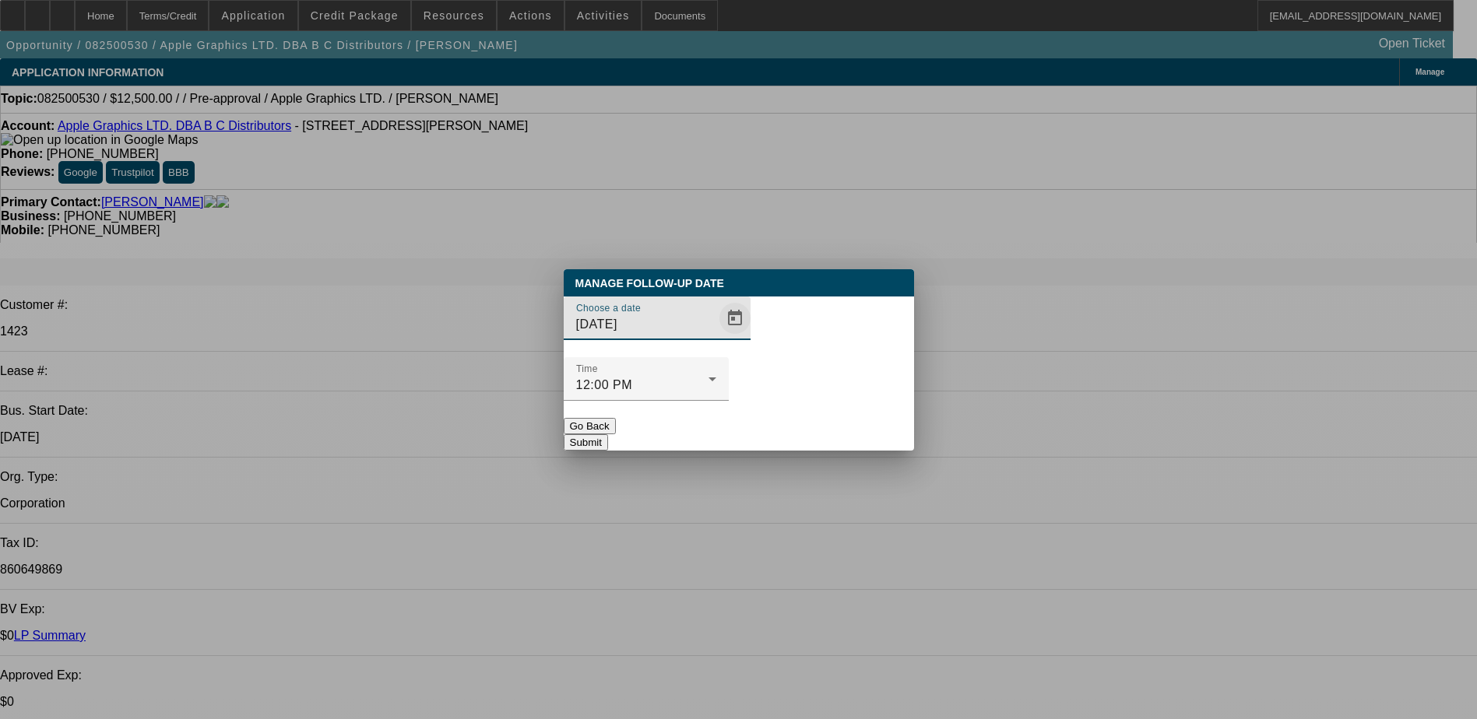
click at [716, 337] on span "Open calendar" at bounding box center [734, 318] width 37 height 37
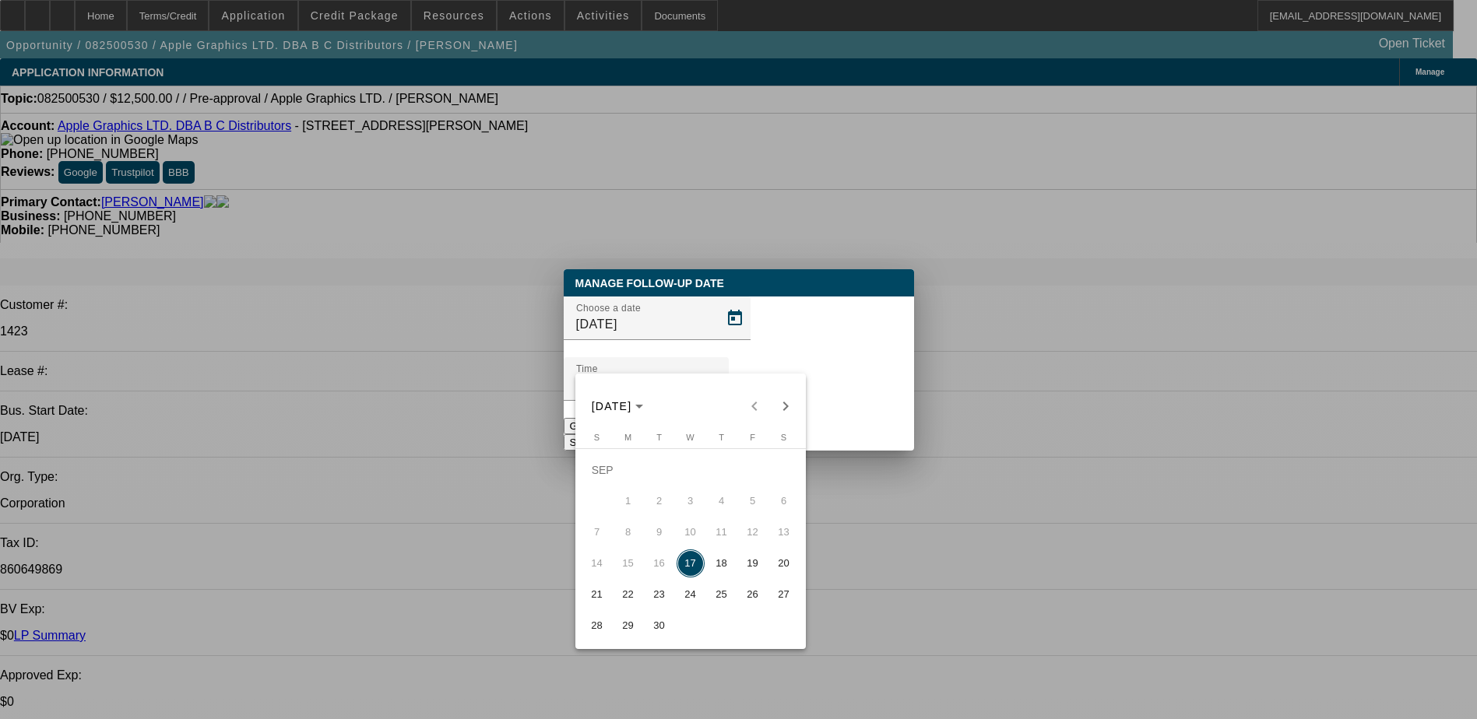
click at [725, 563] on span "18" at bounding box center [722, 564] width 28 height 28
type input "9/18/2025"
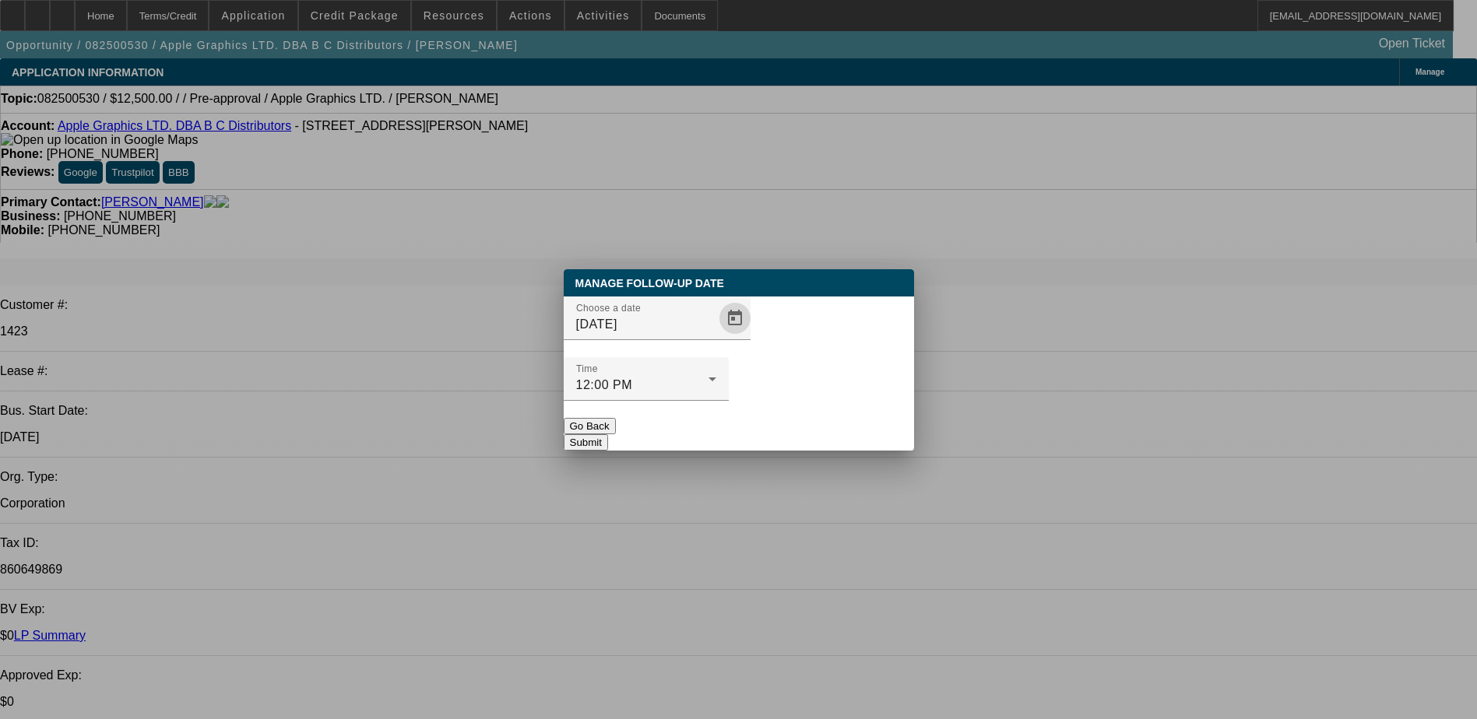
click at [729, 401] on div at bounding box center [646, 409] width 165 height 17
click at [837, 420] on div "Manage Follow-Up Date Choose a date 9/18/2025 Time 12:00 PM Go Back Submit" at bounding box center [739, 359] width 350 height 181
click at [608, 434] on button "Submit" at bounding box center [586, 442] width 44 height 16
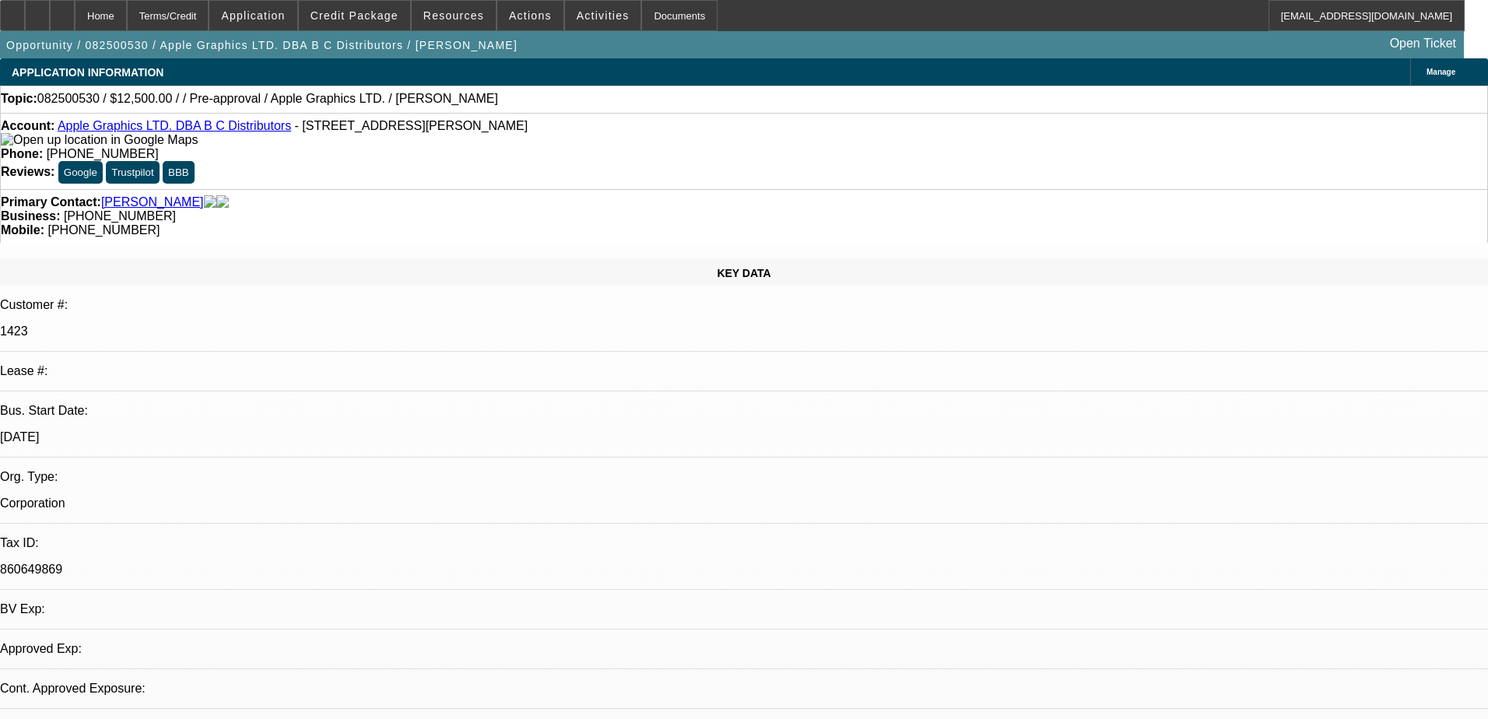
select select "0"
select select "2"
select select "0.1"
select select "4"
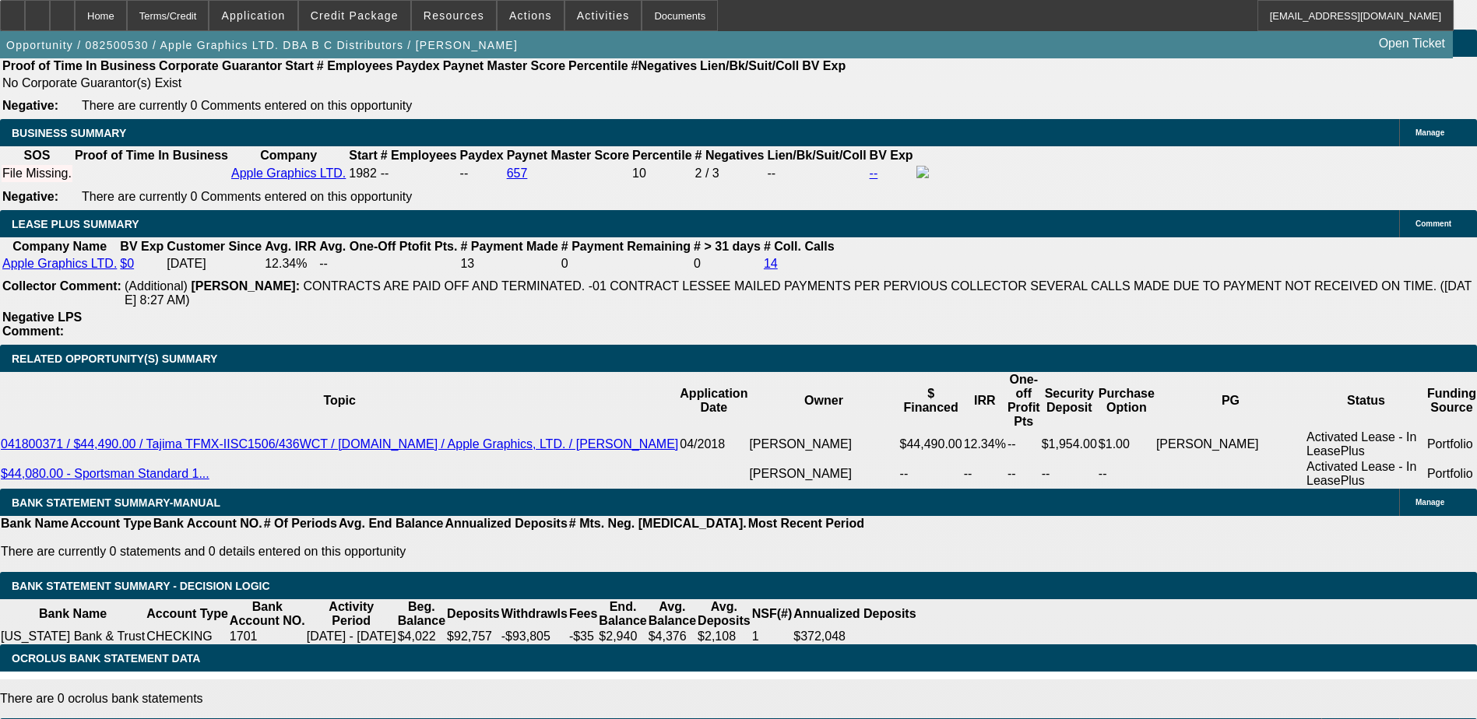
scroll to position [2264, 0]
